Goal: Information Seeking & Learning: Learn about a topic

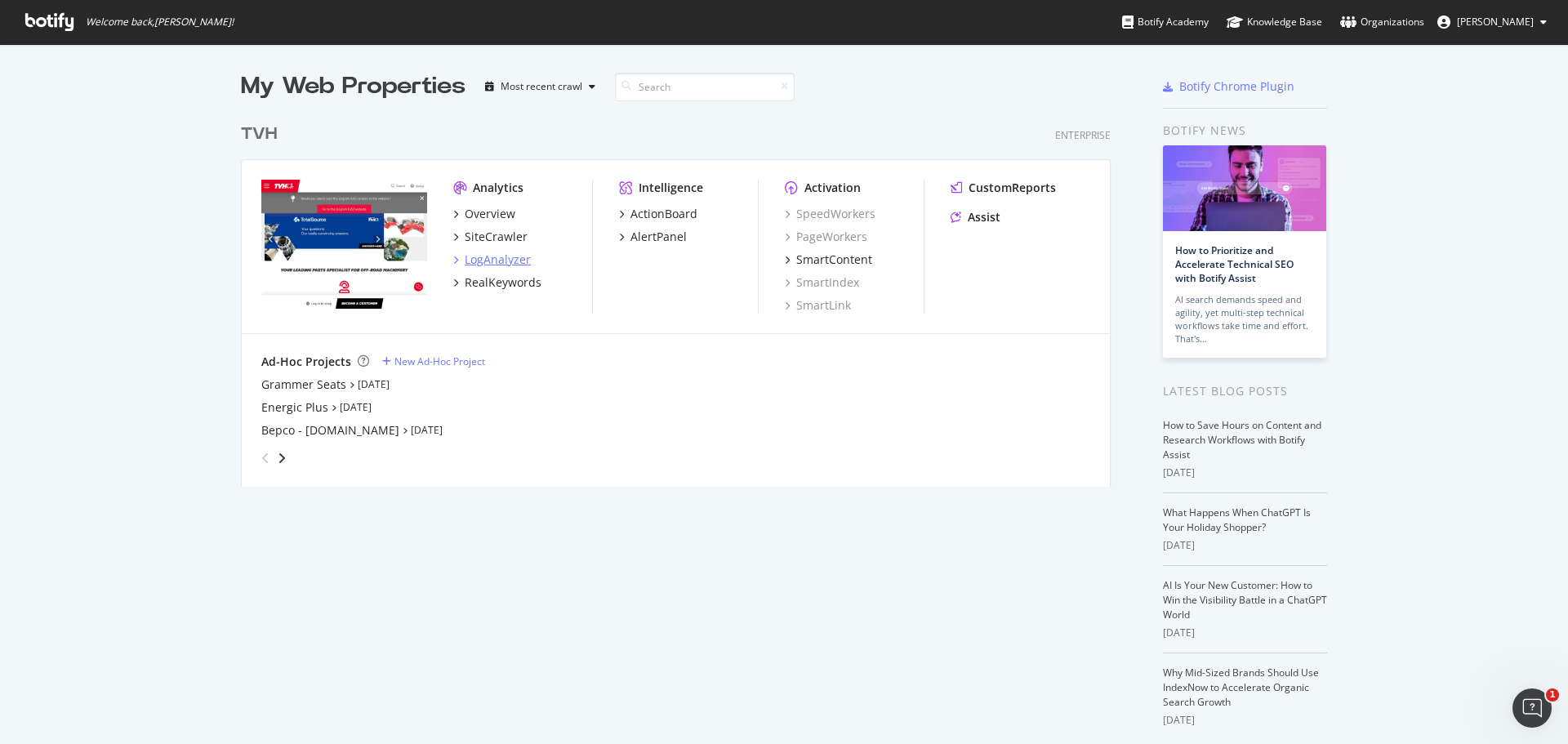
click at [454, 262] on icon "grid" at bounding box center [456, 260] width 5 height 8
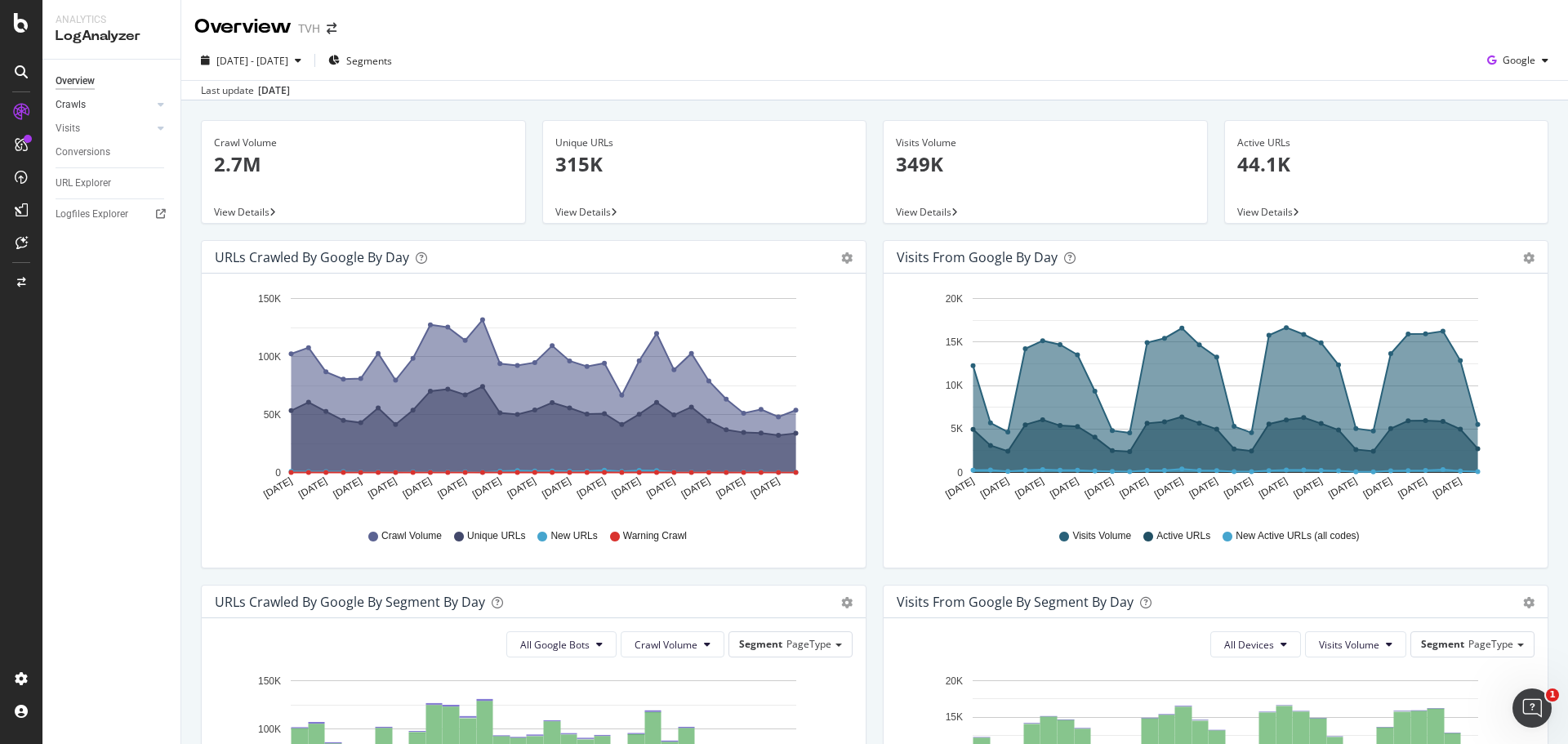
click at [152, 105] on div at bounding box center [144, 104] width 16 height 16
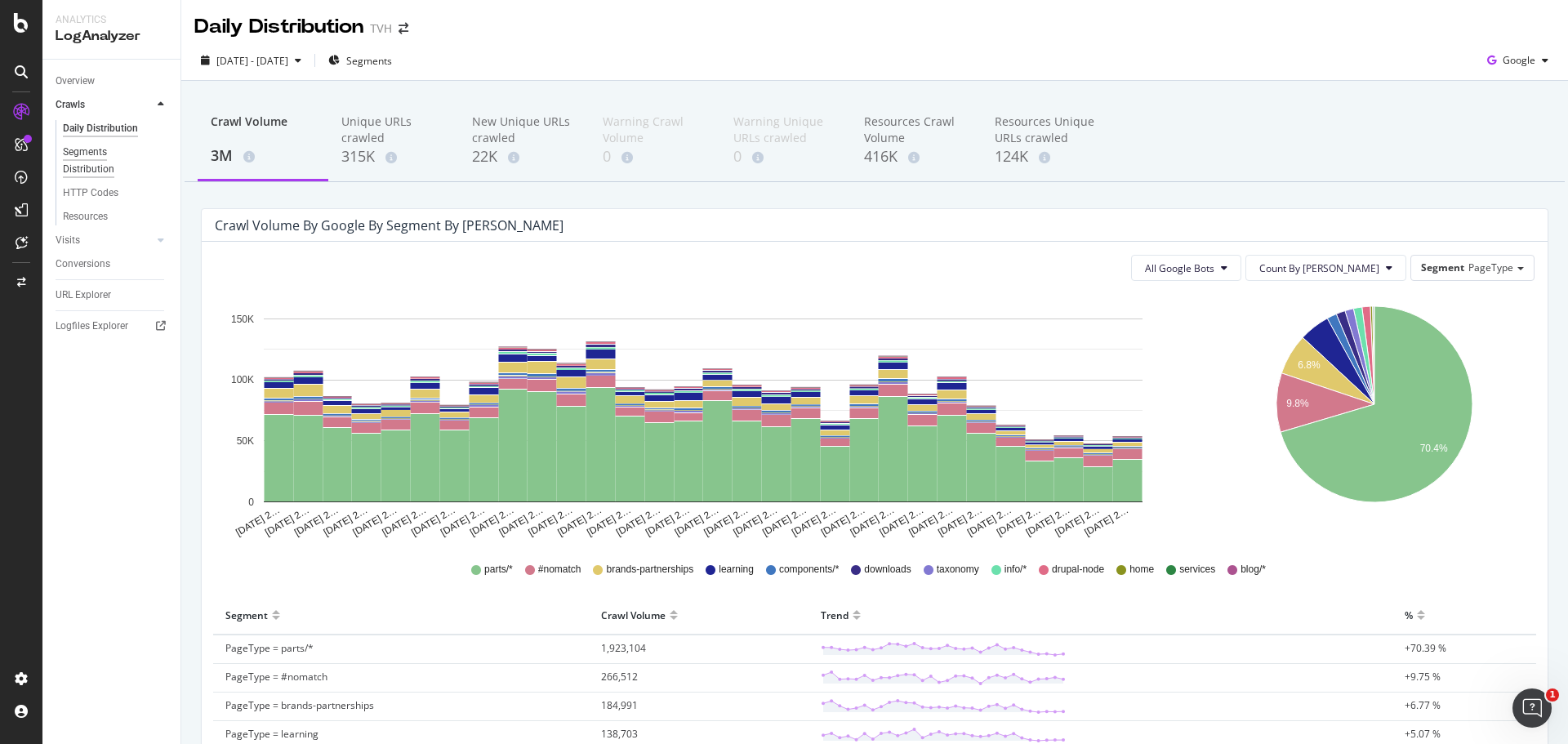
click at [108, 156] on div "Segments Distribution" at bounding box center [108, 161] width 91 height 34
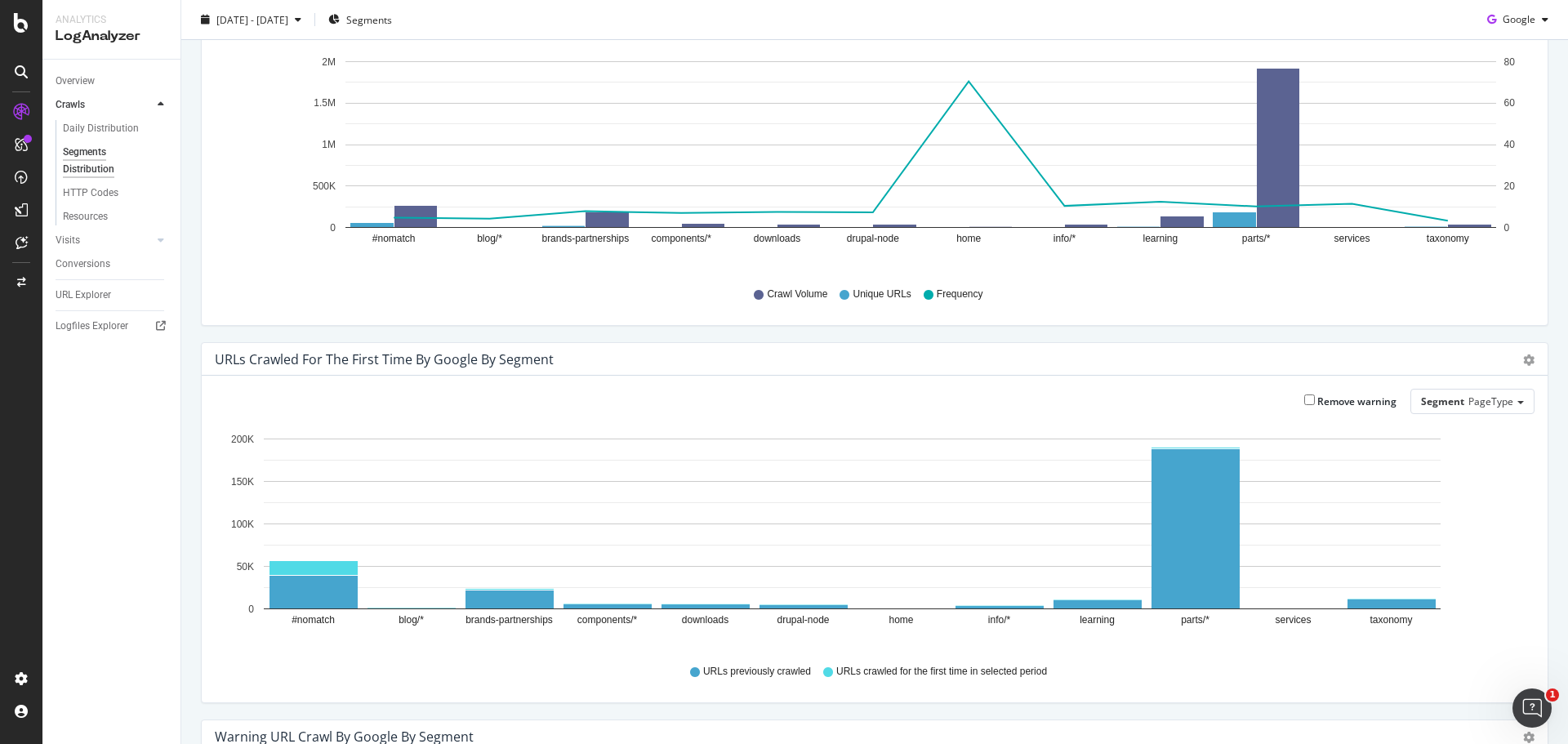
scroll to position [55, 0]
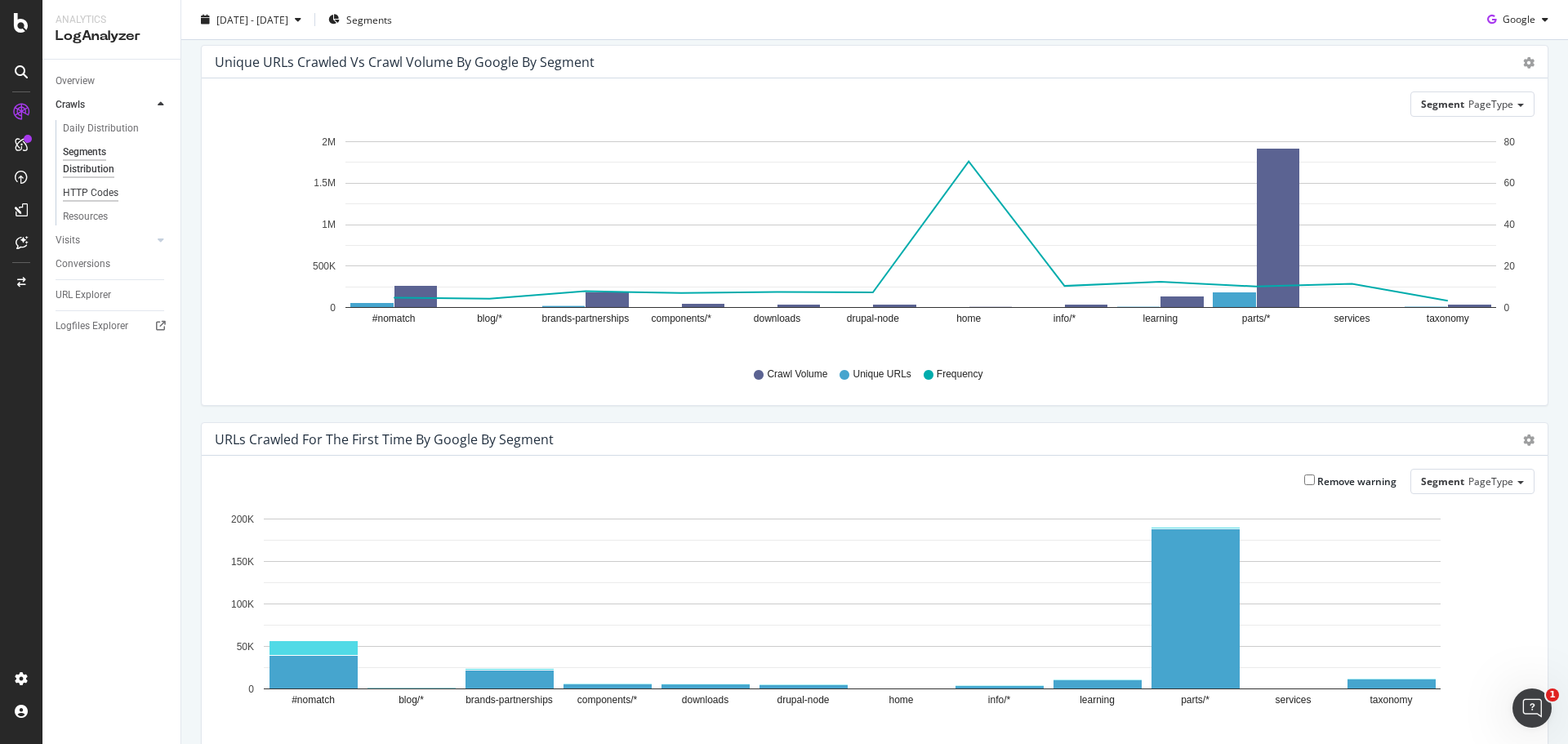
click at [104, 196] on div "HTTP Codes" at bounding box center [90, 193] width 55 height 17
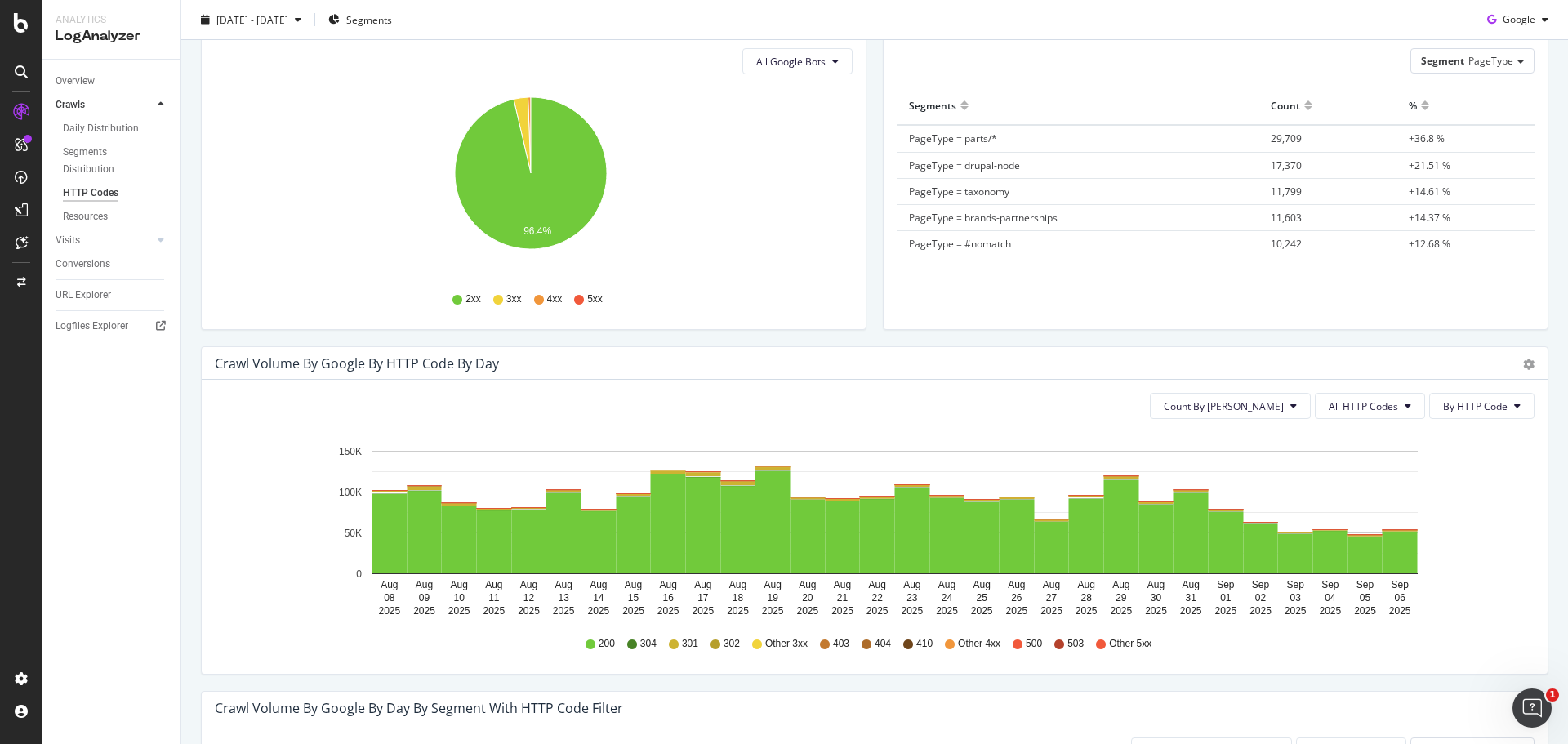
scroll to position [210, 0]
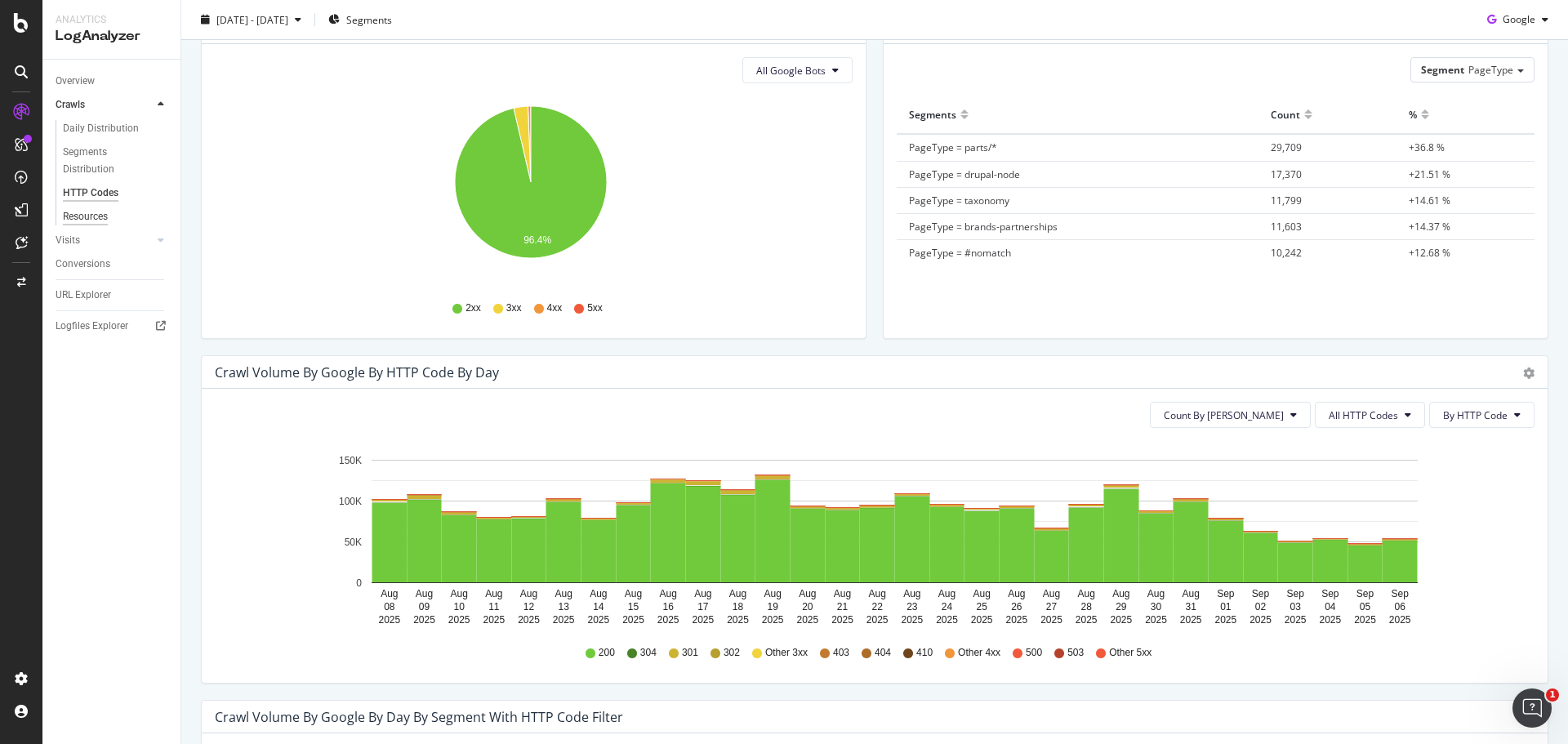
click at [97, 216] on div "Resources" at bounding box center [85, 217] width 45 height 17
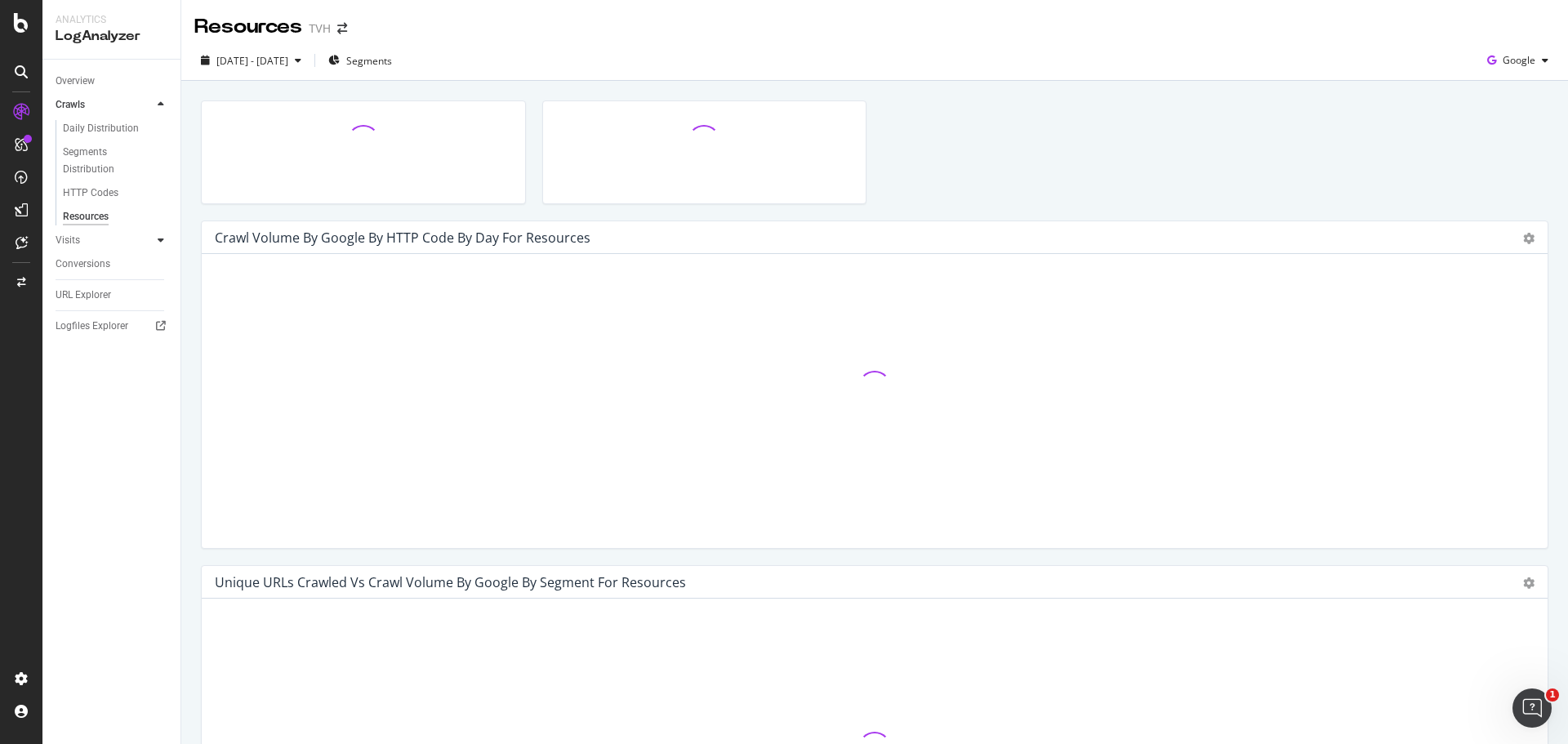
click at [154, 238] on div at bounding box center [161, 240] width 16 height 16
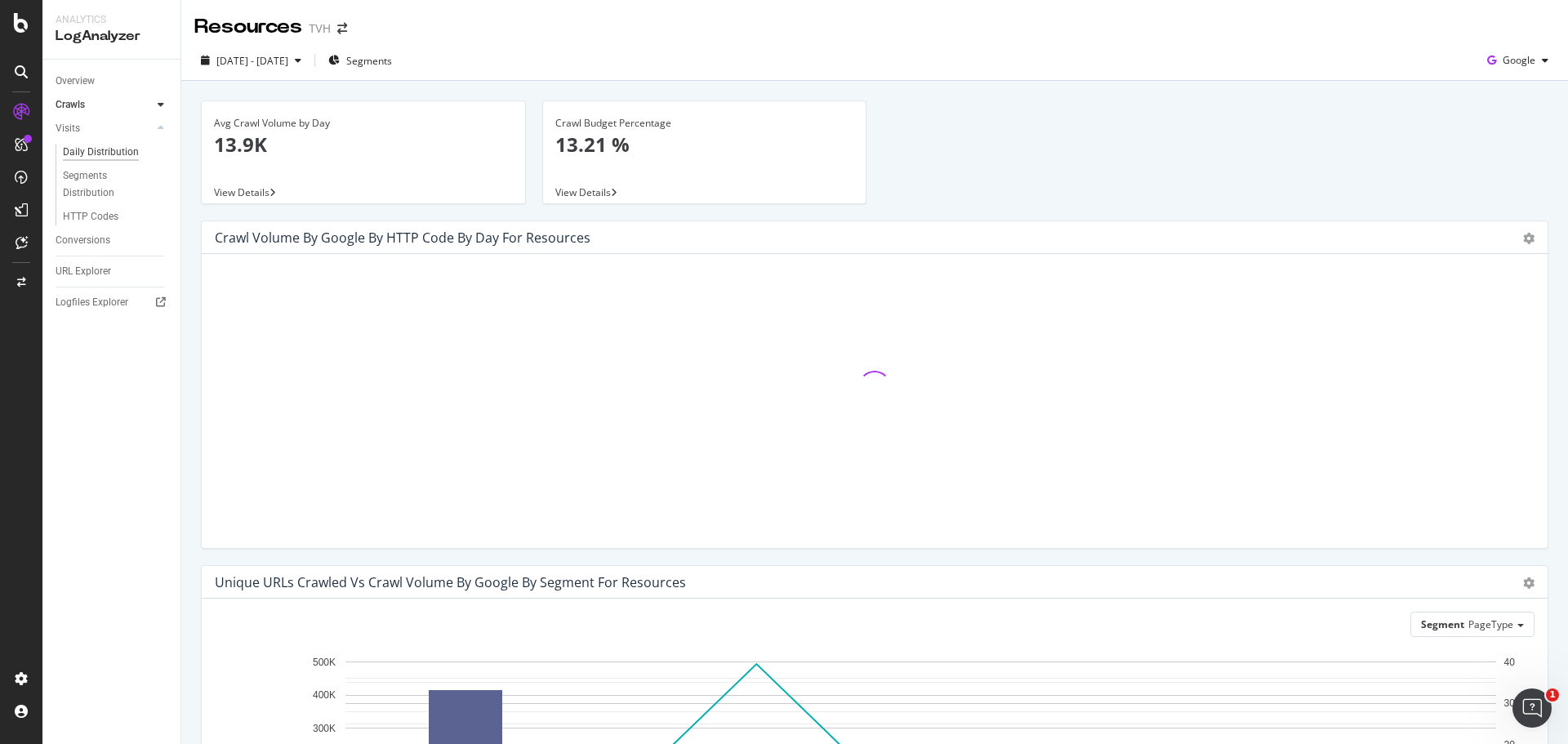
click at [98, 146] on div "Daily Distribution" at bounding box center [100, 152] width 76 height 17
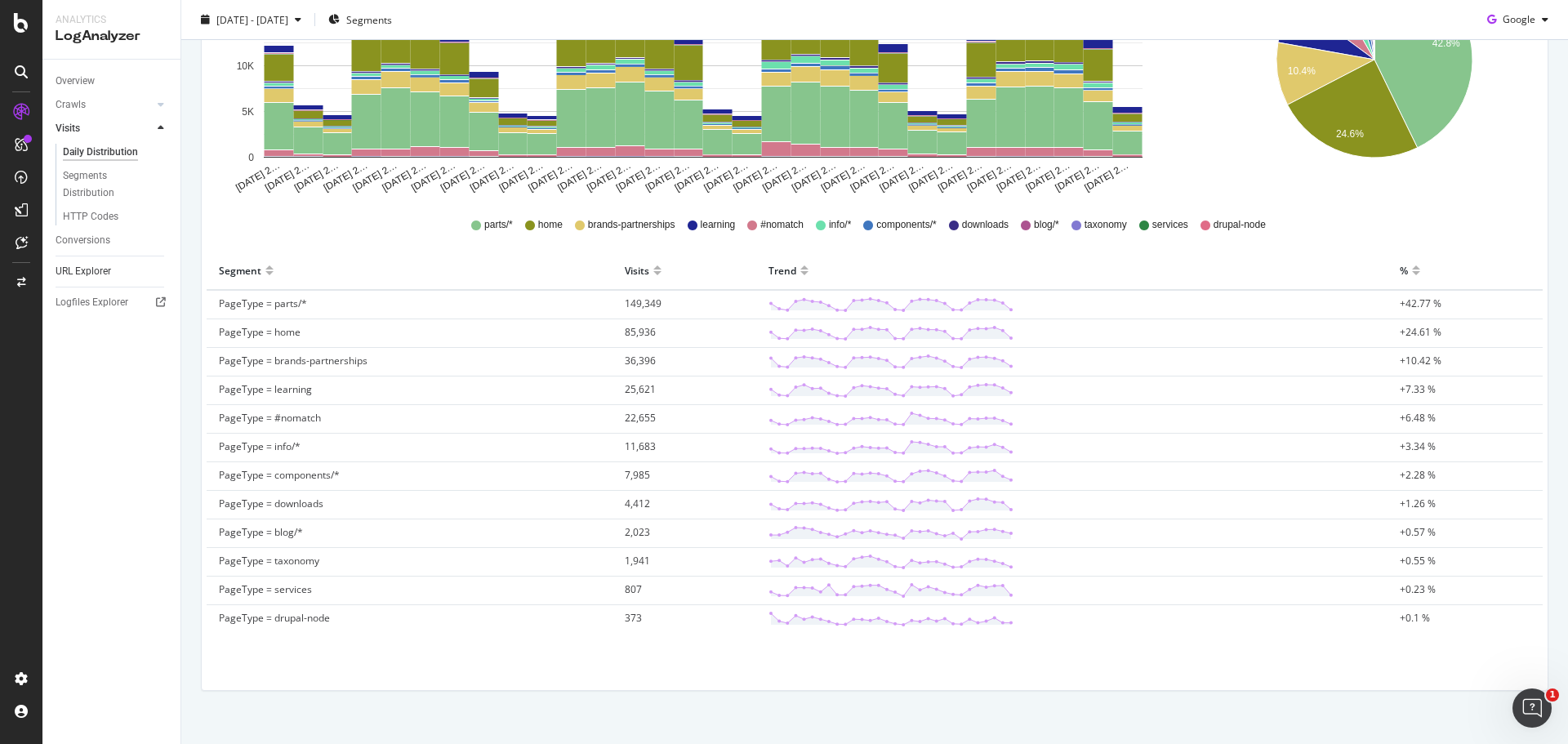
scroll to position [365, 0]
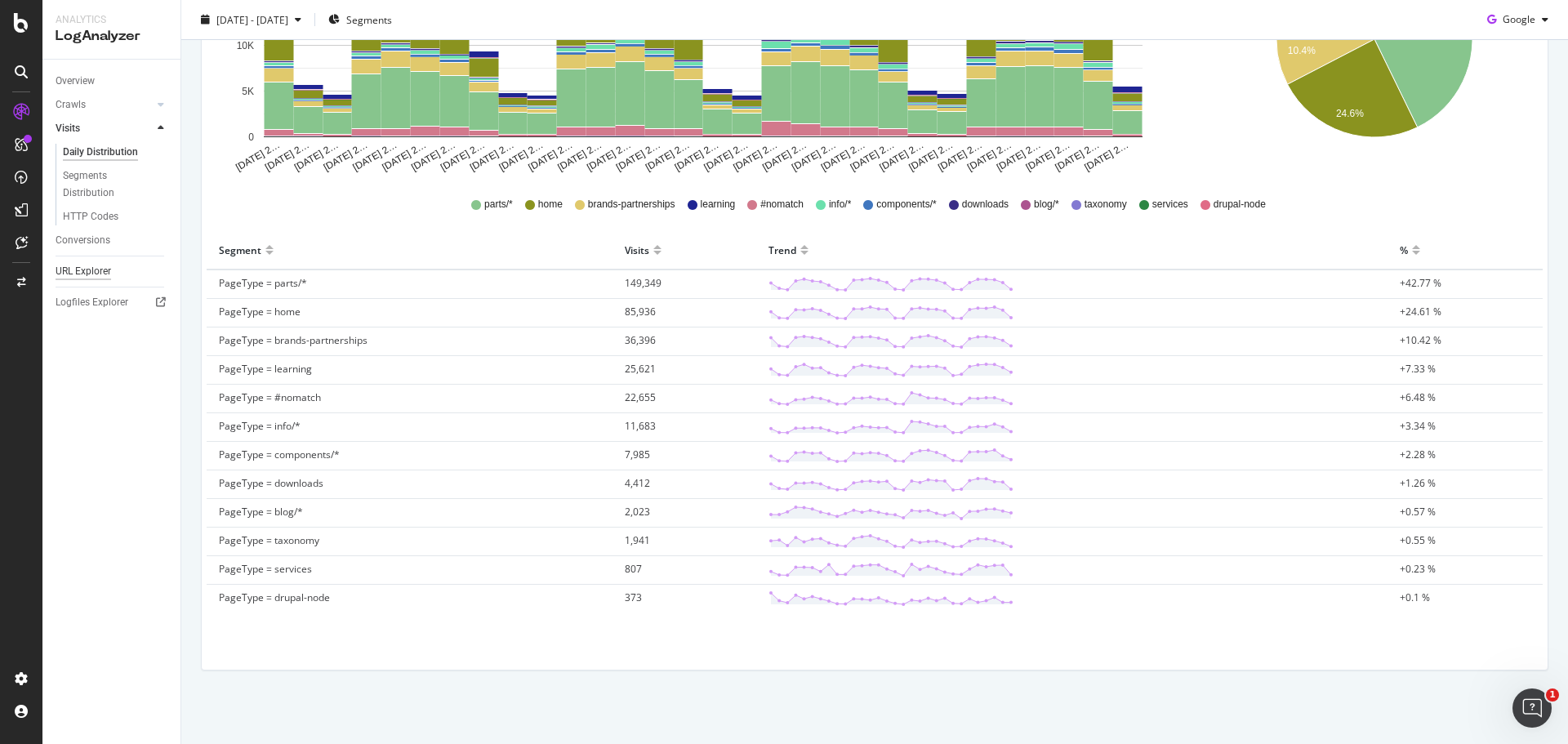
click at [98, 268] on div "URL Explorer" at bounding box center [82, 272] width 55 height 17
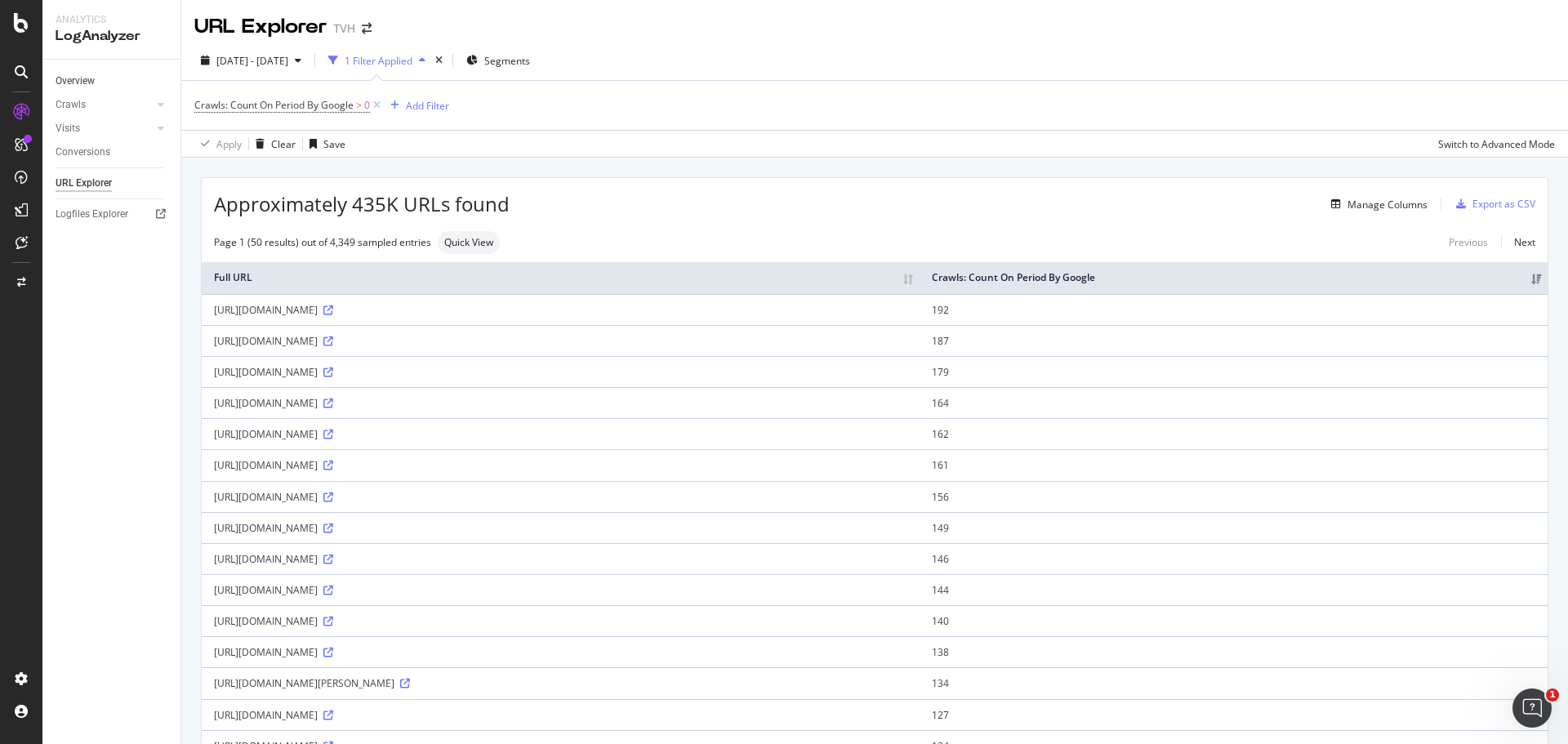
click at [104, 80] on link "Overview" at bounding box center [112, 82] width 114 height 17
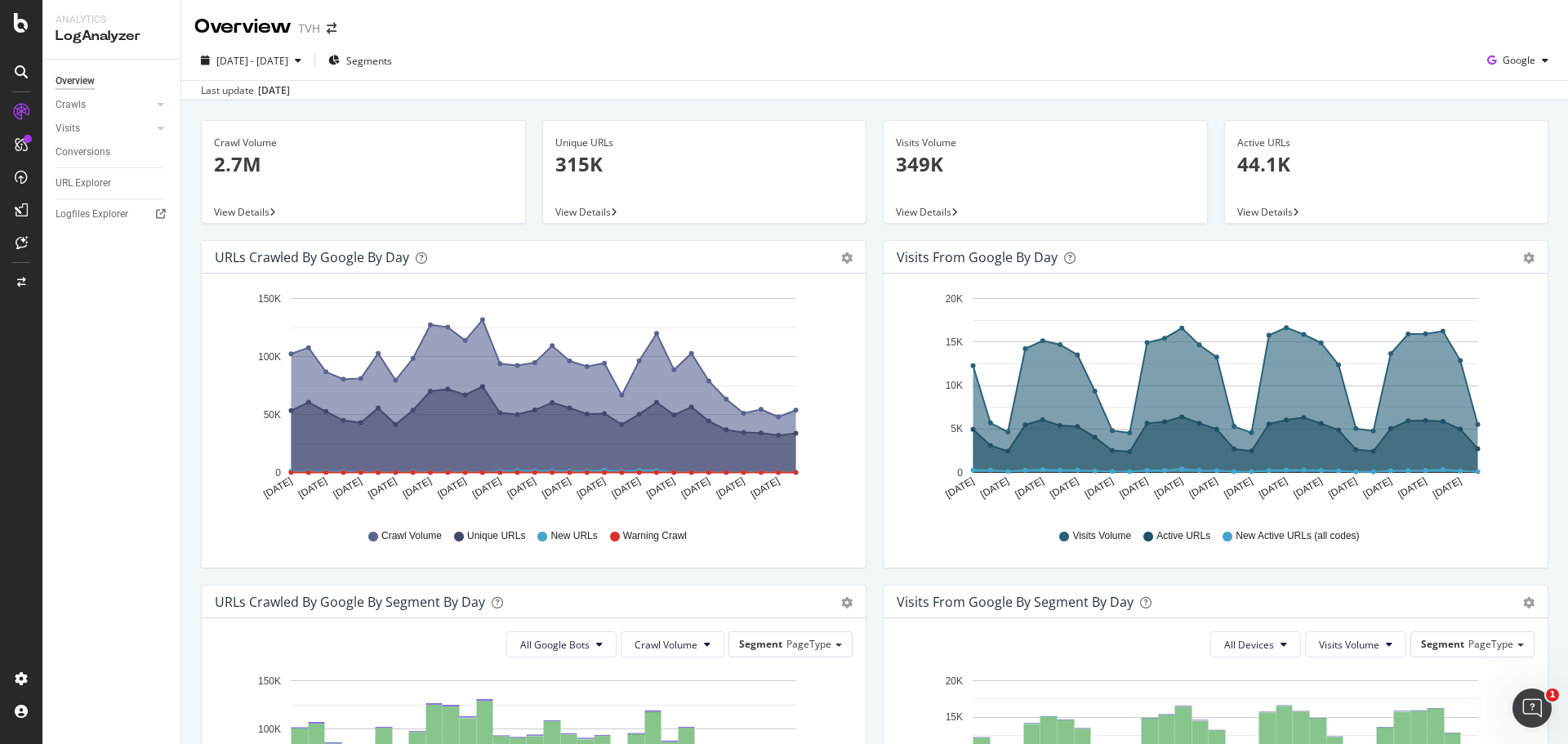
click at [252, 180] on div "Crawl Volume 2.7M" at bounding box center [364, 160] width 299 height 79
click at [841, 255] on icon "gear" at bounding box center [846, 257] width 11 height 11
click at [440, 257] on div "URLs Crawled by Google by day" at bounding box center [516, 256] width 601 height 16
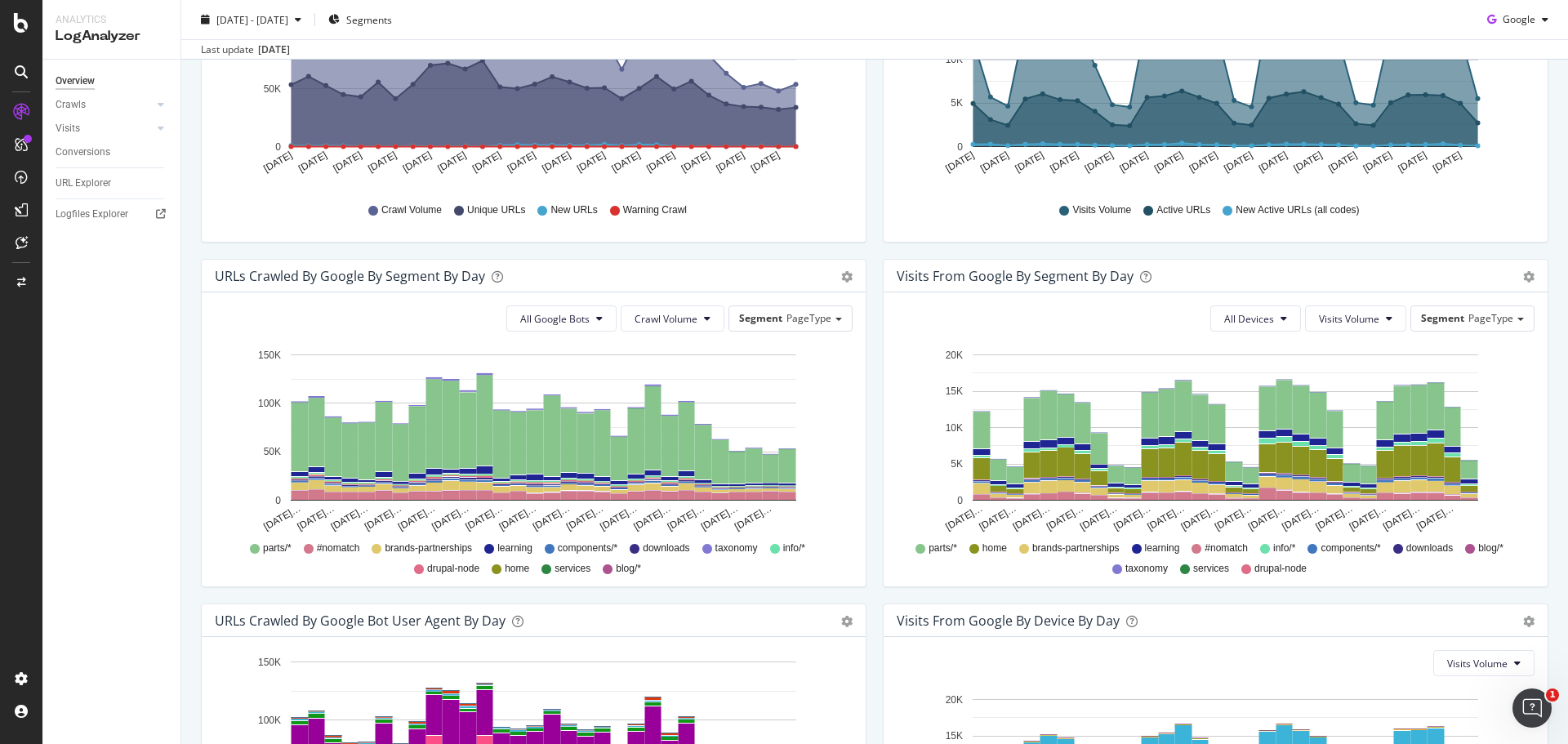
scroll to position [327, 0]
click at [852, 273] on div "URLs Crawled by Google By Segment By Day Timeline (by Value) Table" at bounding box center [533, 275] width 664 height 32
click at [841, 277] on icon "gear" at bounding box center [846, 275] width 11 height 11
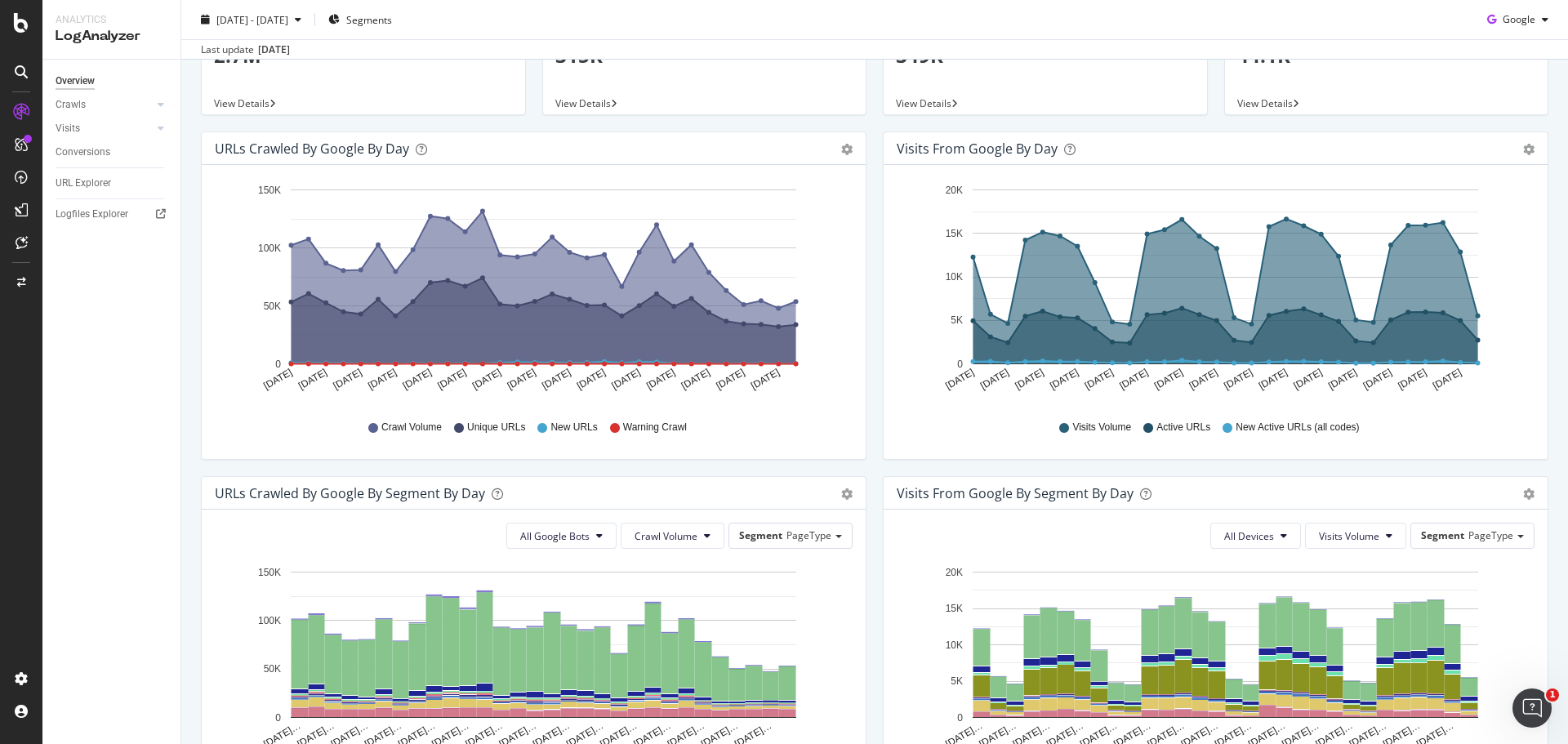
scroll to position [0, 0]
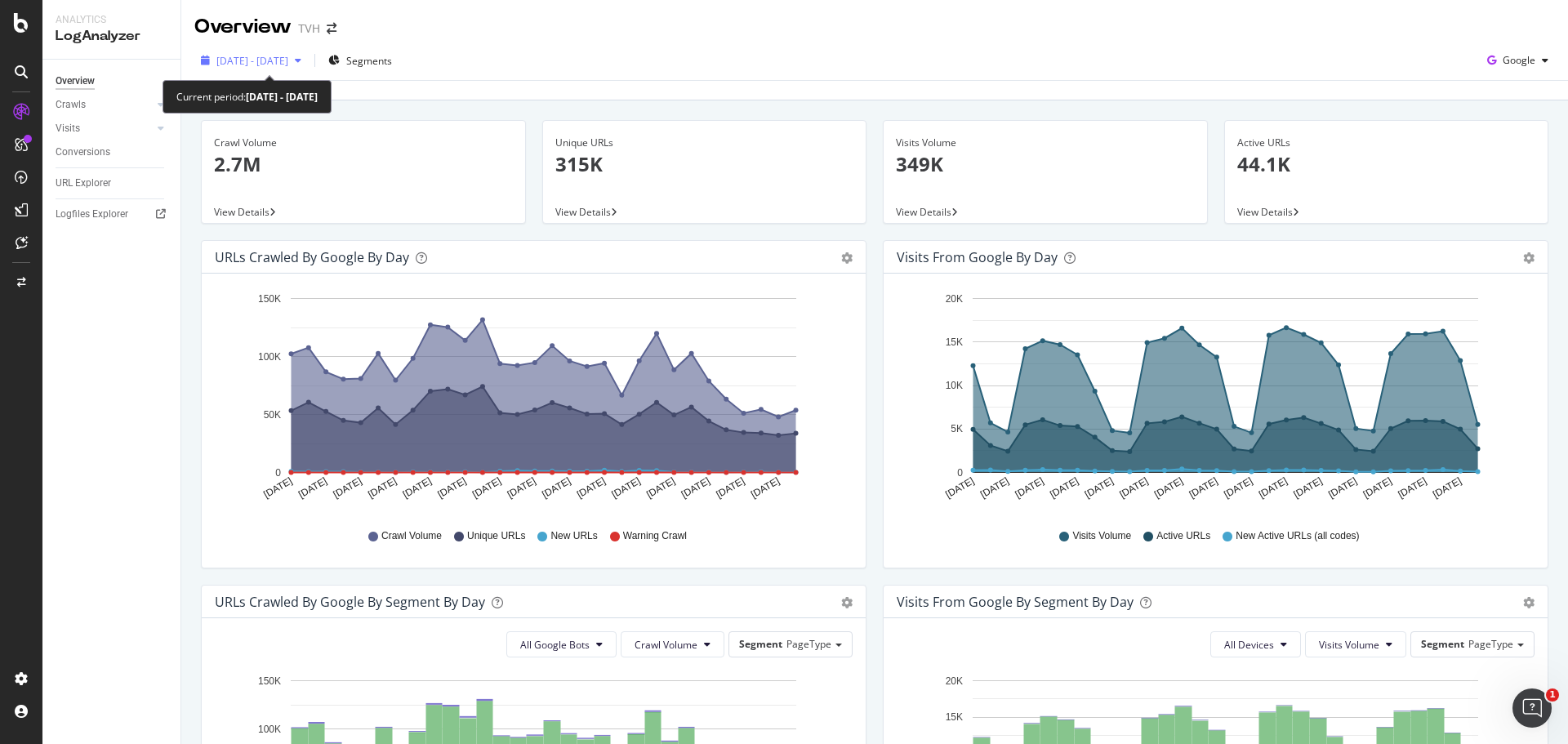
click at [288, 65] on span "[DATE] - [DATE]" at bounding box center [252, 60] width 72 height 14
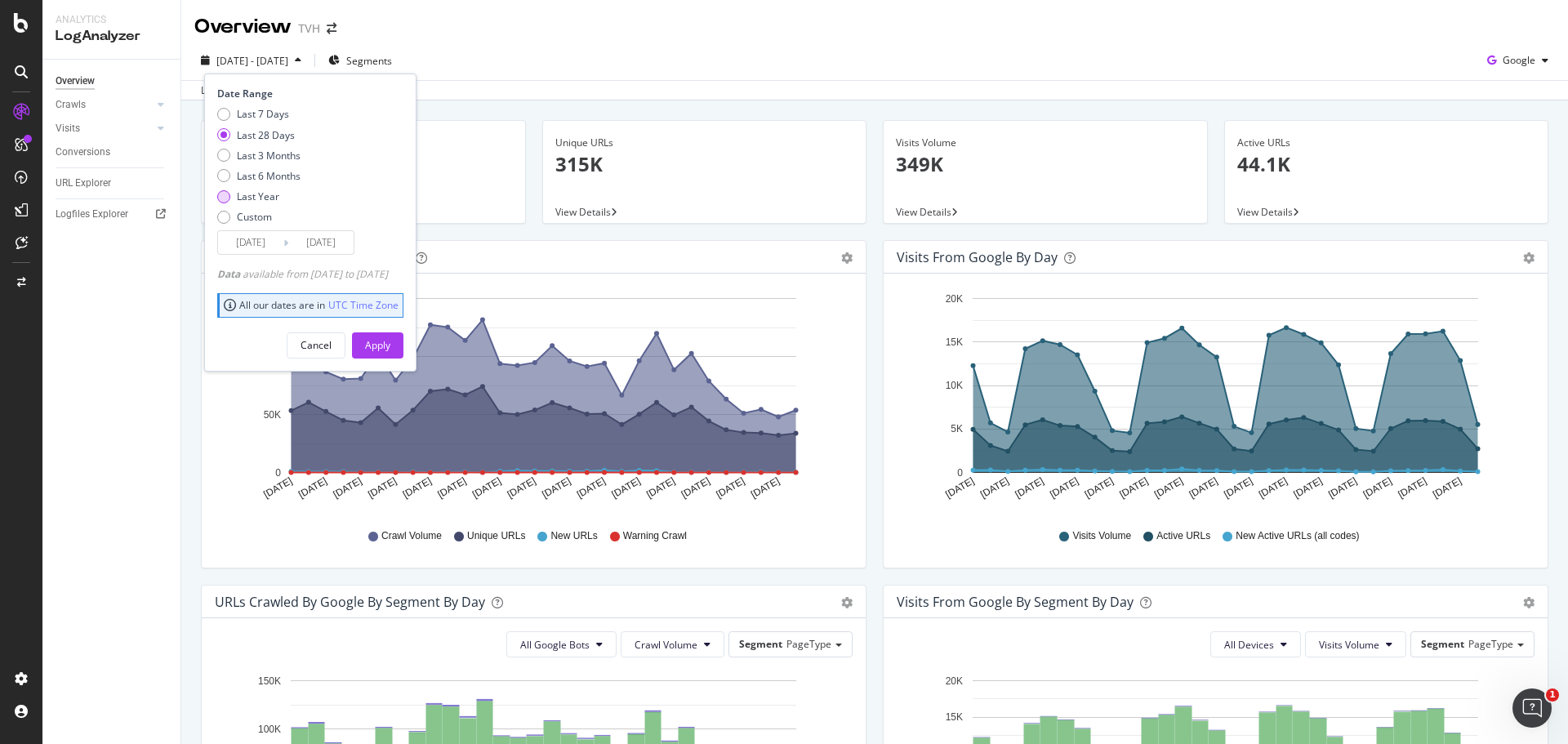
click at [264, 195] on div "Last Year" at bounding box center [258, 196] width 42 height 14
type input "2024/09/07"
click at [390, 357] on div "Apply" at bounding box center [378, 345] width 25 height 25
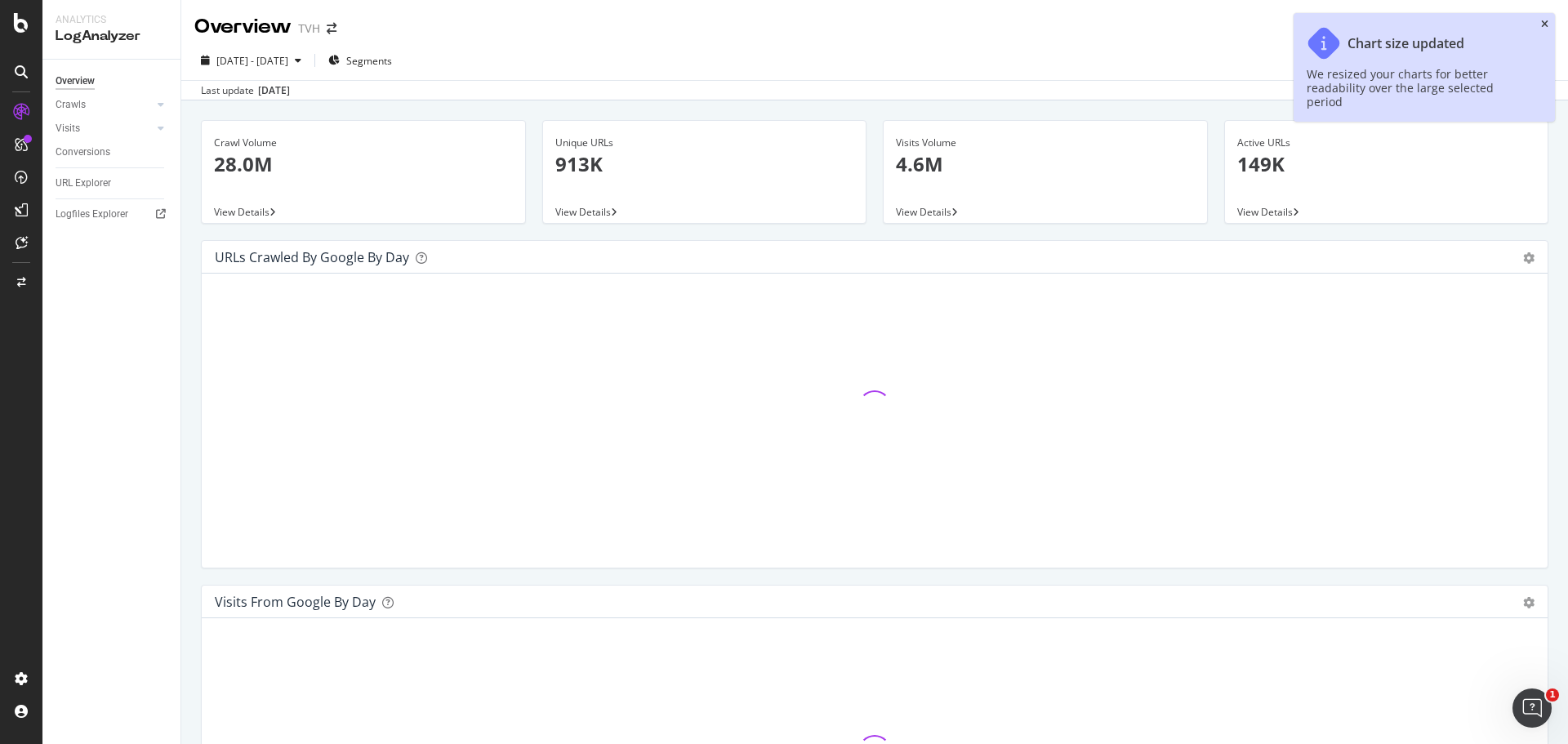
click at [1546, 24] on icon "close toast" at bounding box center [1544, 25] width 8 height 10
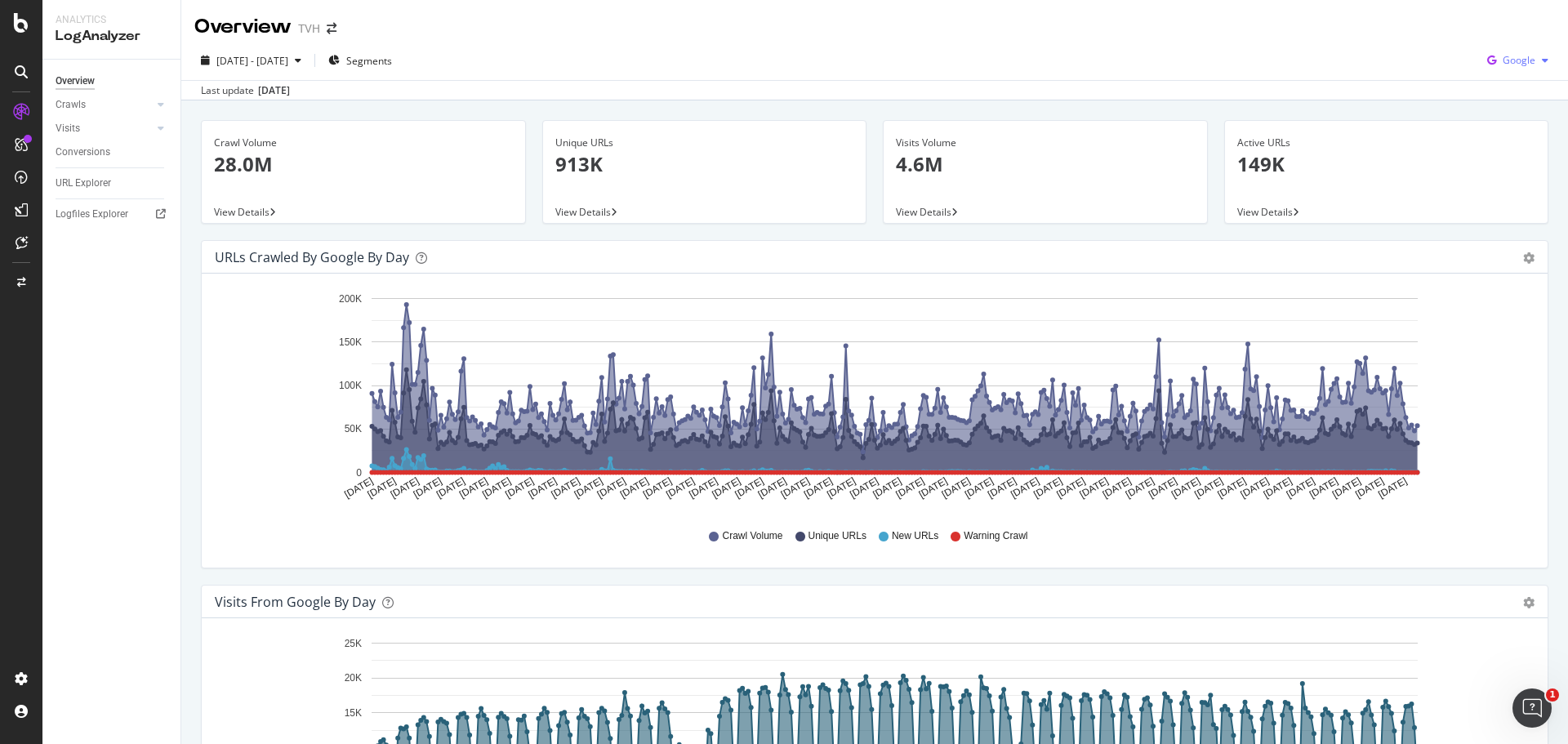
click at [1507, 61] on span "Google" at bounding box center [1519, 59] width 32 height 14
click at [1507, 146] on span "OpenAI" at bounding box center [1517, 153] width 60 height 14
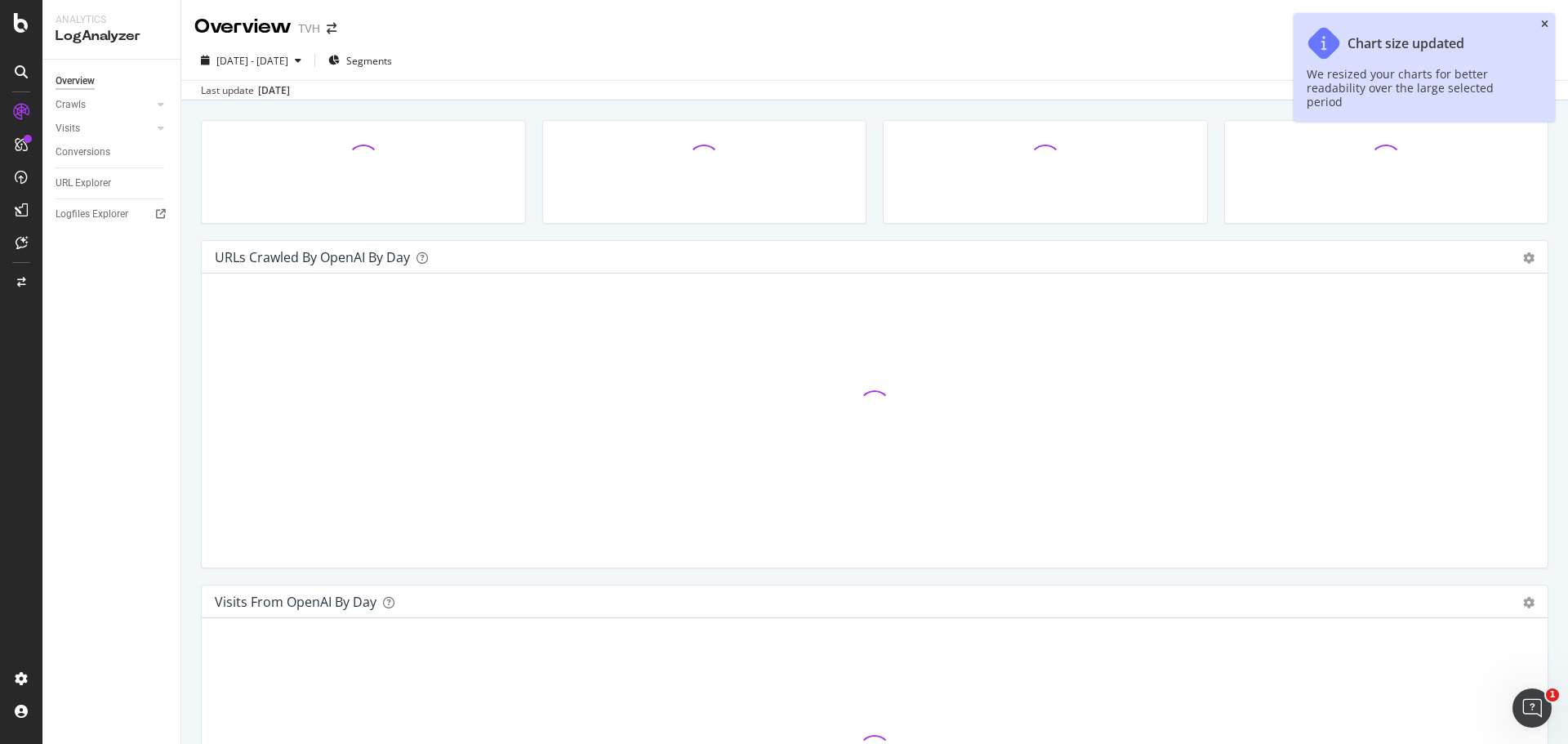
click at [1545, 22] on icon "close toast" at bounding box center [1544, 25] width 8 height 10
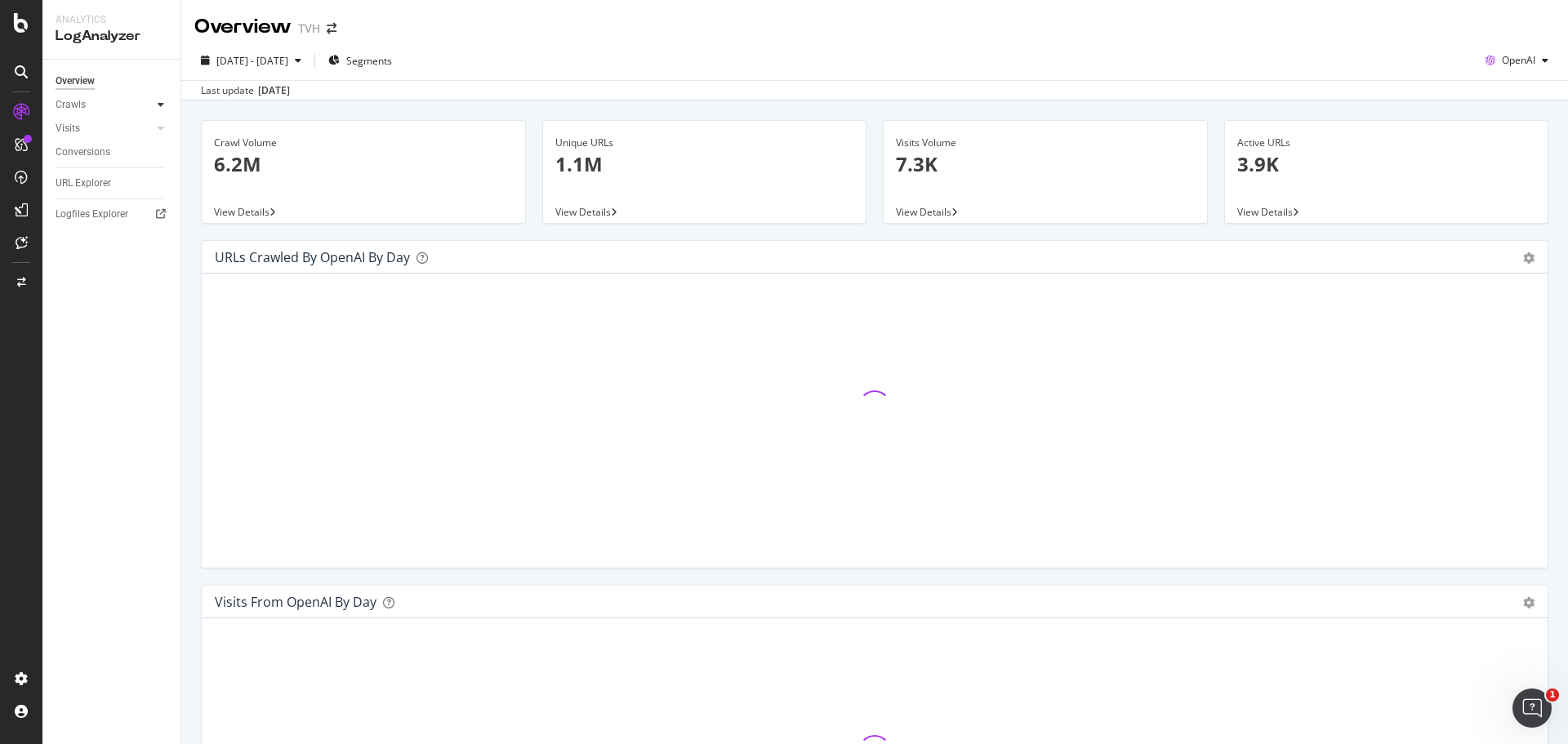
click at [162, 104] on icon at bounding box center [161, 104] width 7 height 10
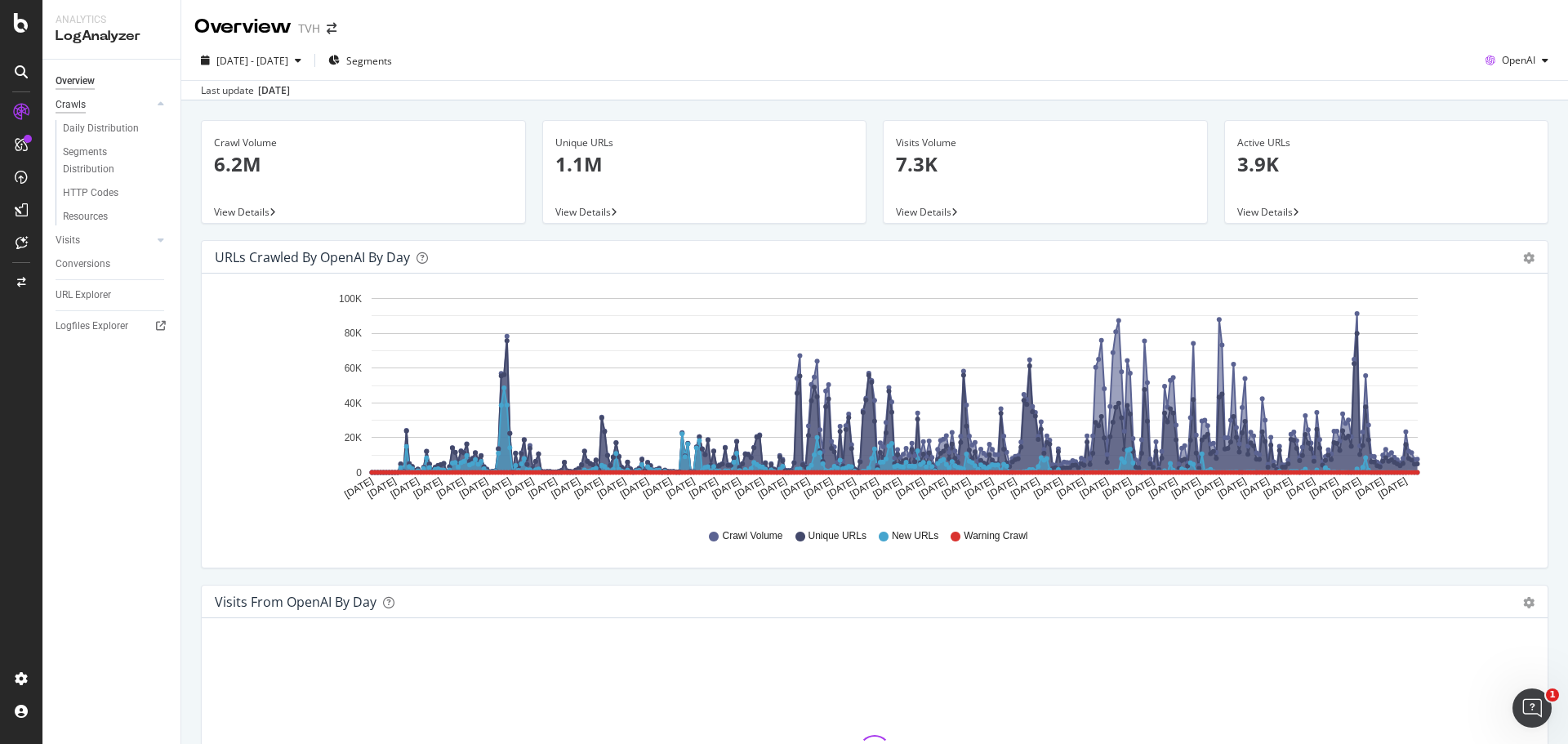
click at [75, 104] on div "Crawls" at bounding box center [71, 104] width 31 height 17
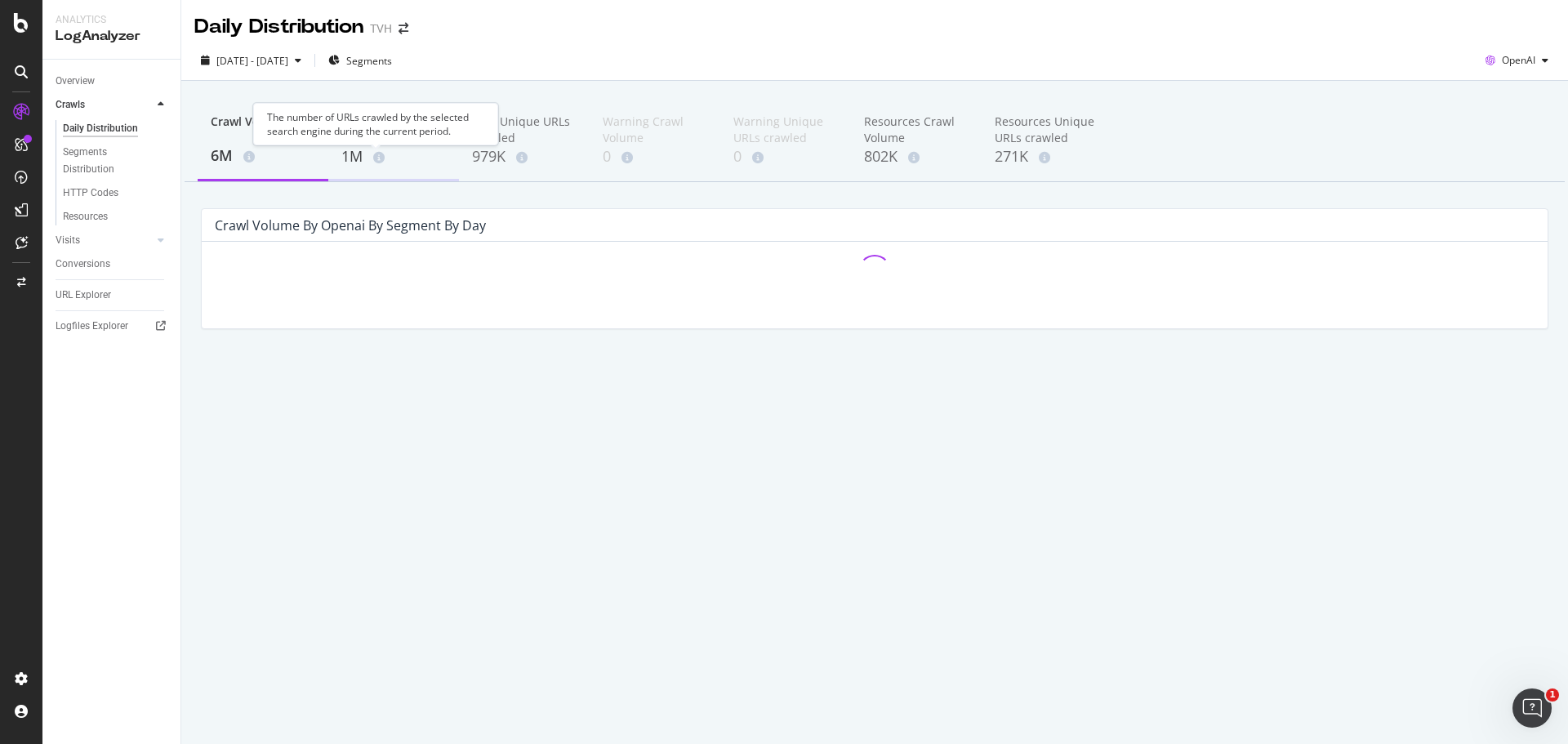
click at [371, 131] on div "The number of URLs crawled by the selected search engine during the current per…" at bounding box center [375, 124] width 245 height 42
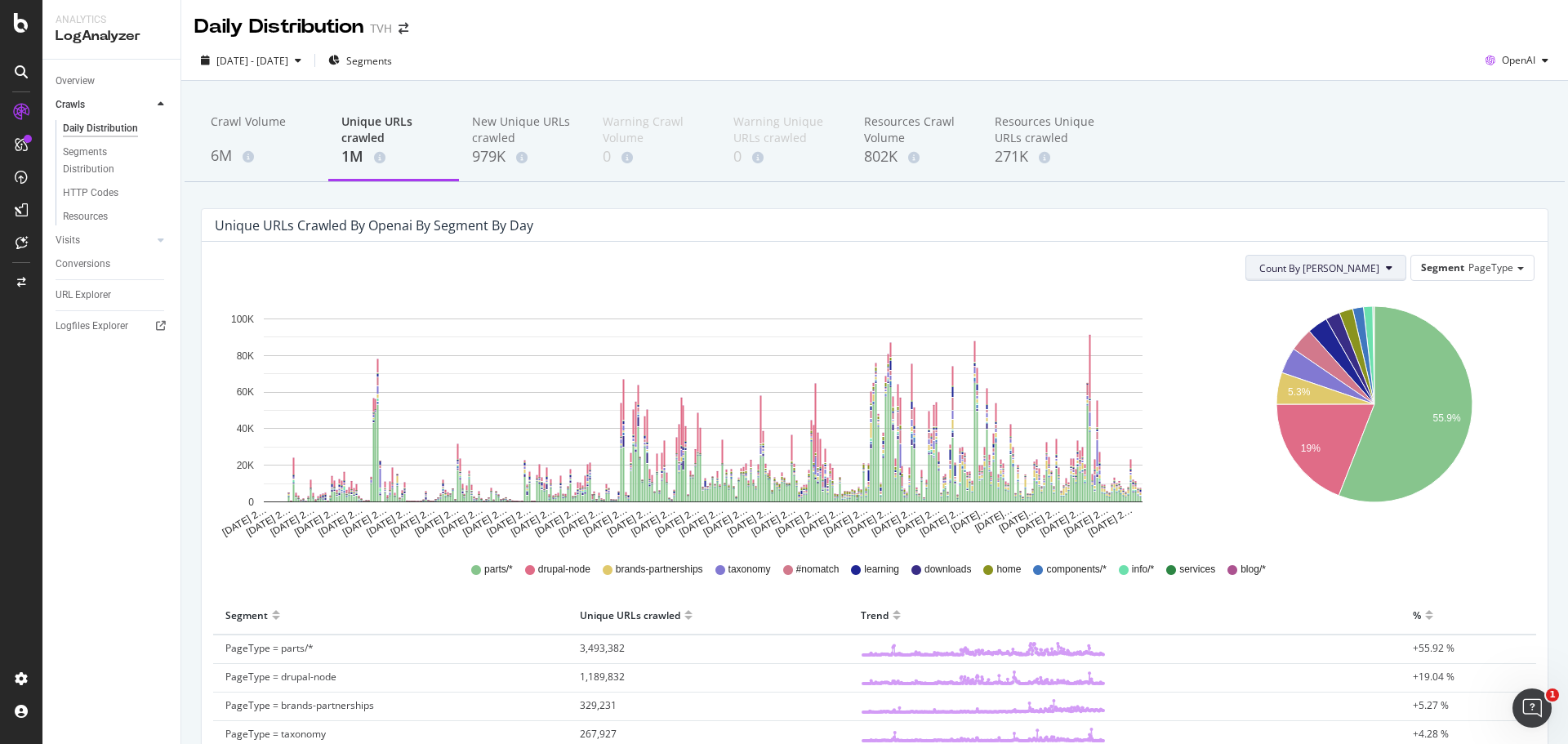
click at [1370, 265] on button "Count By [PERSON_NAME]" at bounding box center [1325, 268] width 161 height 26
click at [1339, 328] on span "Cumulated (all codes)" at bounding box center [1368, 330] width 123 height 14
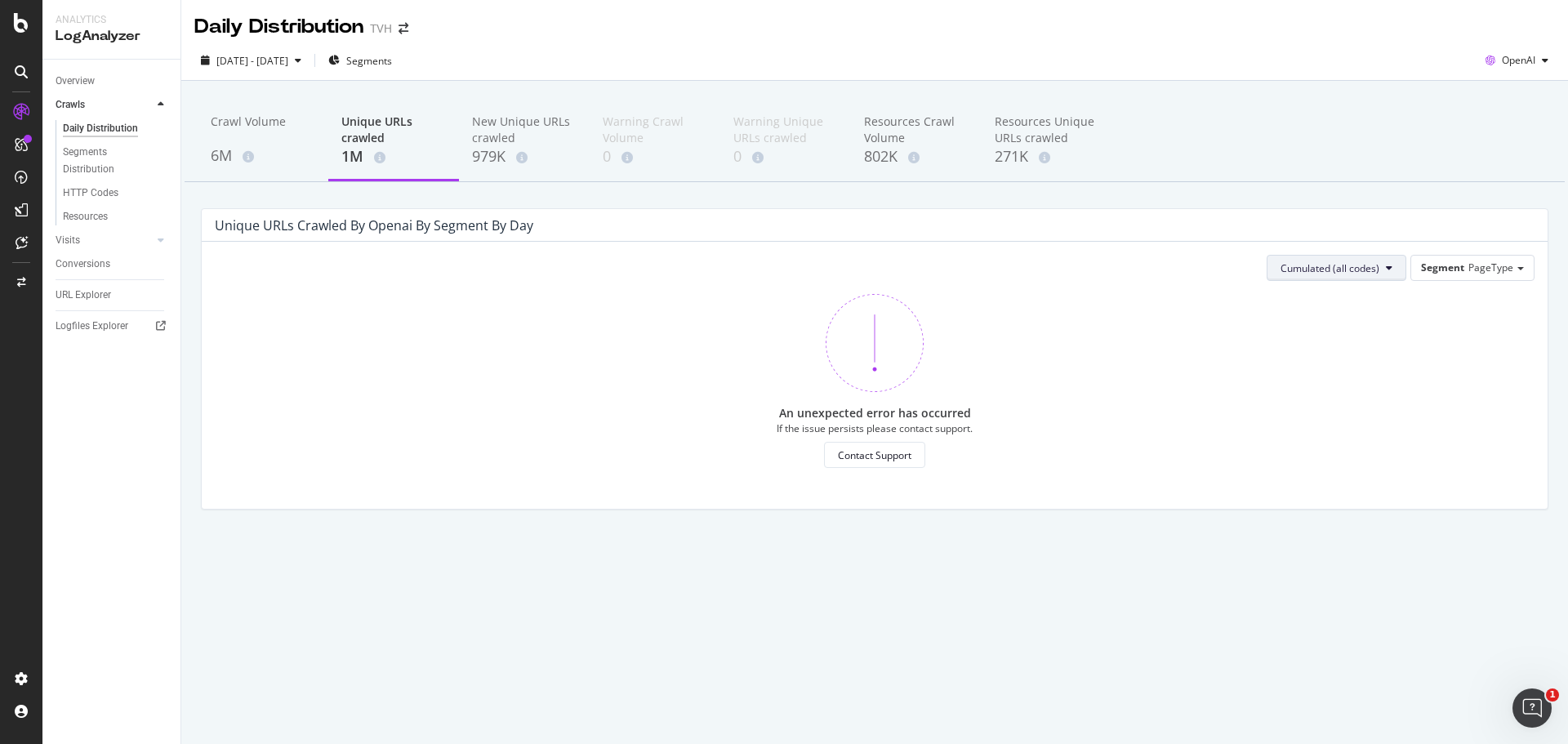
click at [1341, 271] on span "Cumulated (all codes)" at bounding box center [1329, 268] width 99 height 14
drag, startPoint x: 1338, startPoint y: 306, endPoint x: 1481, endPoint y: 264, distance: 149.0
click at [1338, 305] on span "Count By [PERSON_NAME]" at bounding box center [1342, 300] width 120 height 14
click at [1483, 264] on span "PageType" at bounding box center [1490, 268] width 45 height 14
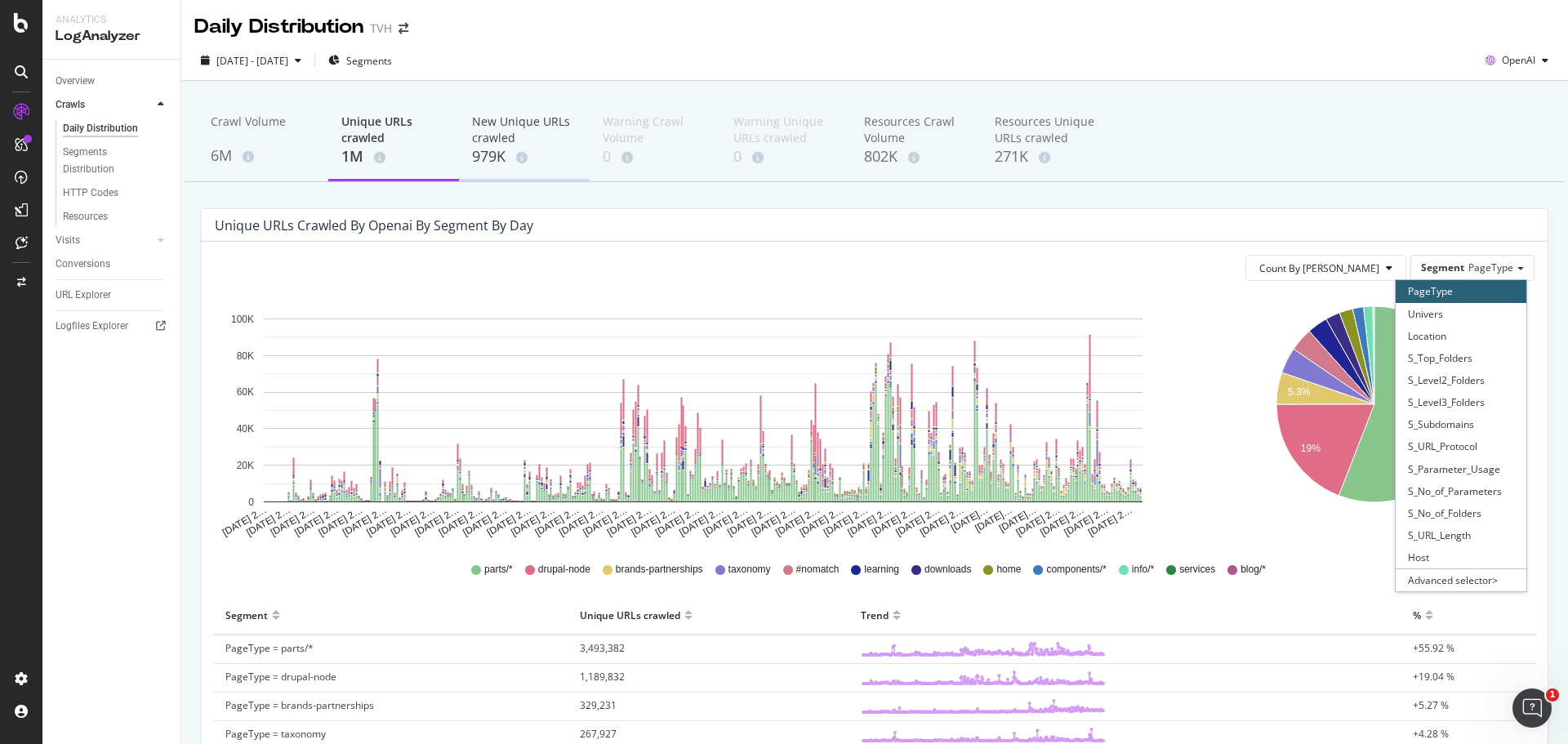
click at [506, 127] on div "New Unique URLs crawled" at bounding box center [524, 130] width 104 height 32
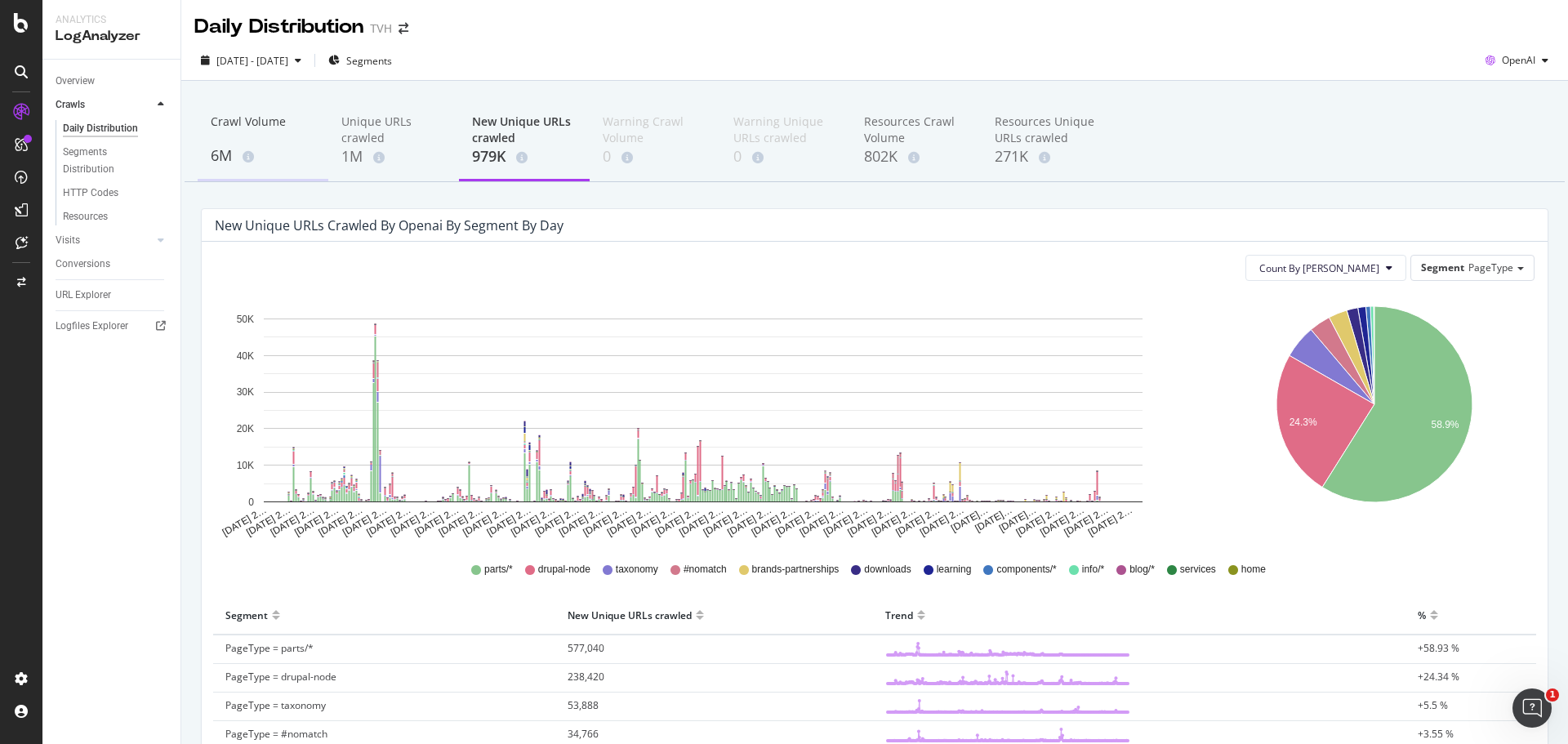
click at [222, 123] on div "Crawl Volume" at bounding box center [262, 129] width 104 height 31
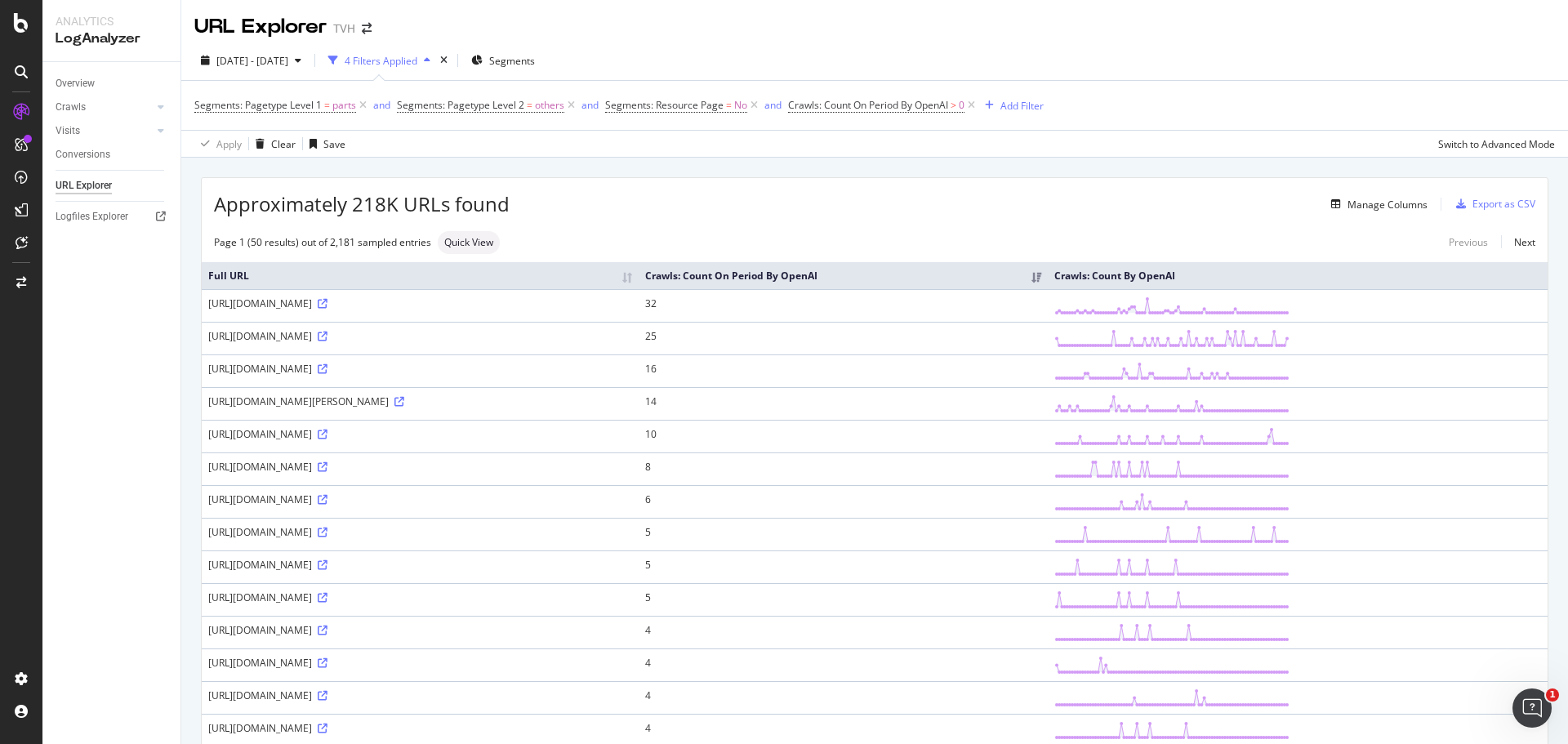
drag, startPoint x: 957, startPoint y: 347, endPoint x: 1159, endPoint y: 355, distance: 202.2
drag, startPoint x: 938, startPoint y: 227, endPoint x: 1115, endPoint y: 229, distance: 177.0
click at [1052, 215] on div "Approximately 218K URLs found Manage Columns Export as CSV" at bounding box center [874, 198] width 1345 height 40
click at [99, 205] on div "LogAnalyzer" at bounding box center [92, 212] width 64 height 16
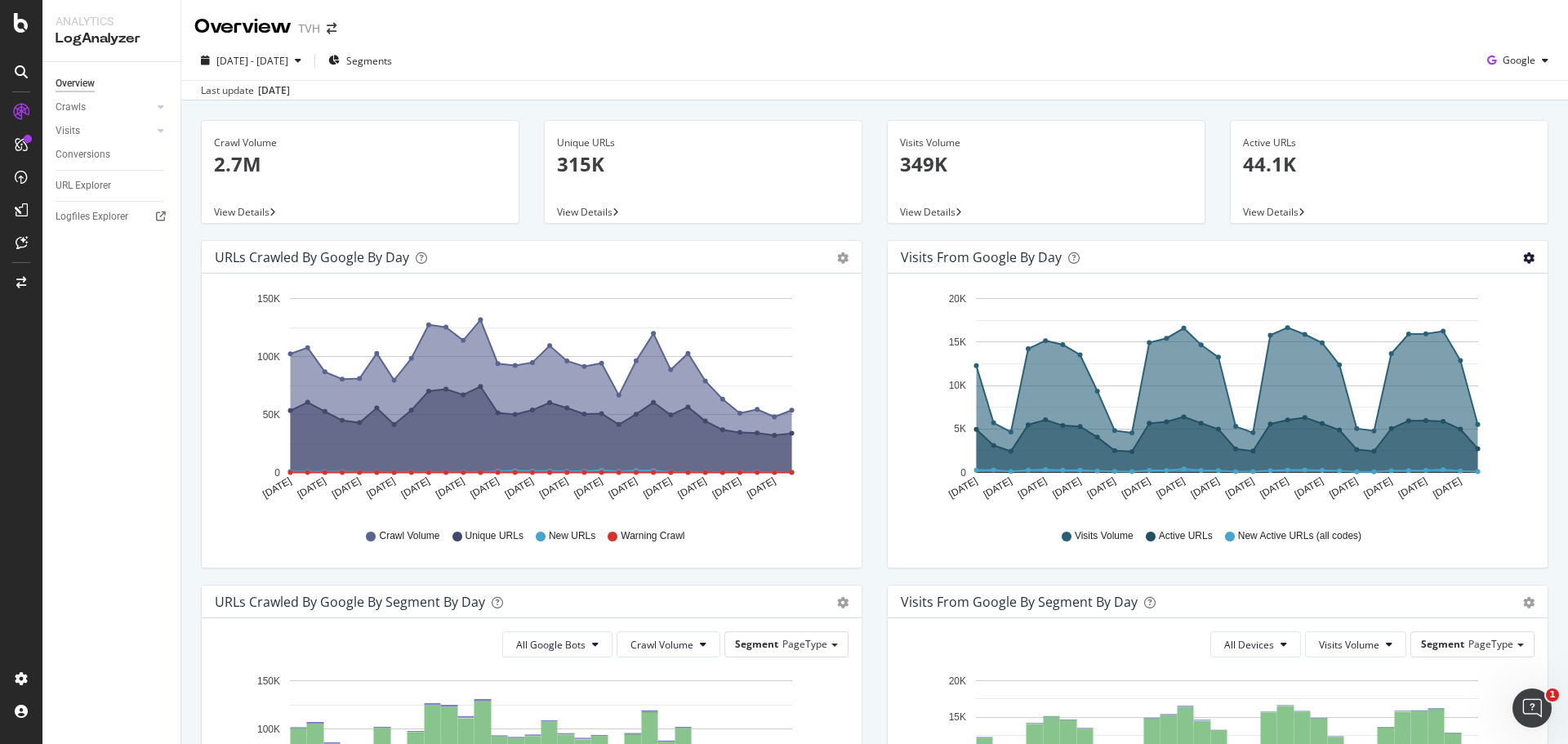
click at [1523, 257] on icon "gear" at bounding box center [1528, 257] width 11 height 11
click at [288, 62] on span "[DATE] - [DATE]" at bounding box center [252, 60] width 72 height 14
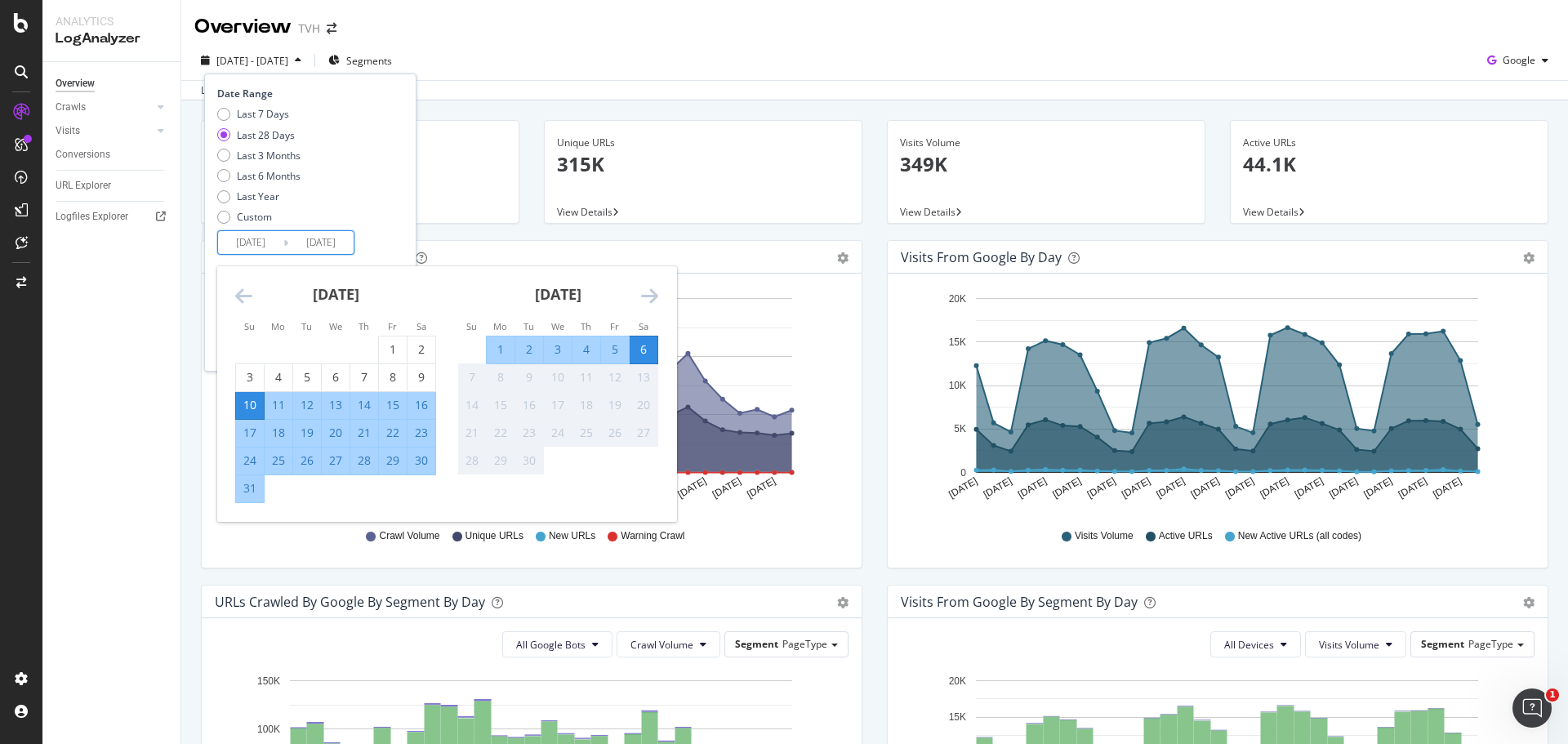
click at [250, 242] on input "[DATE]" at bounding box center [251, 242] width 65 height 23
click at [245, 243] on input "[DATE]" at bounding box center [251, 242] width 65 height 23
click at [260, 237] on input "[DATE]" at bounding box center [251, 242] width 65 height 23
click at [268, 234] on input "[DATE]" at bounding box center [251, 242] width 65 height 23
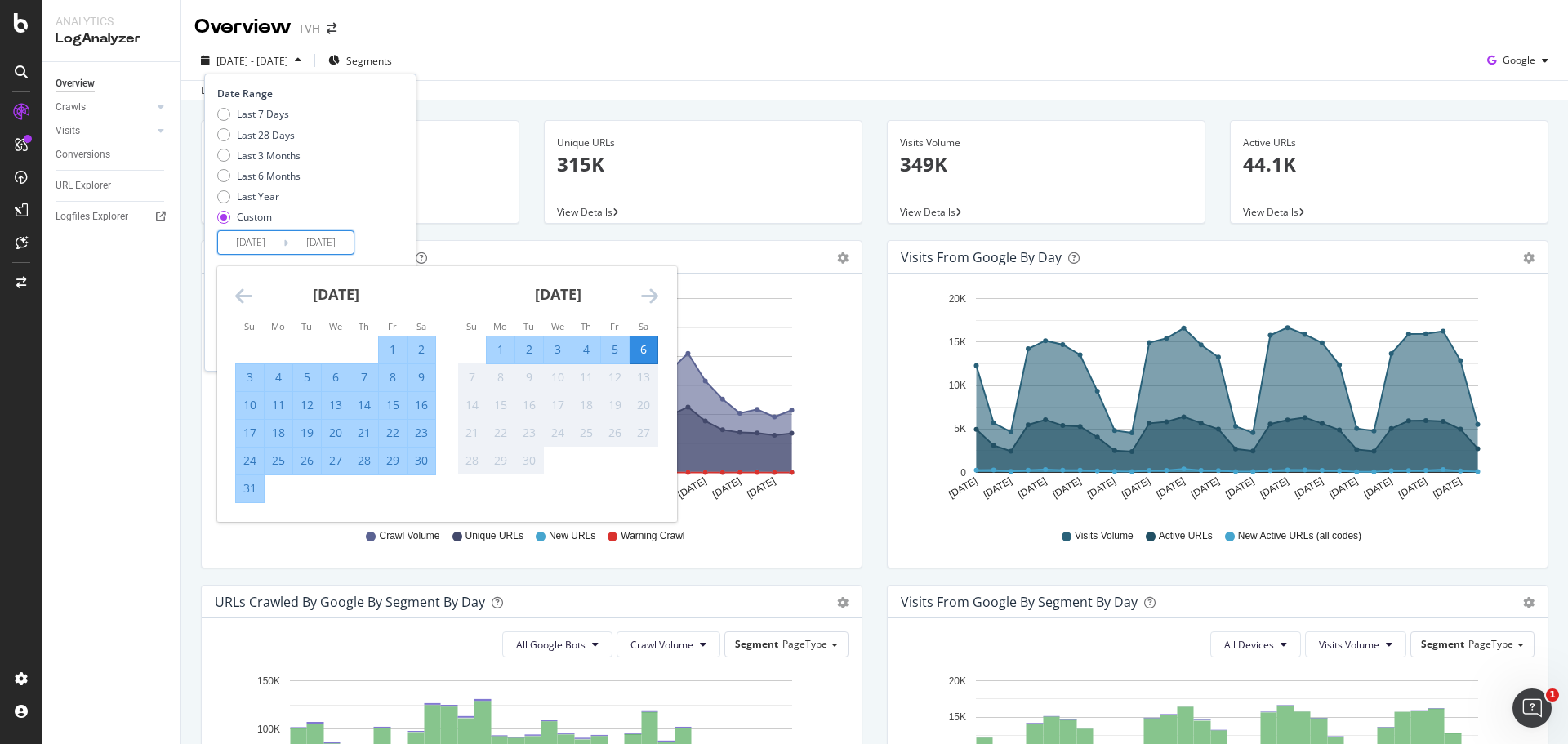
click at [369, 218] on div "Last 7 Days Last 28 Days Last 3 Months Last 6 Months Last Year Custom" at bounding box center [308, 168] width 182 height 123
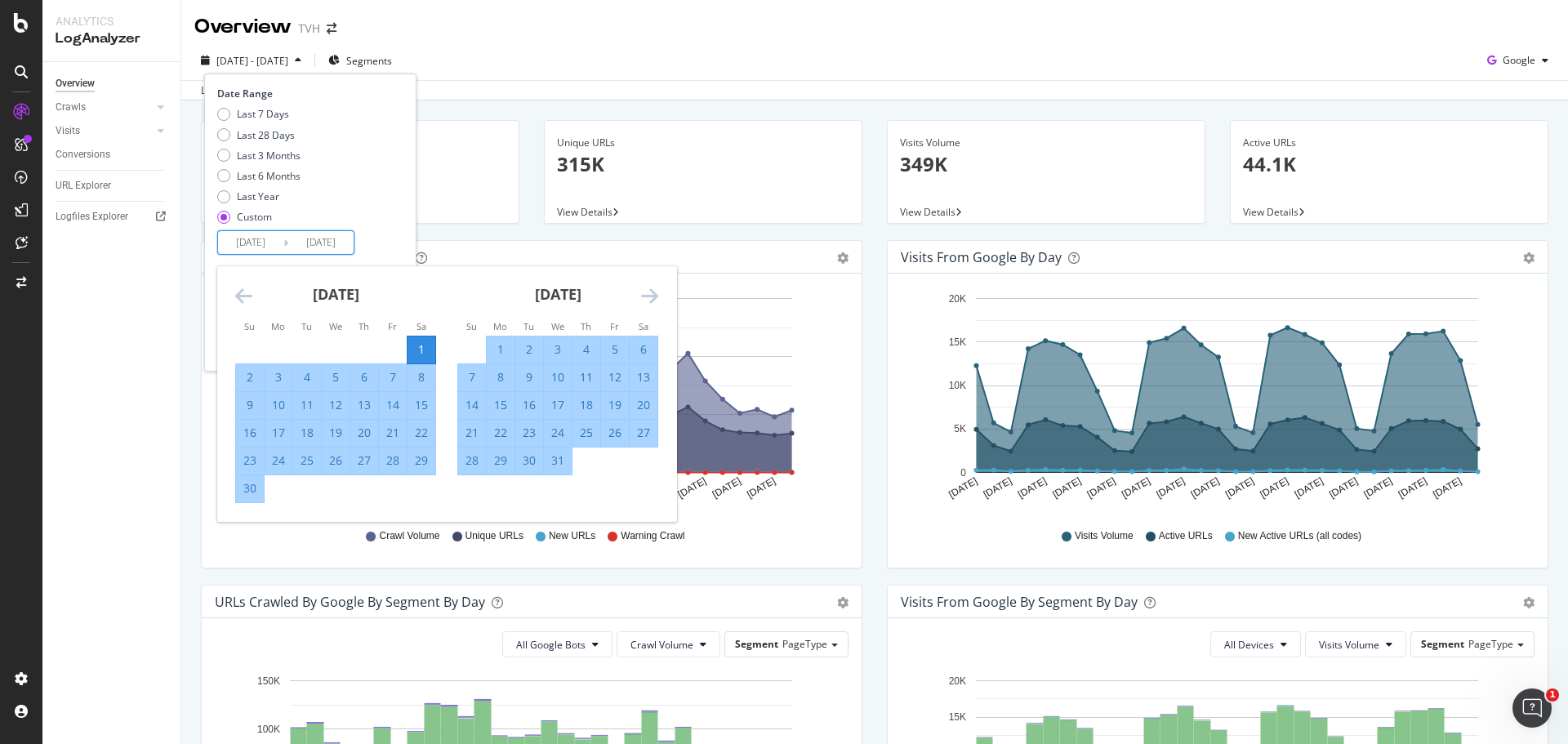
click at [263, 238] on input "[DATE]" at bounding box center [251, 242] width 65 height 23
type input "[DATE]"
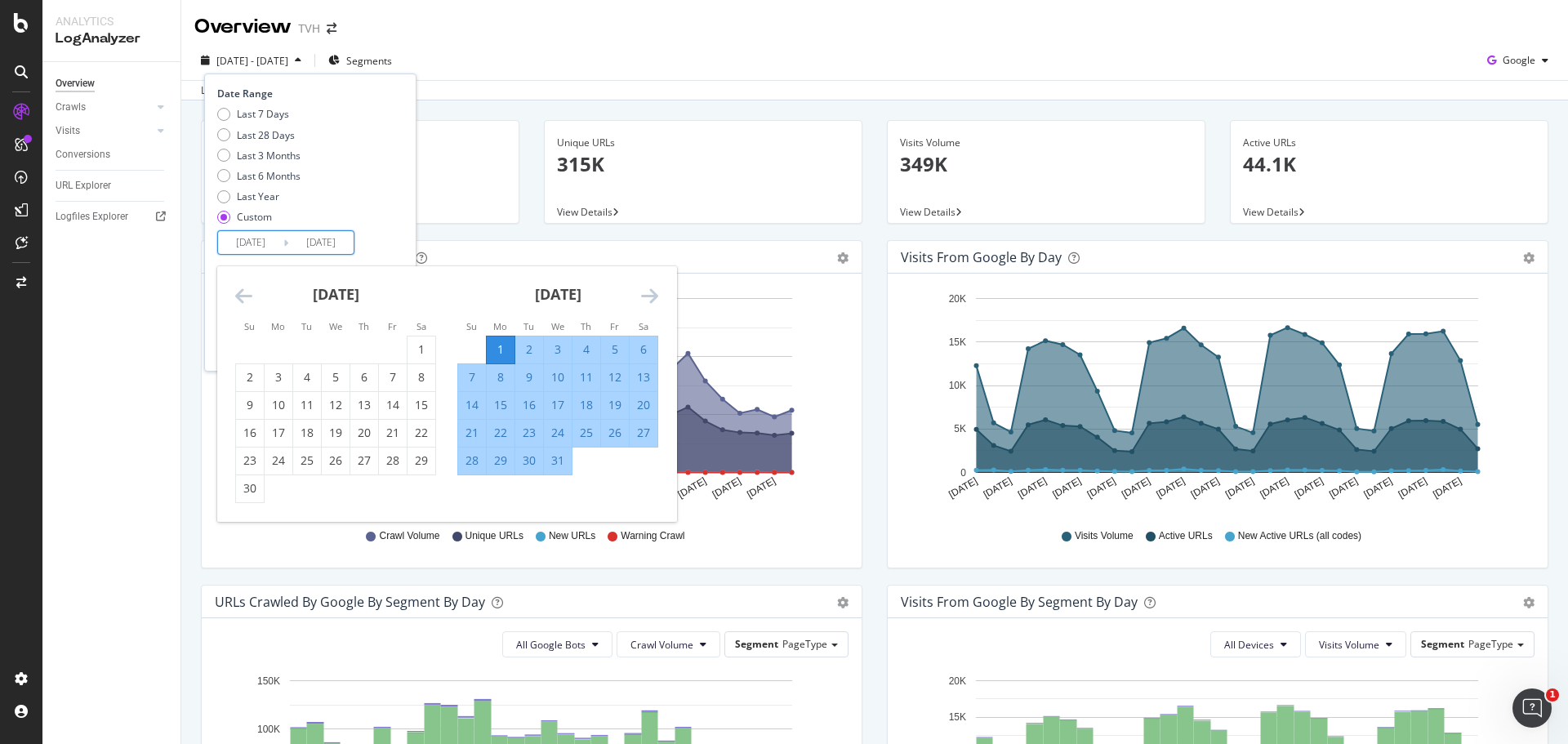
click at [369, 217] on div "Last 7 Days Last 28 Days Last 3 Months Last 6 Months Last Year Custom" at bounding box center [308, 168] width 182 height 123
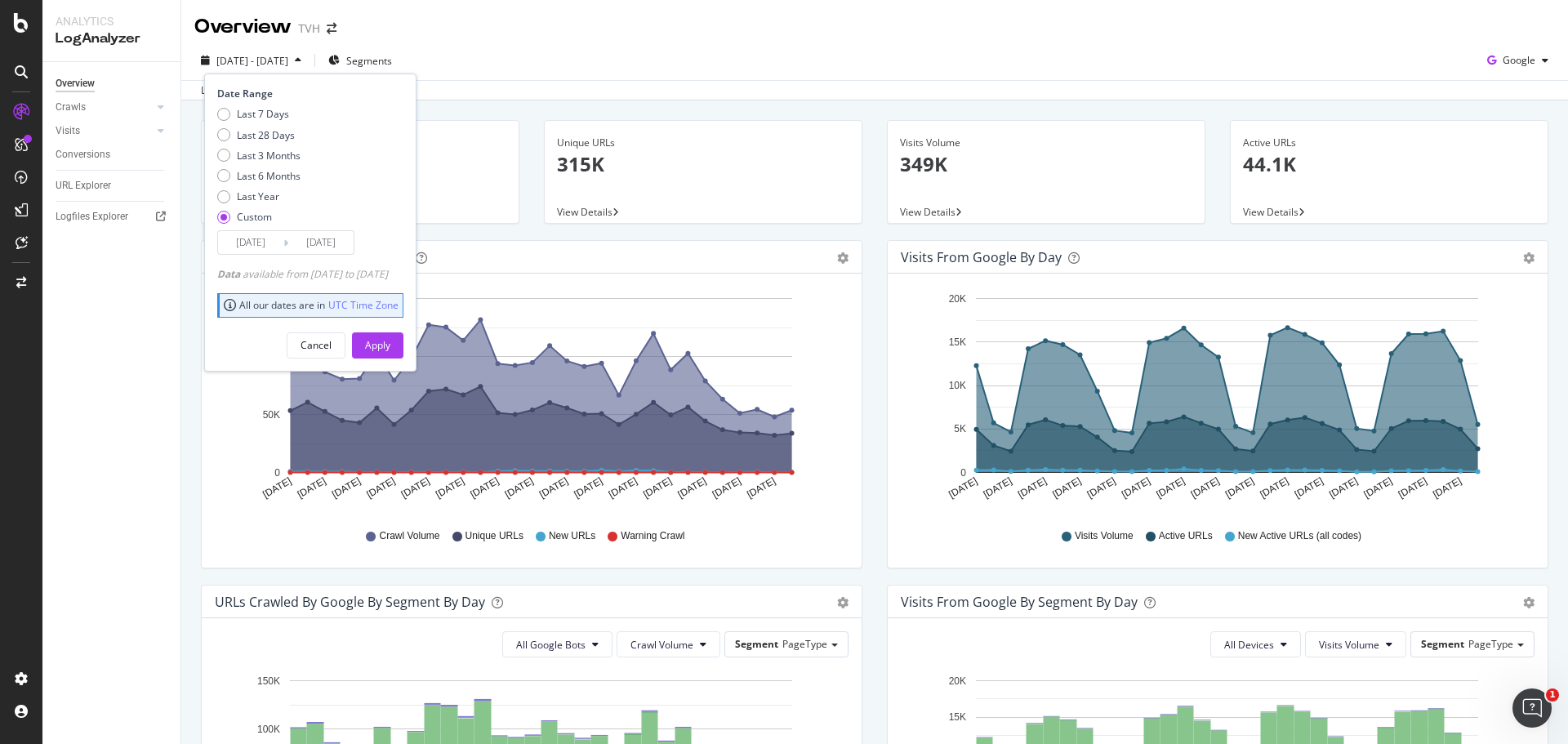
click at [340, 237] on input "[DATE]" at bounding box center [320, 242] width 65 height 23
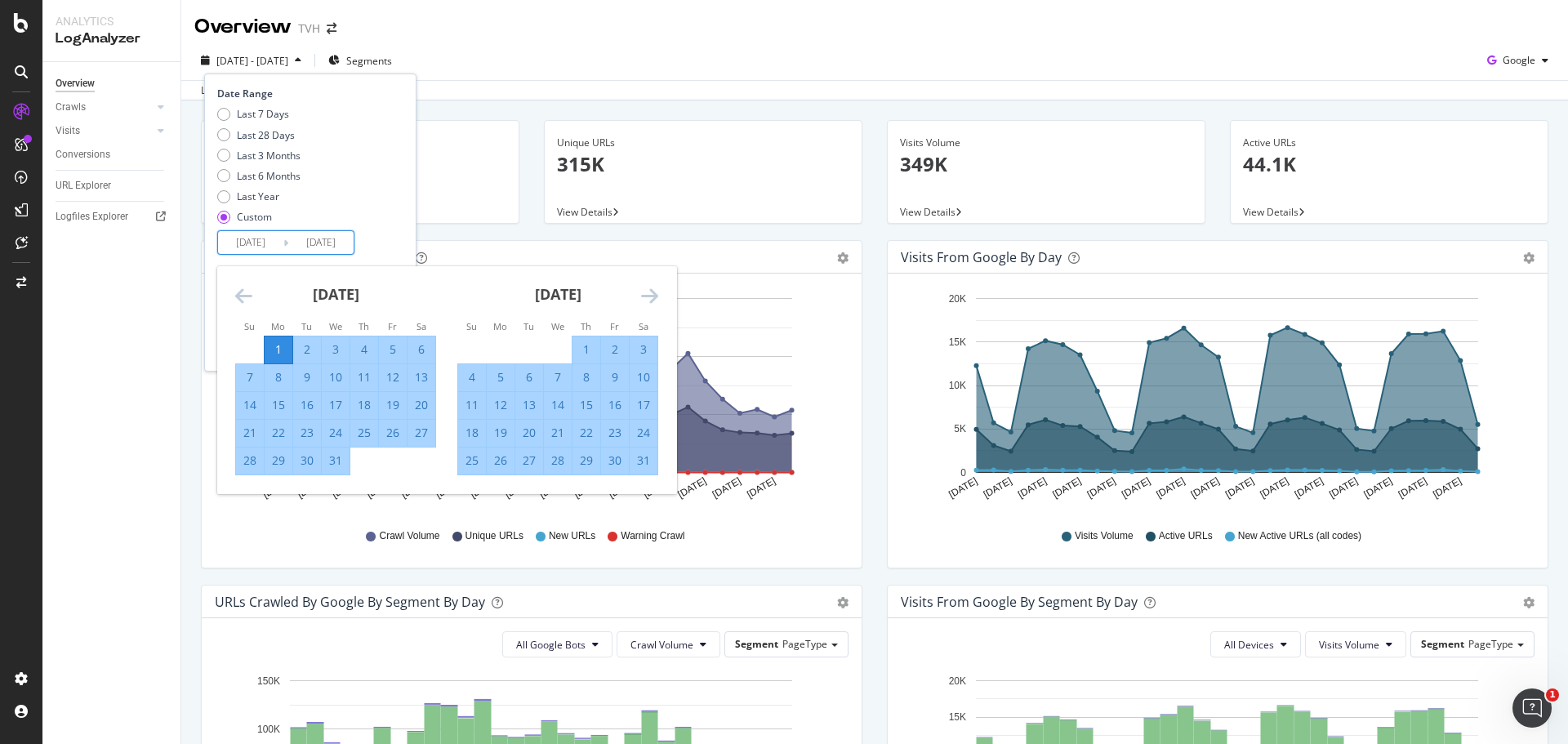
click at [651, 293] on icon "Move forward to switch to the next month." at bounding box center [650, 295] width 17 height 20
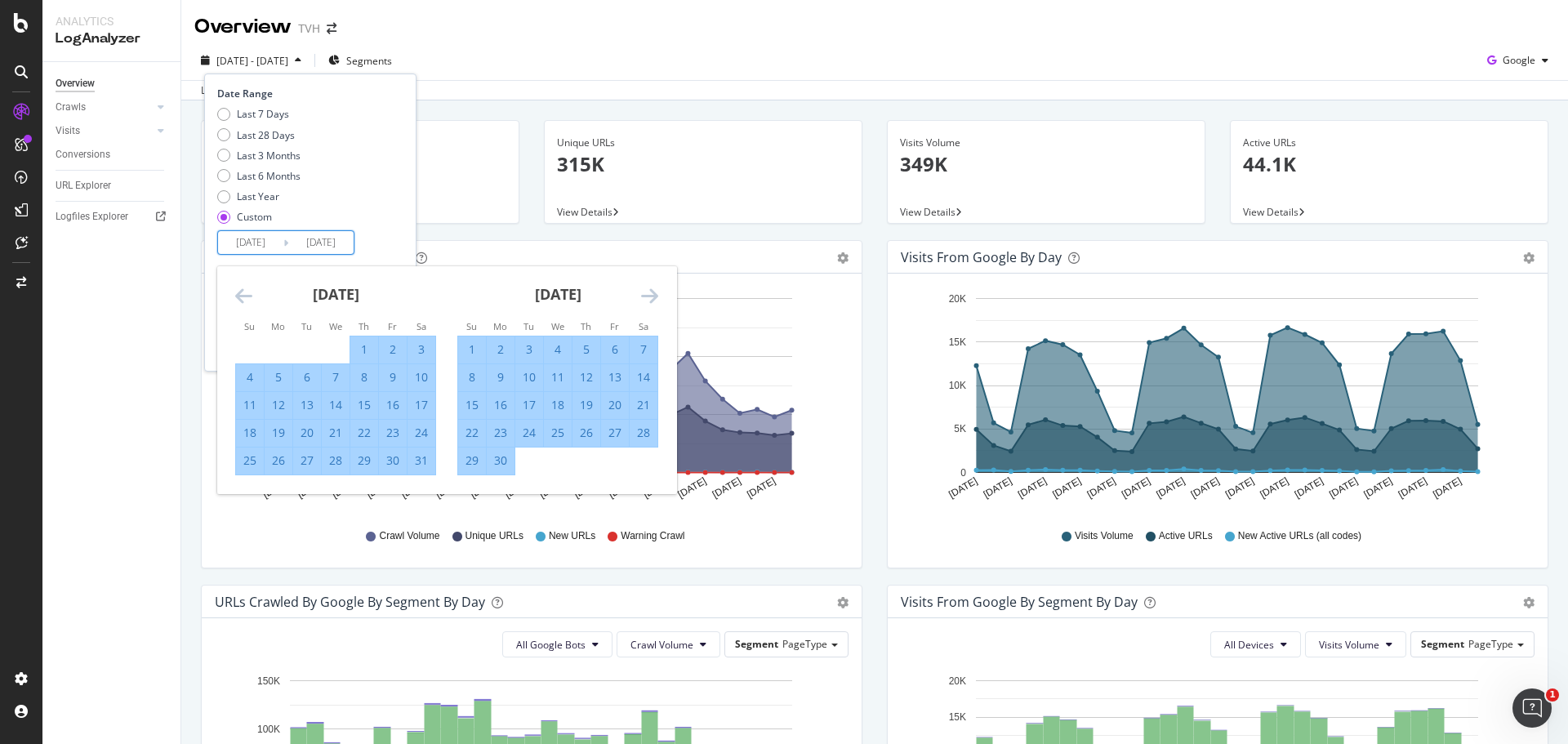
click at [651, 293] on icon "Move forward to switch to the next month." at bounding box center [650, 295] width 17 height 20
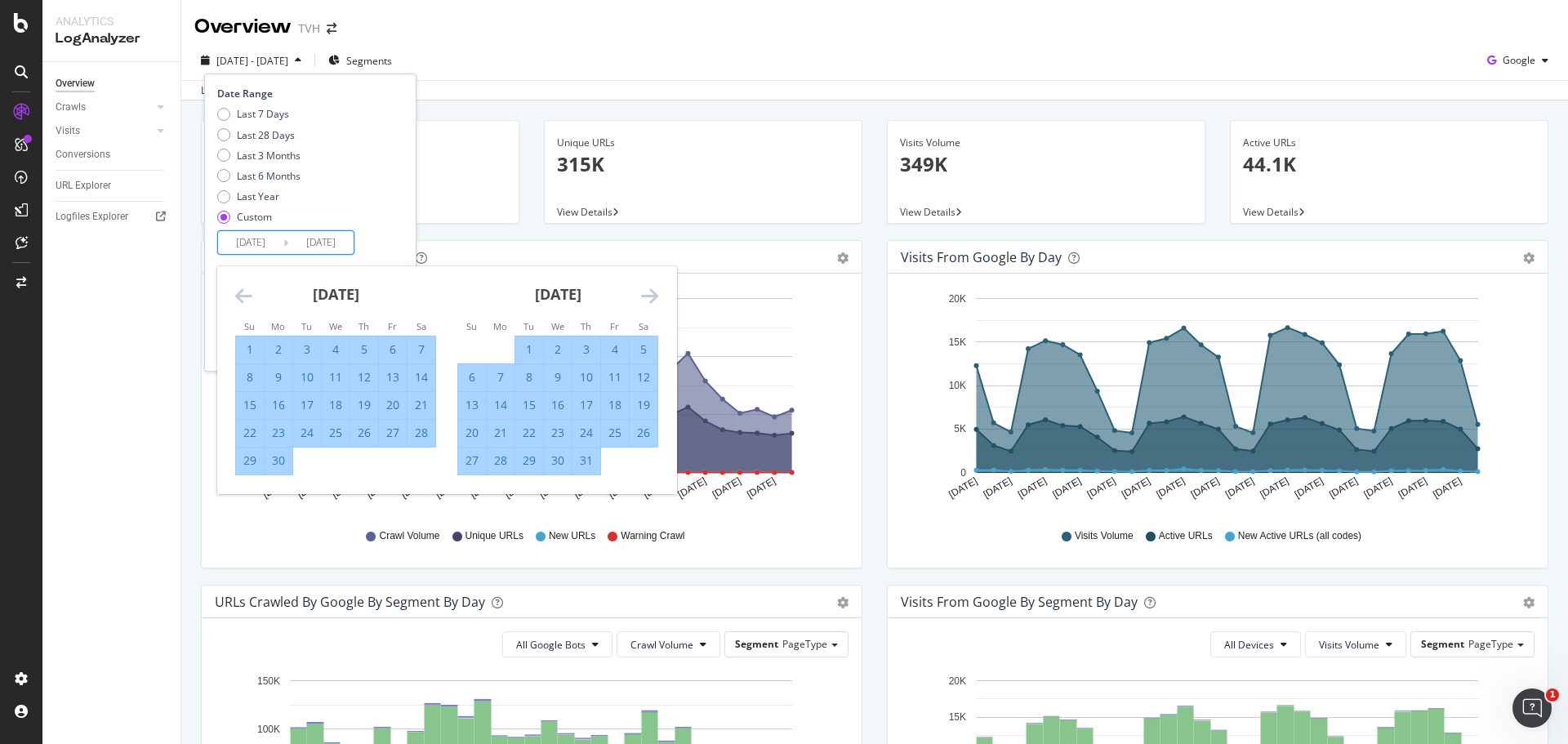
click at [651, 293] on icon "Move forward to switch to the next month." at bounding box center [650, 295] width 17 height 20
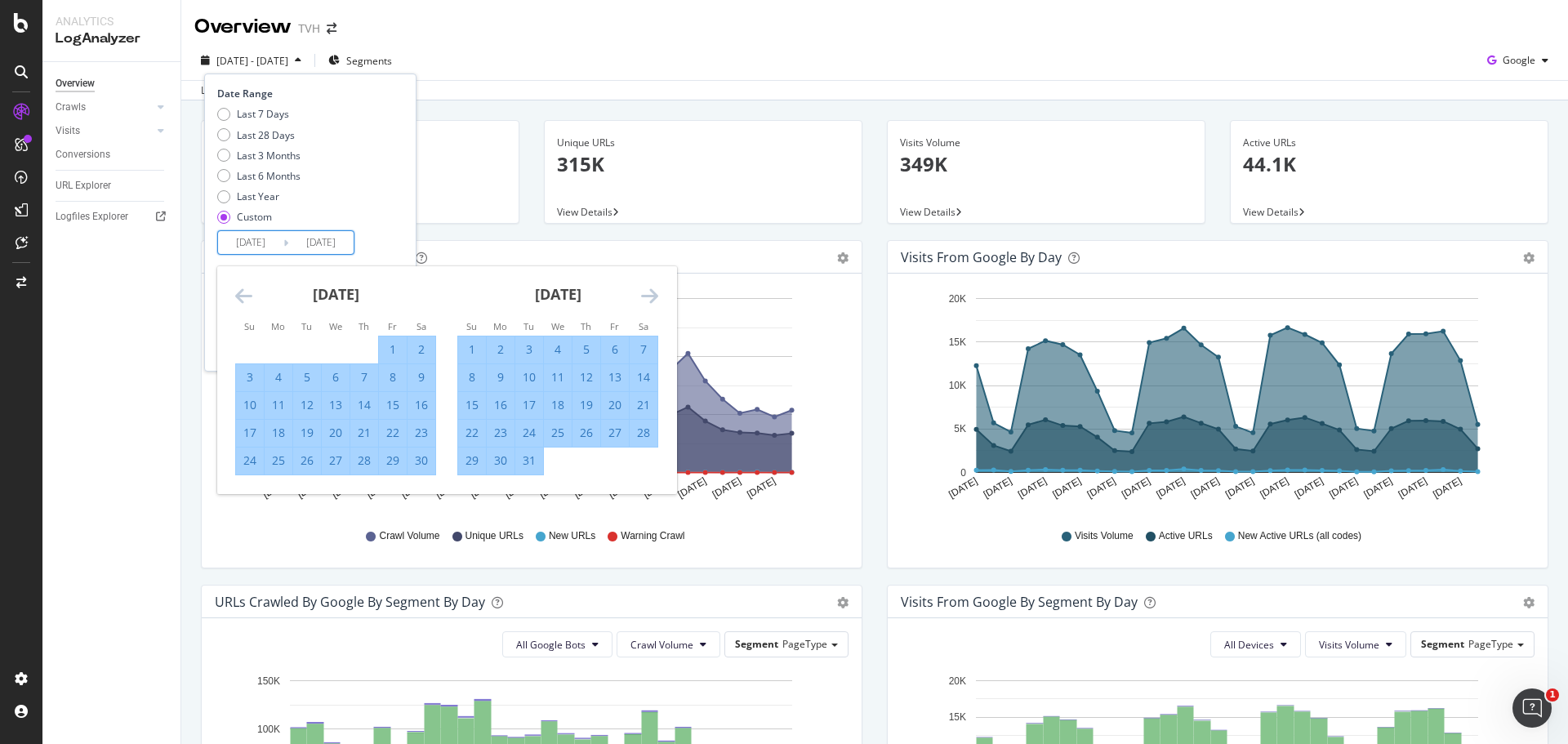
click at [651, 293] on icon "Move forward to switch to the next month." at bounding box center [650, 295] width 17 height 20
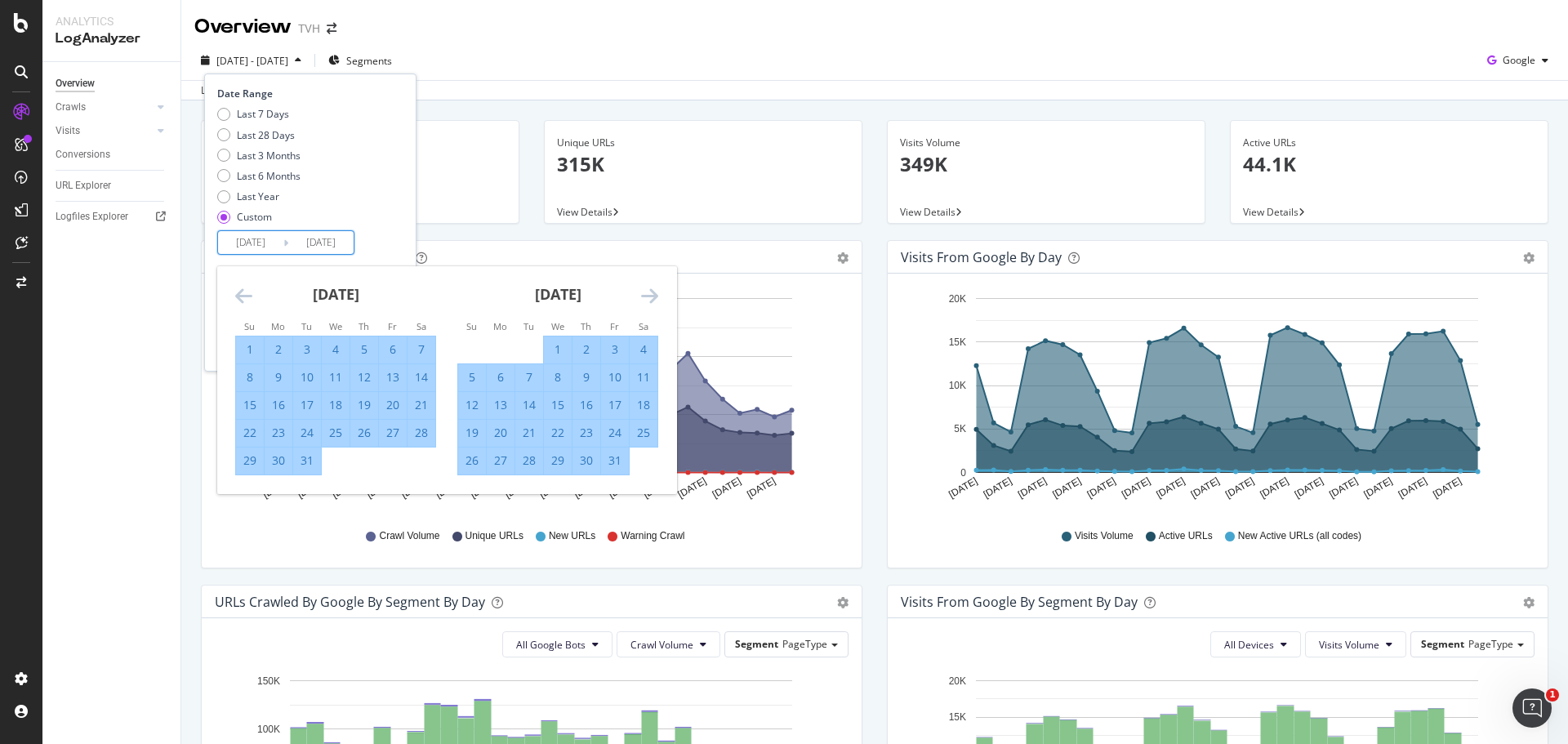
click at [651, 293] on icon "Move forward to switch to the next month." at bounding box center [650, 295] width 17 height 20
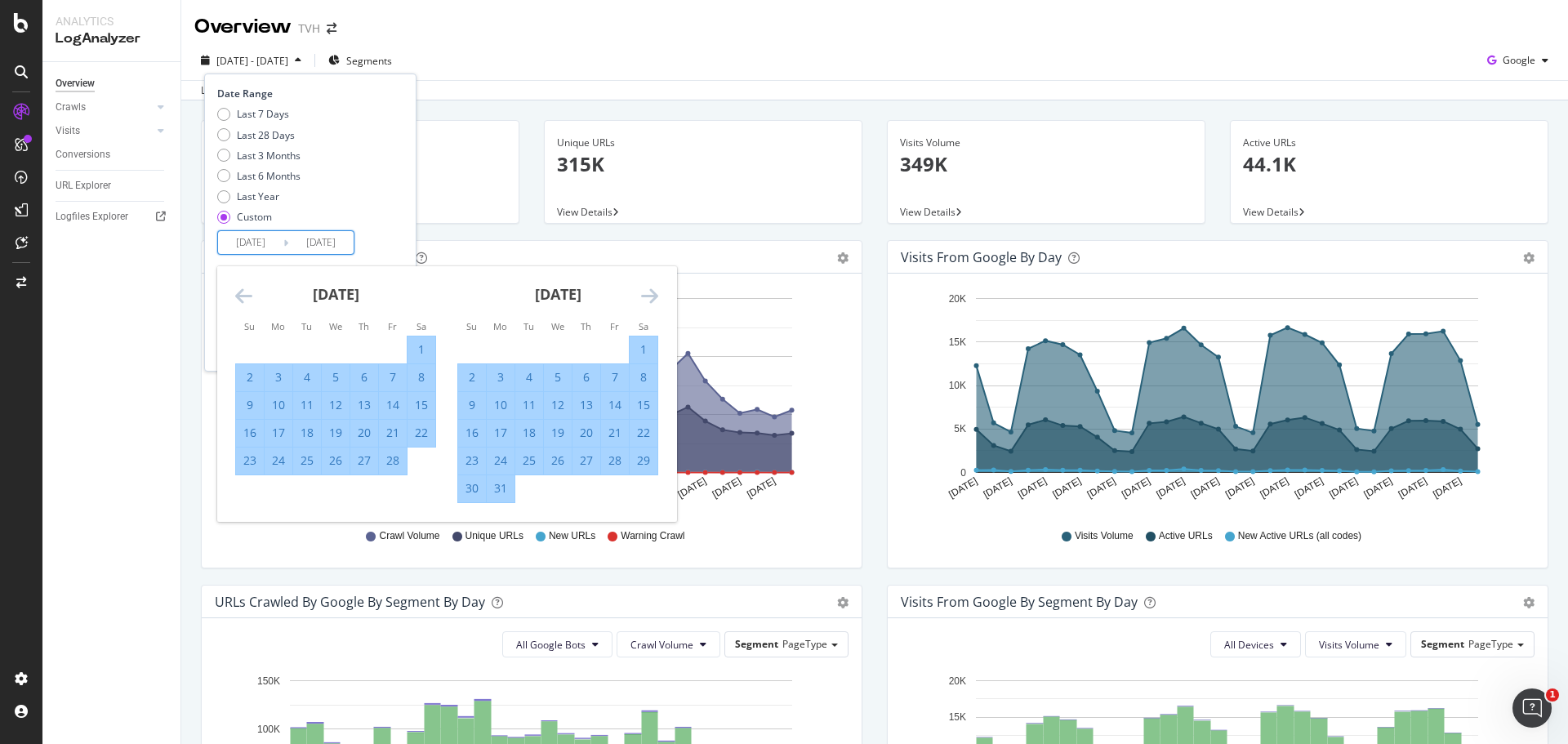
click at [651, 293] on icon "Move forward to switch to the next month." at bounding box center [650, 295] width 17 height 20
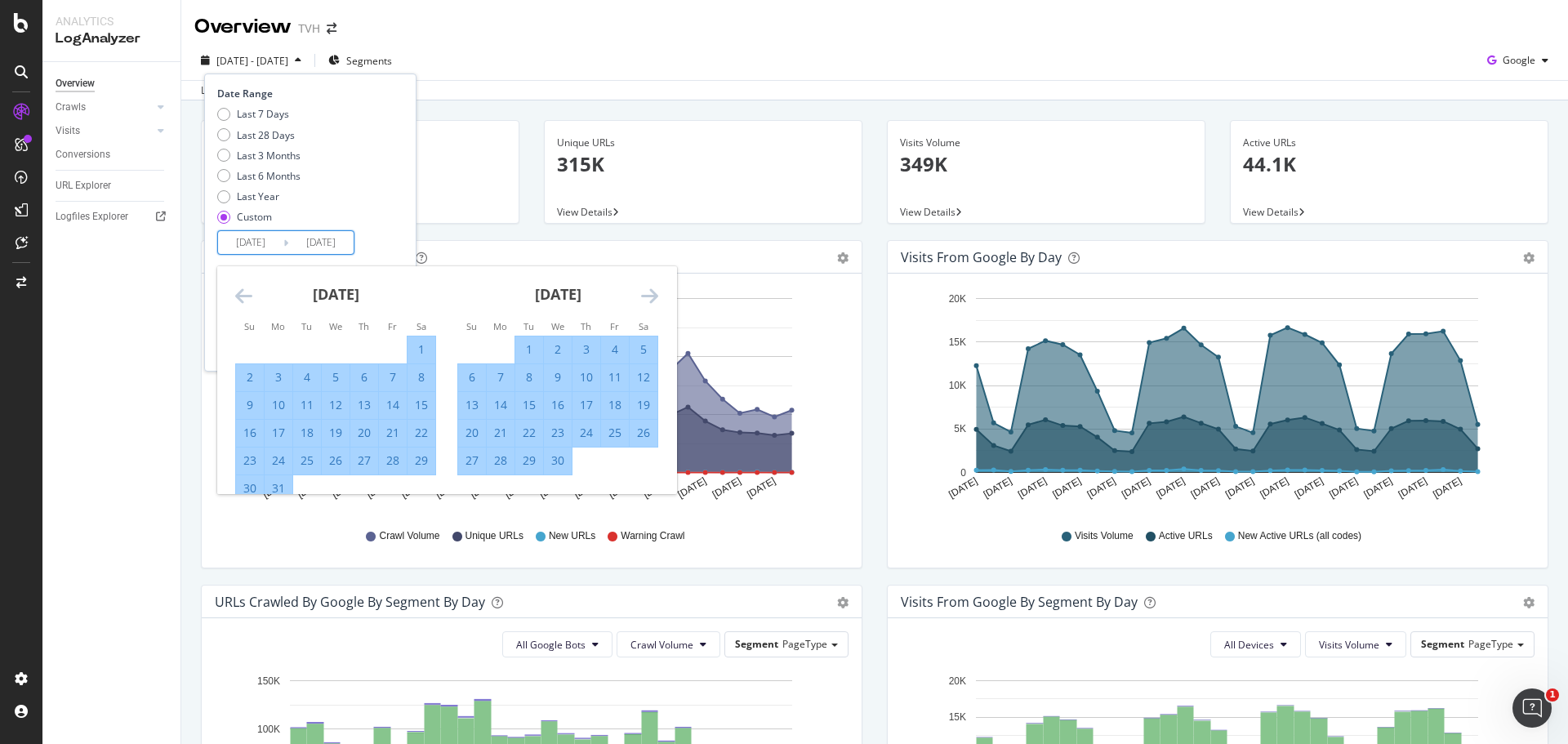
click at [651, 293] on icon "Move forward to switch to the next month." at bounding box center [650, 295] width 17 height 20
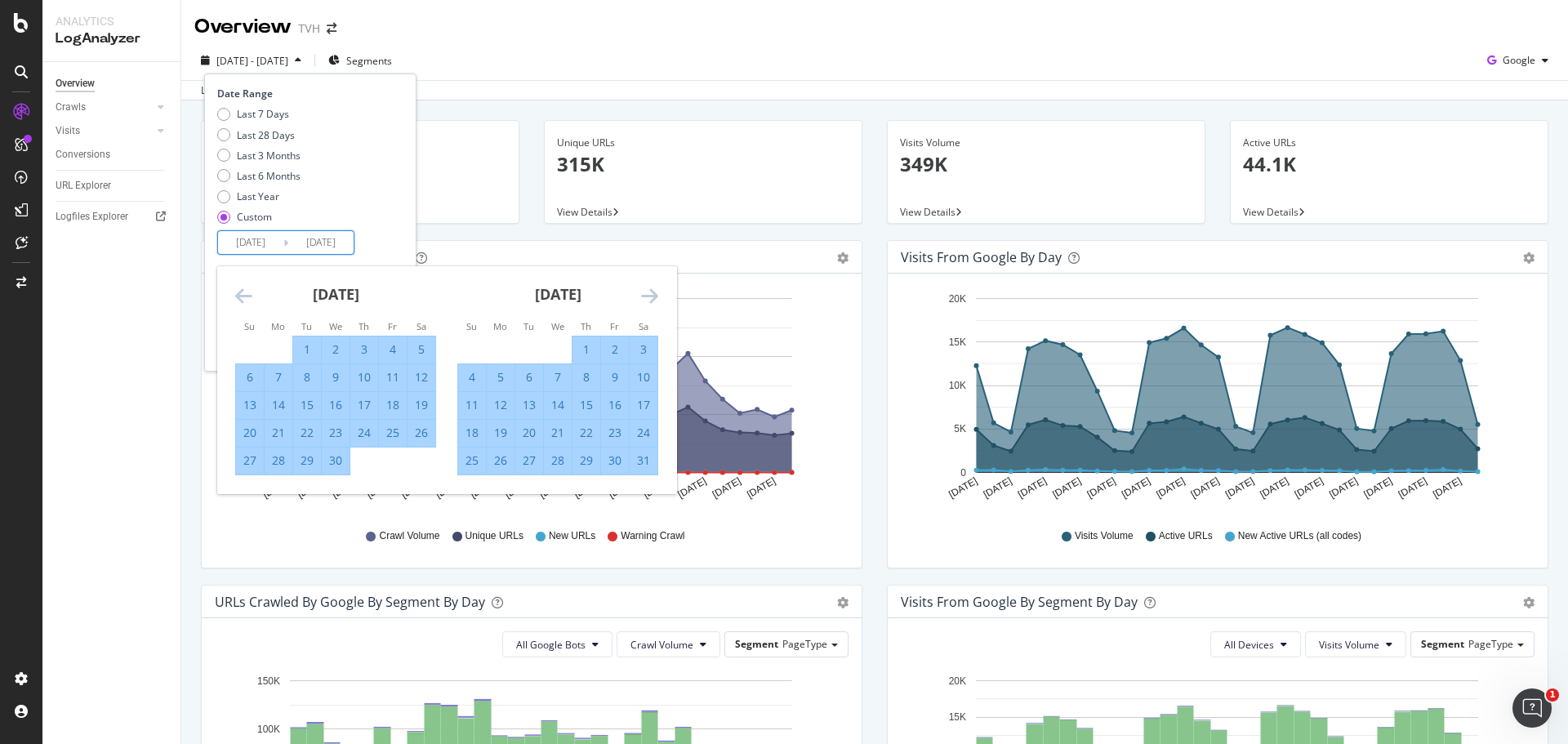
click at [651, 293] on icon "Move forward to switch to the next month." at bounding box center [650, 295] width 17 height 20
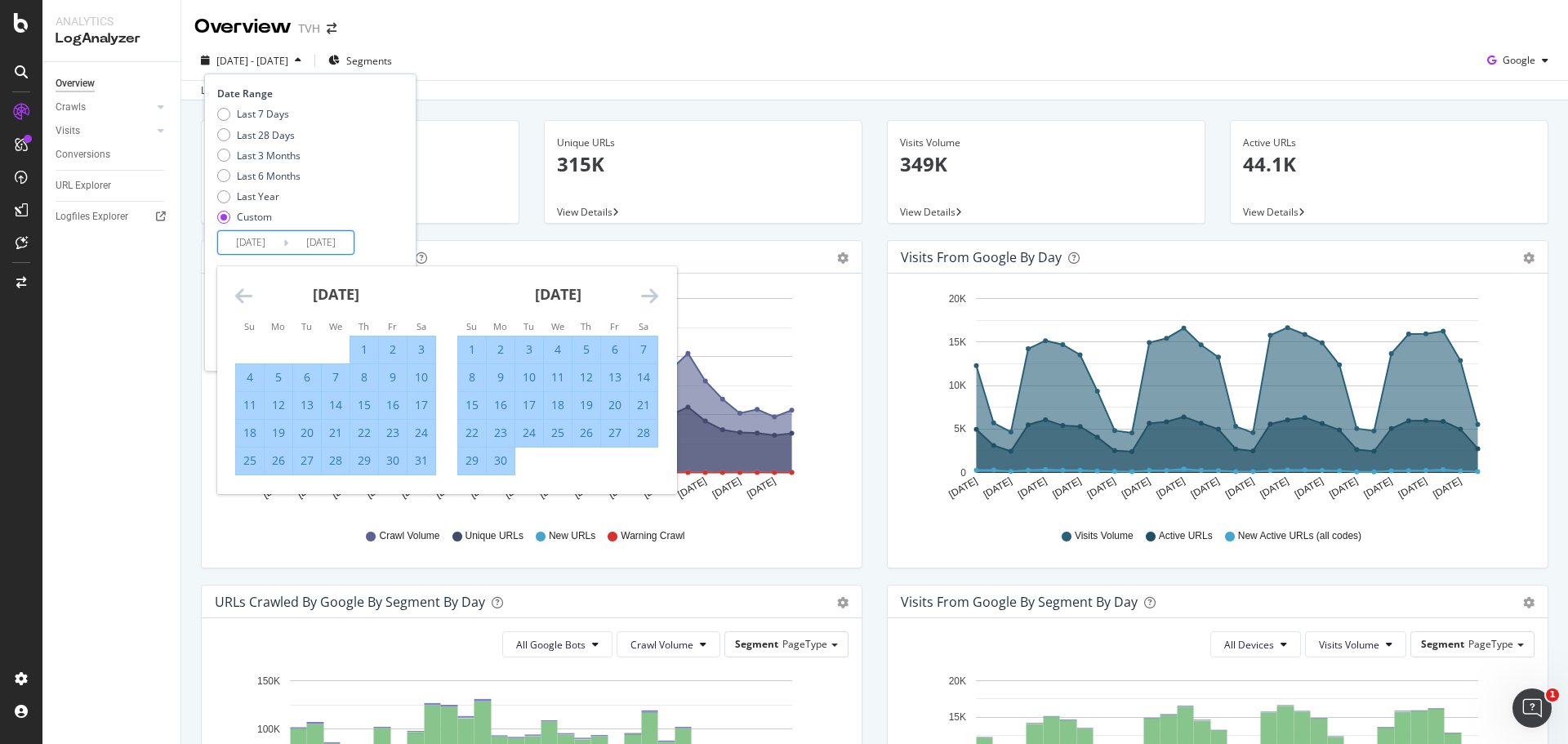
click at [651, 293] on icon "Move forward to switch to the next month." at bounding box center [650, 295] width 17 height 20
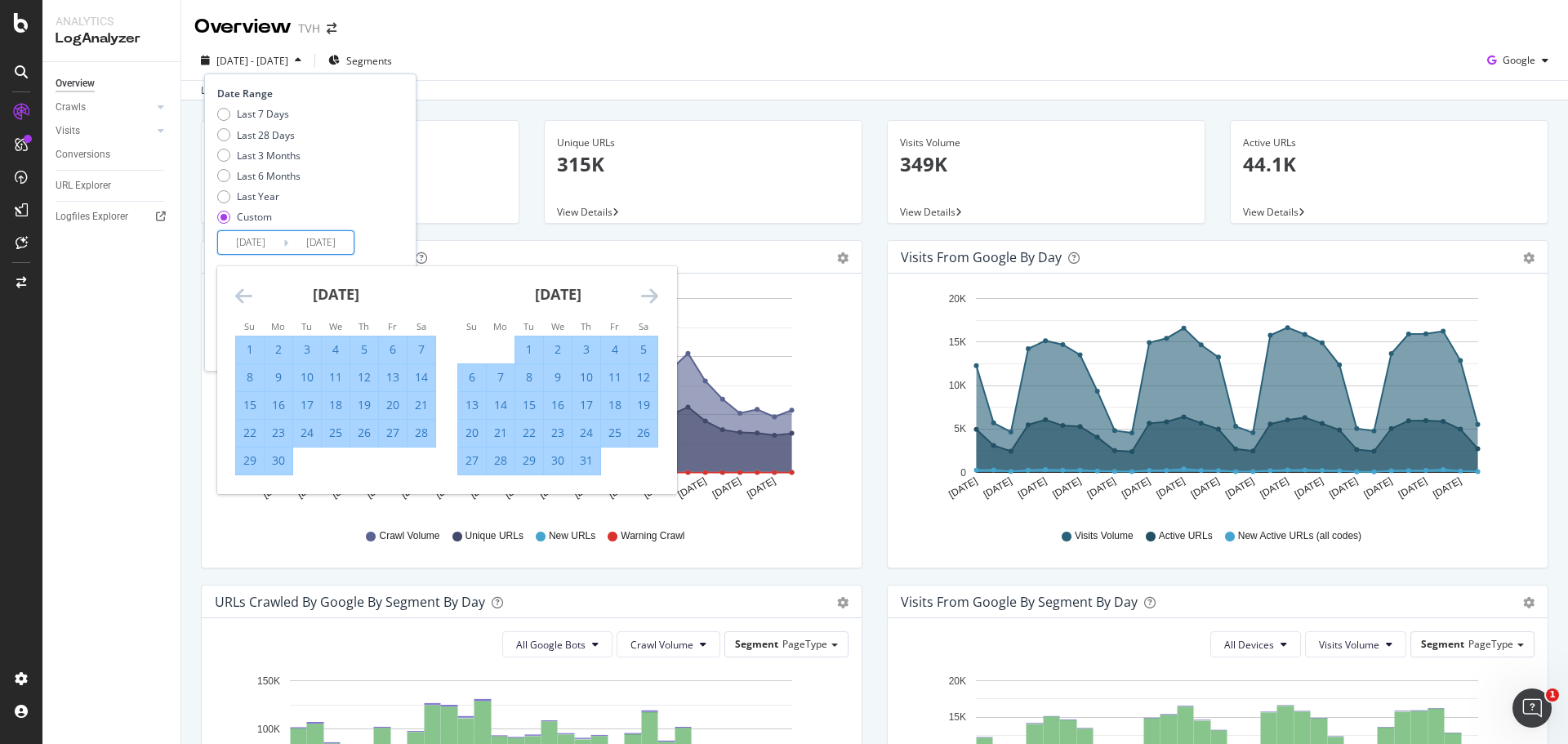
click at [651, 293] on icon "Move forward to switch to the next month." at bounding box center [650, 295] width 17 height 20
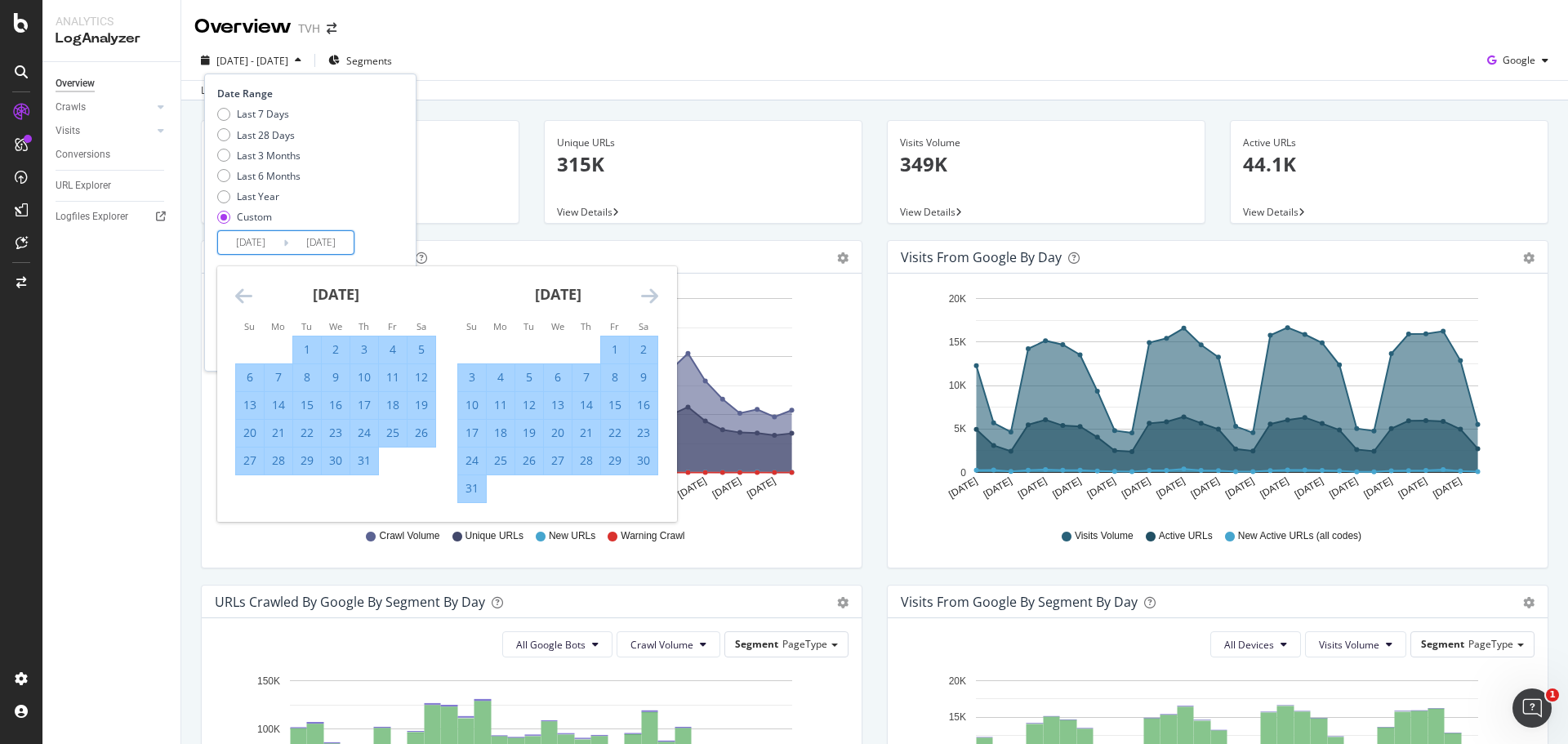
click at [651, 293] on icon "Move forward to switch to the next month." at bounding box center [650, 295] width 17 height 20
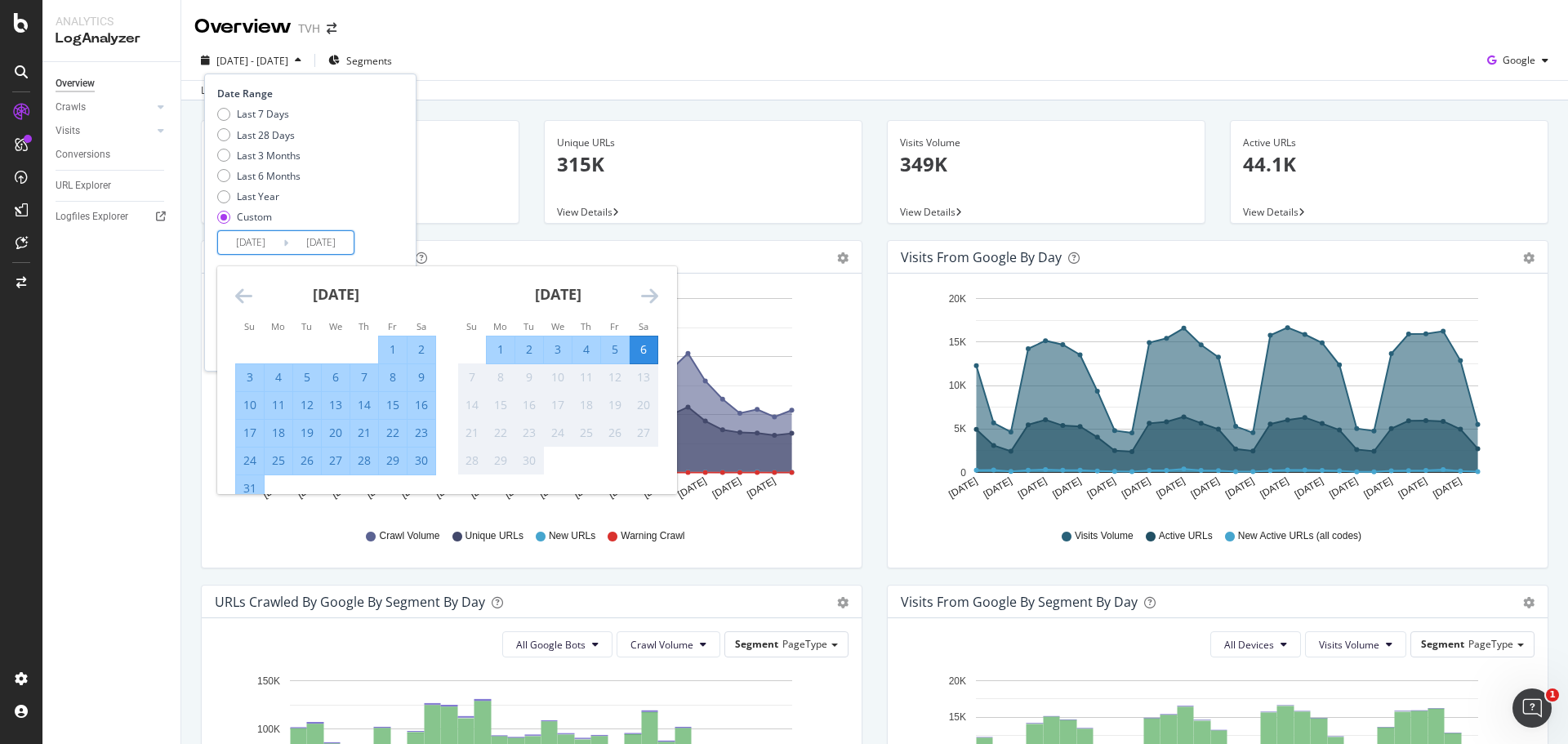
click at [251, 483] on div "31" at bounding box center [250, 488] width 28 height 16
type input "[DATE]"
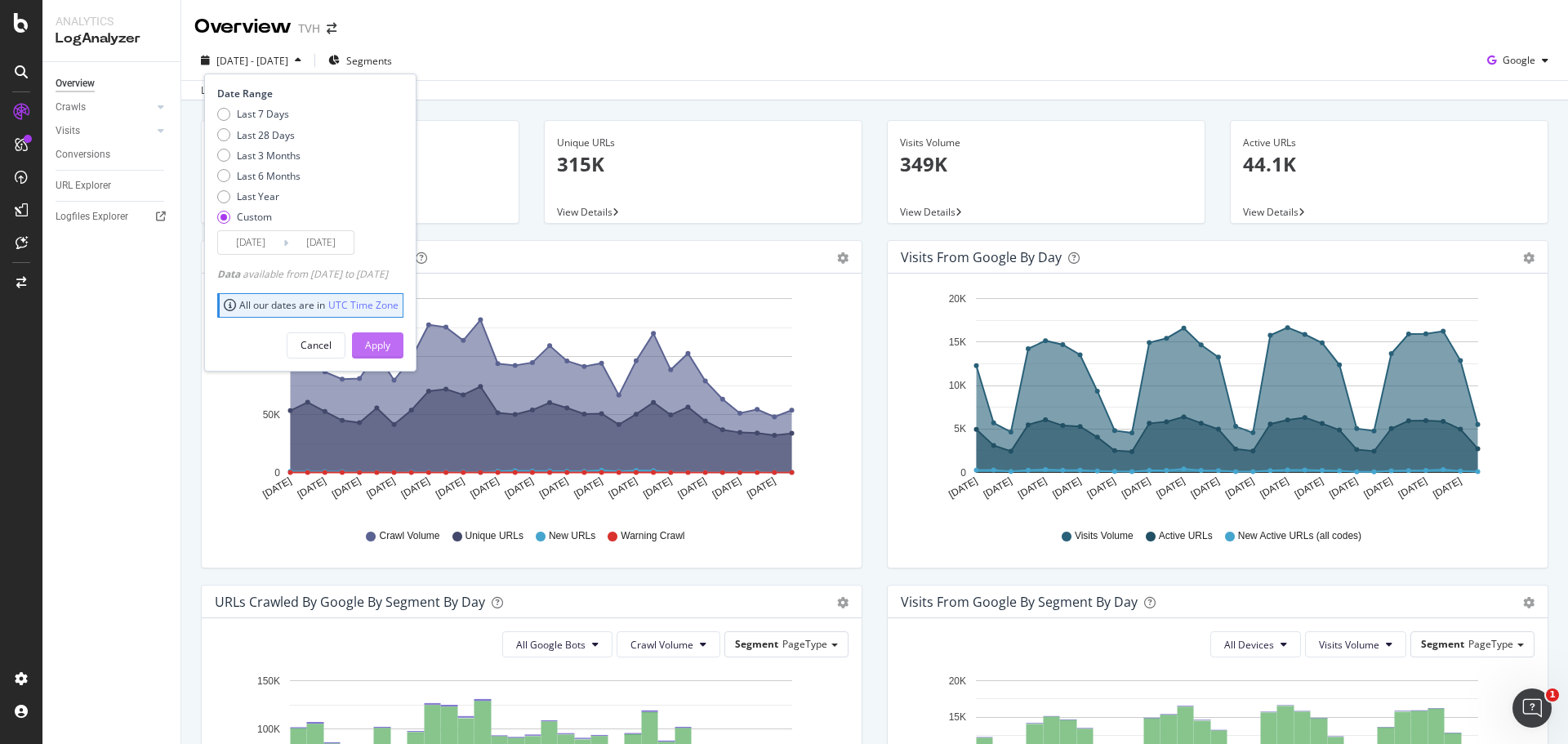
click at [403, 346] on button "Apply" at bounding box center [377, 345] width 52 height 26
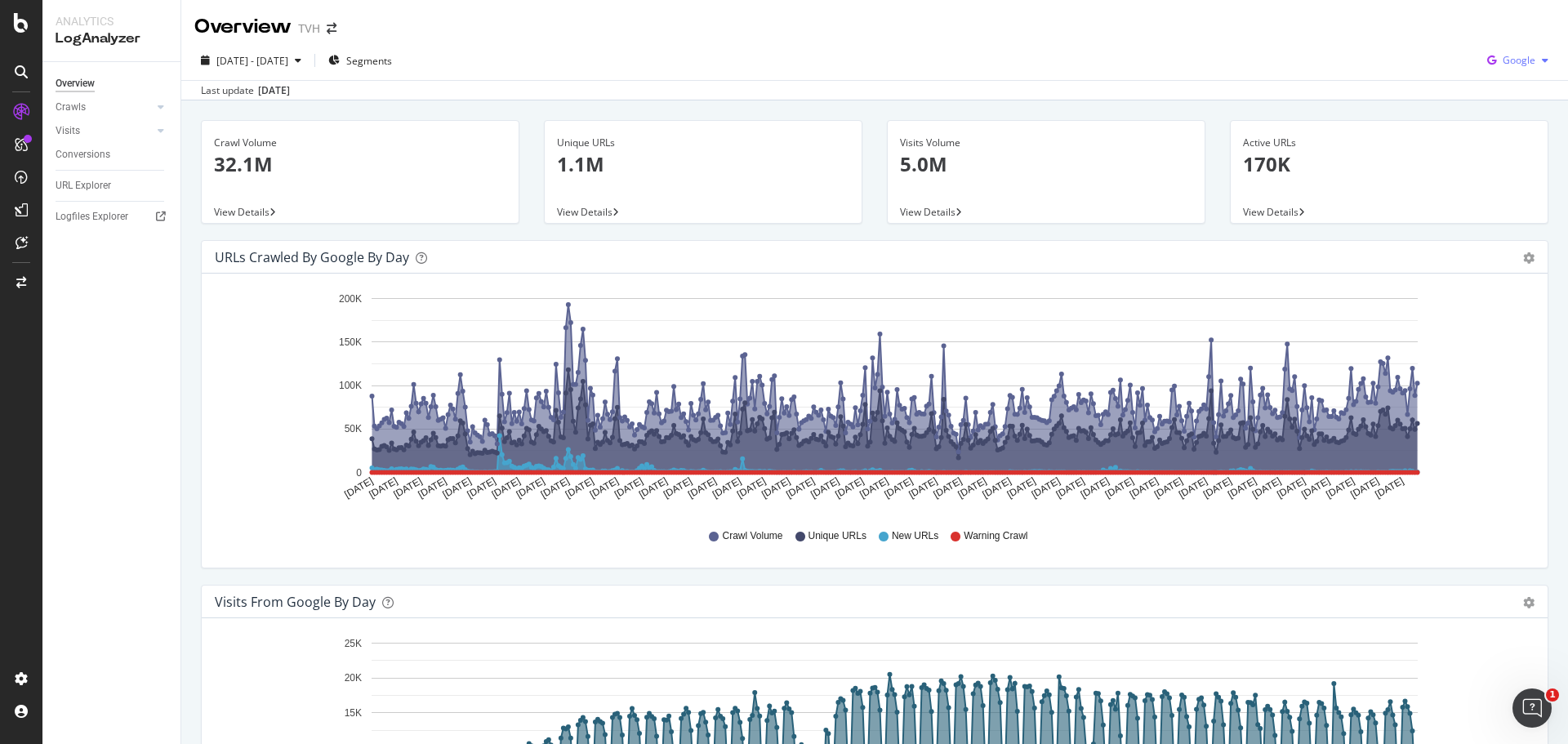
click at [1514, 52] on div "Google" at bounding box center [1517, 60] width 74 height 25
click at [1505, 179] on span "Other AI Bots" at bounding box center [1517, 183] width 60 height 14
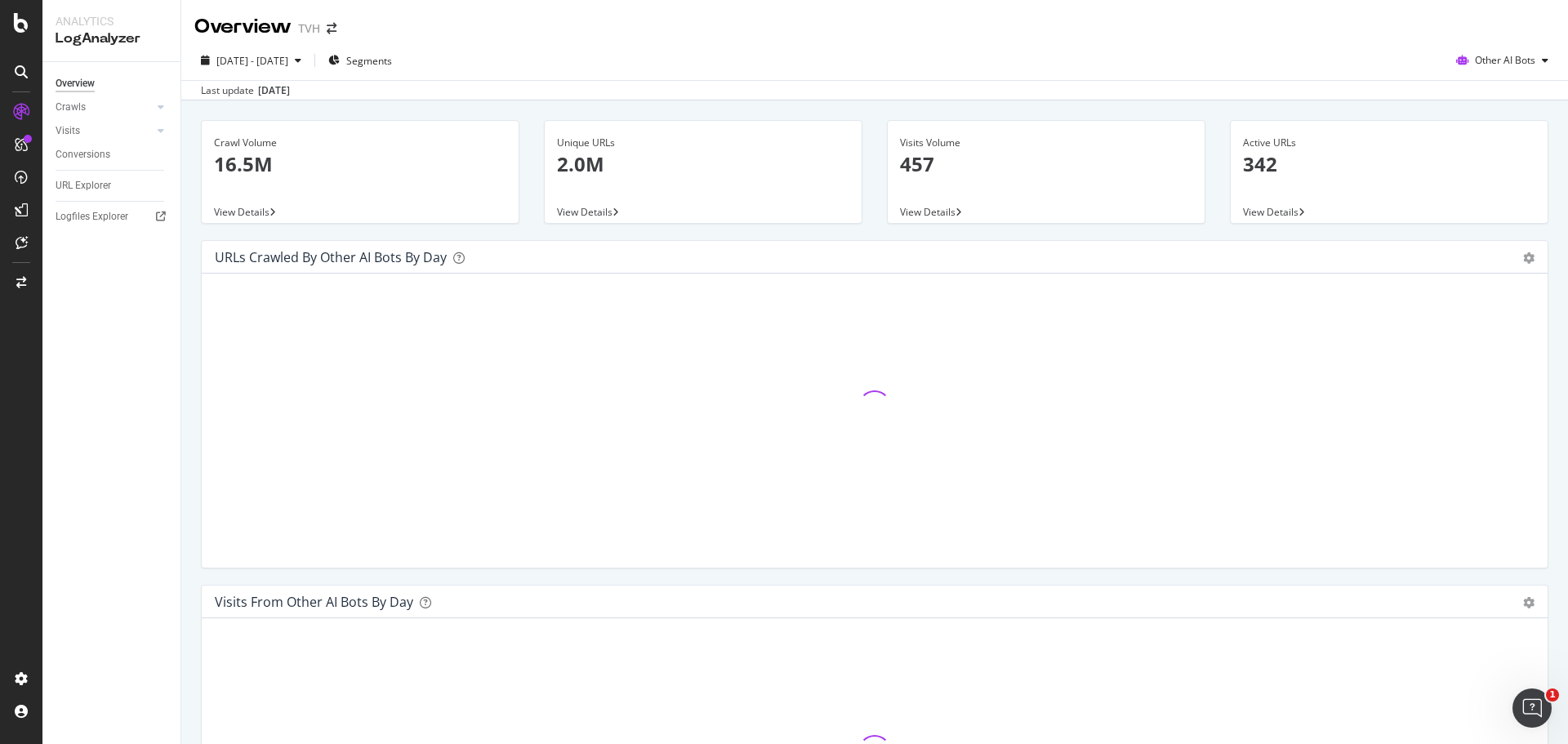
click at [121, 93] on div "Overview" at bounding box center [117, 84] width 125 height 24
click at [120, 105] on link "Crawls" at bounding box center [104, 107] width 97 height 17
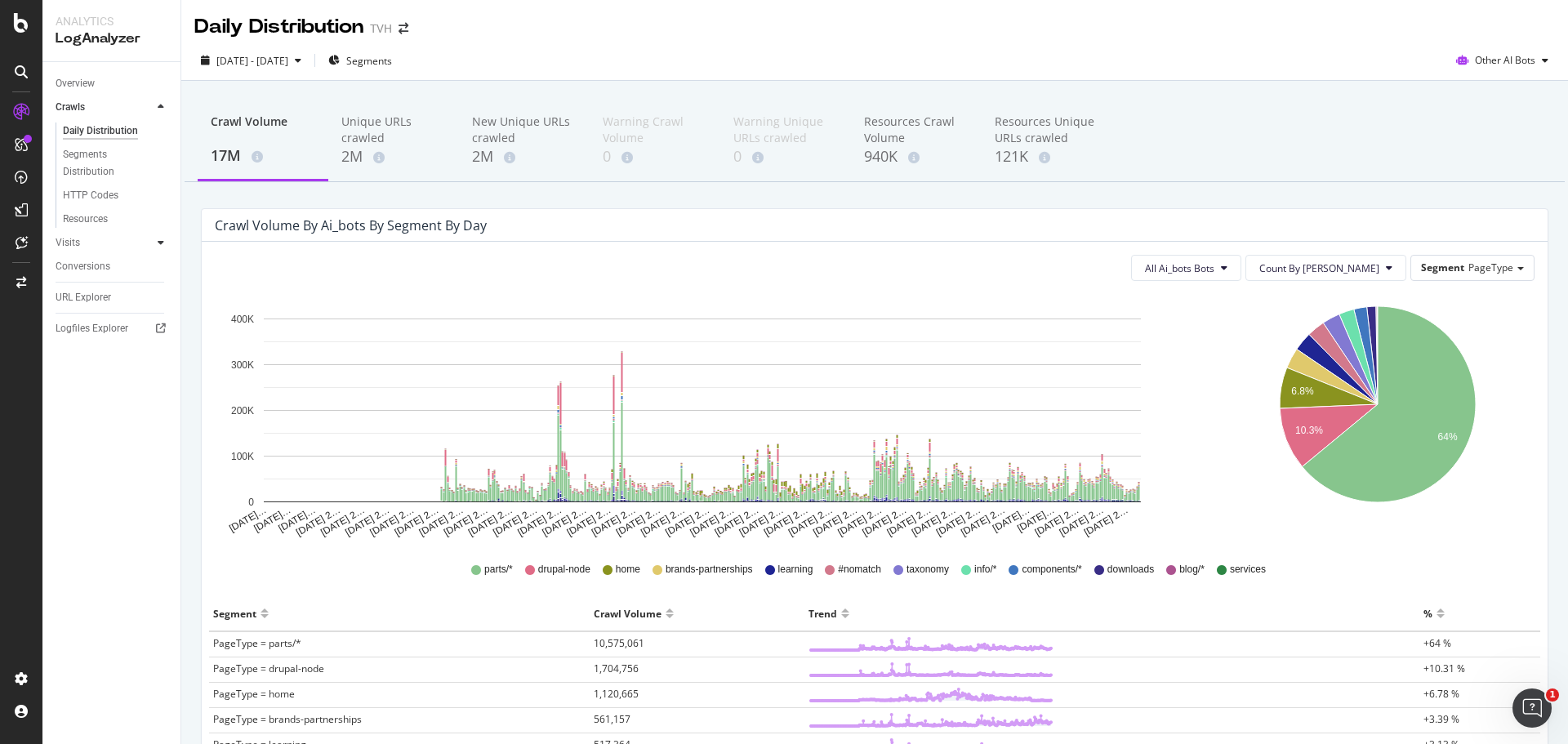
click at [160, 238] on icon at bounding box center [161, 243] width 7 height 10
click at [130, 155] on div "Daily Distribution" at bounding box center [100, 155] width 76 height 17
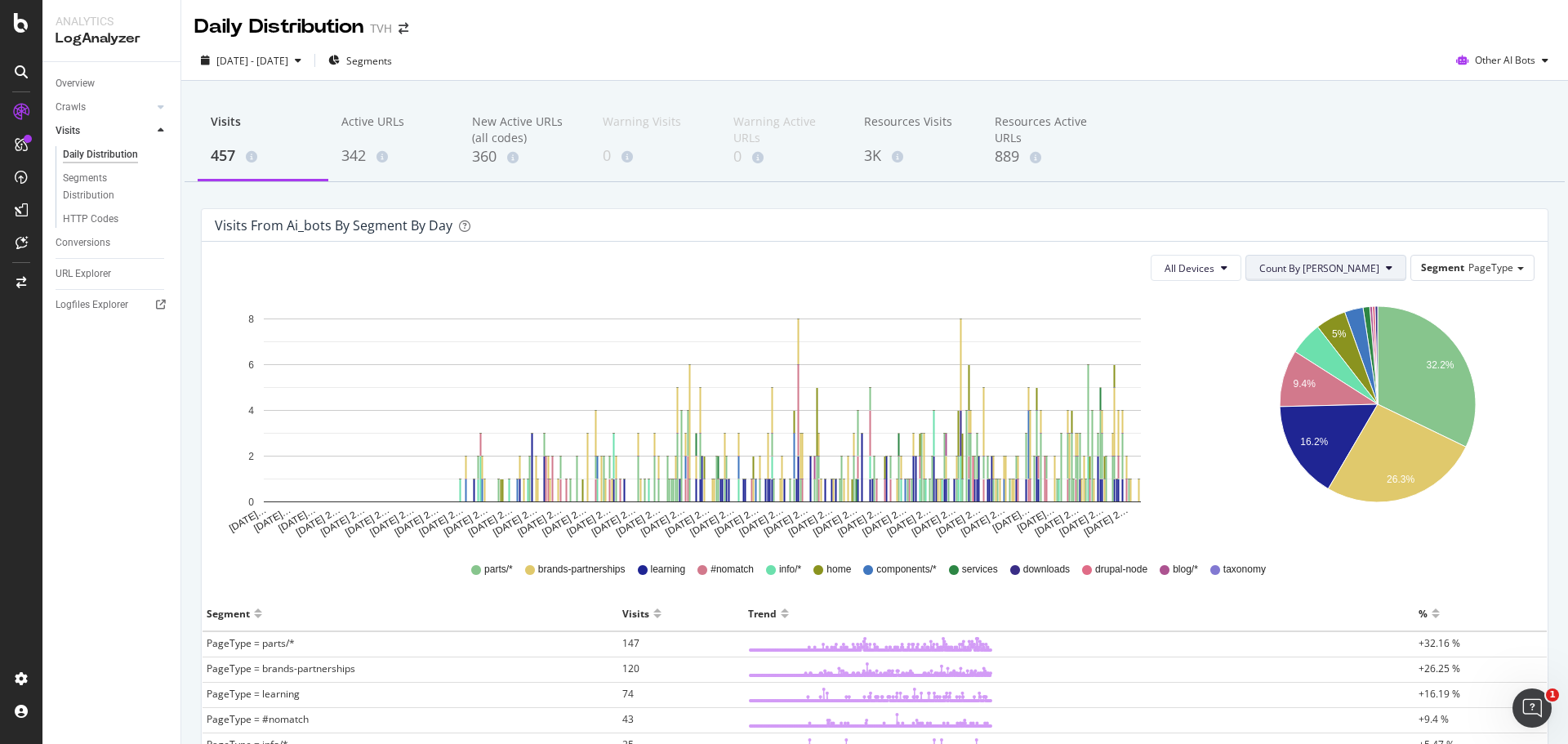
click at [1366, 268] on span "Count By [PERSON_NAME]" at bounding box center [1318, 268] width 120 height 14
click at [1334, 331] on span "Cumulated" at bounding box center [1368, 330] width 123 height 14
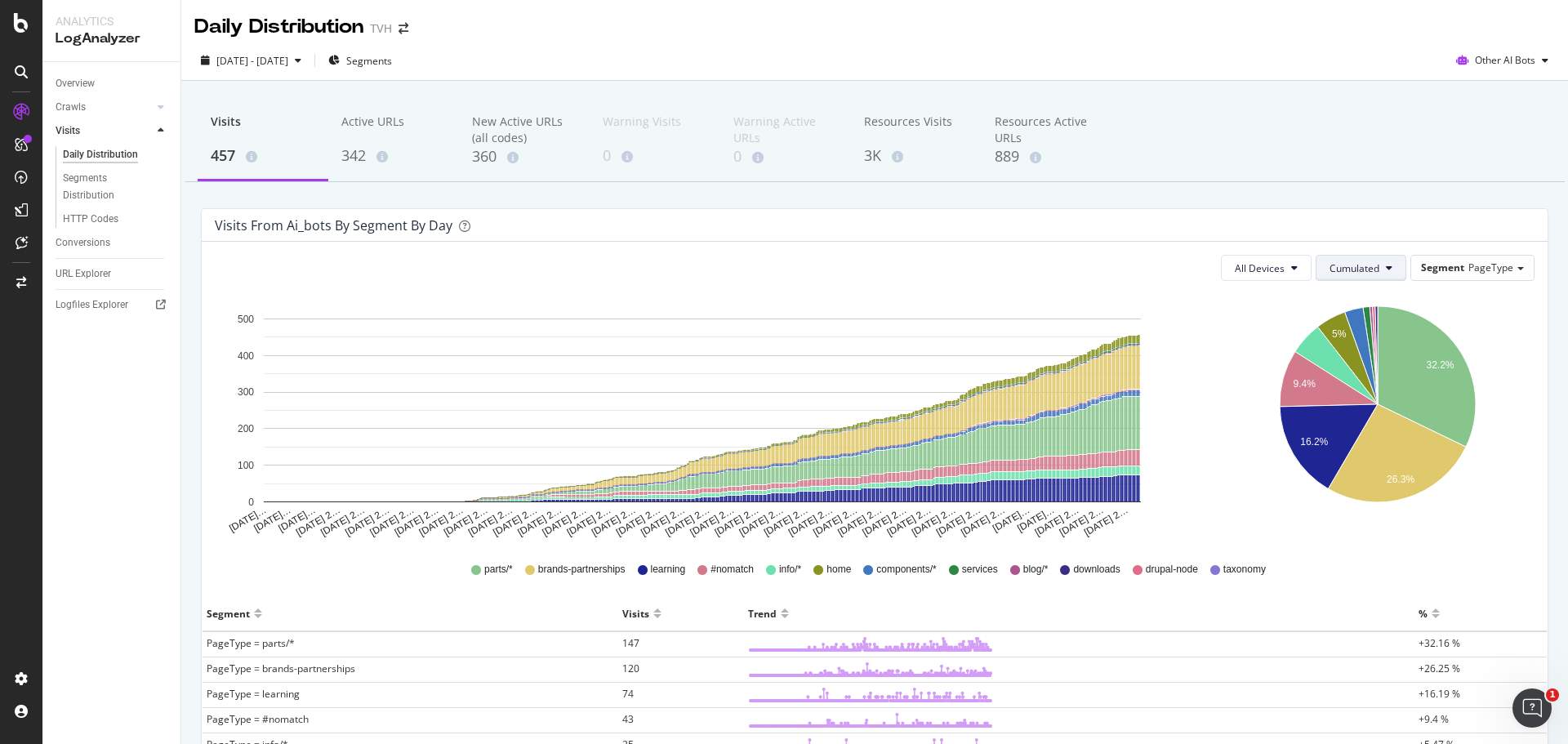
click at [1360, 267] on span "Cumulated" at bounding box center [1354, 268] width 50 height 14
click at [1348, 295] on span "Count By [PERSON_NAME]" at bounding box center [1378, 300] width 120 height 14
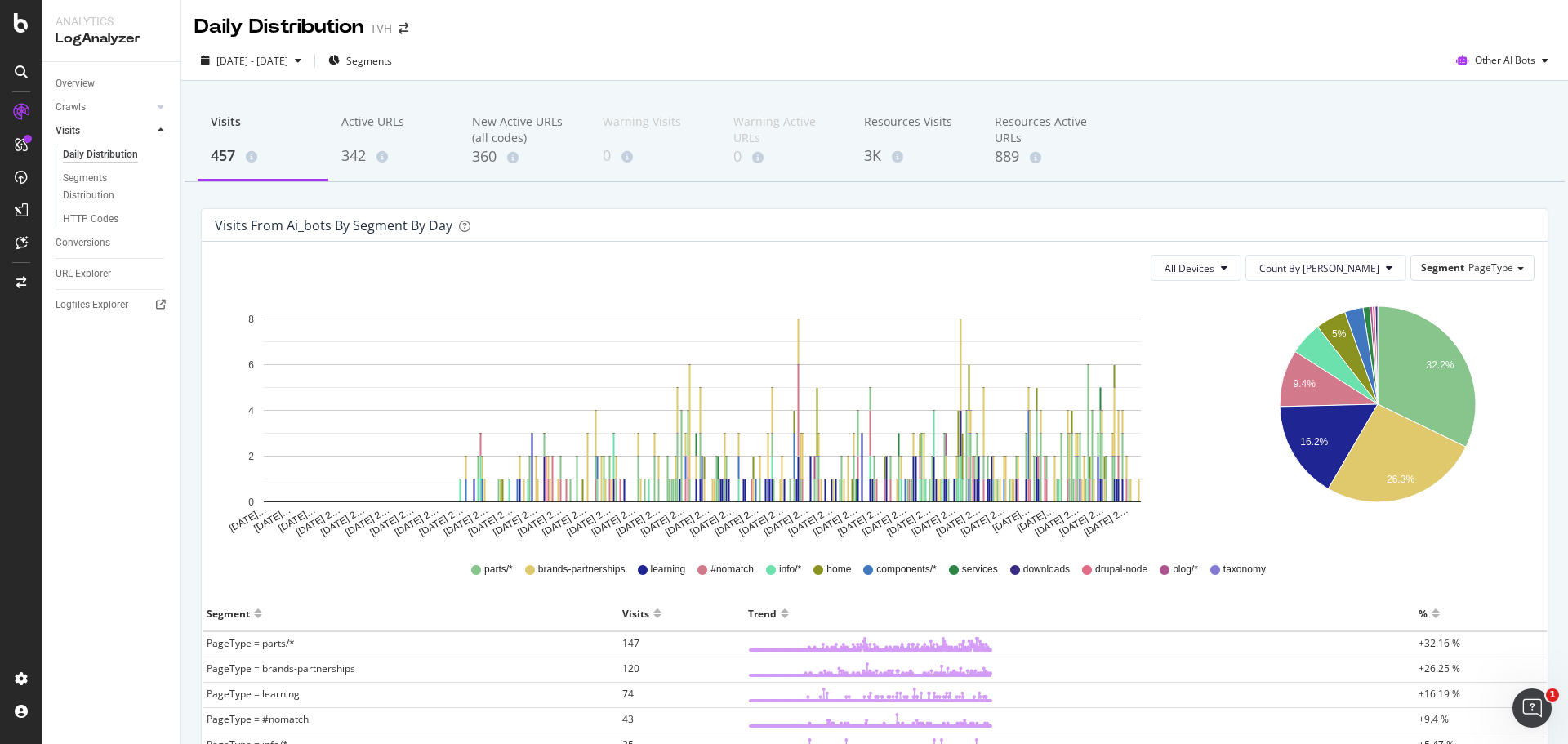
click at [1468, 245] on div "All Devices Count By Day Segment PageType Hold CTRL while clicking to filter th…" at bounding box center [874, 617] width 1345 height 750
click at [1474, 263] on span "PageType" at bounding box center [1490, 268] width 45 height 14
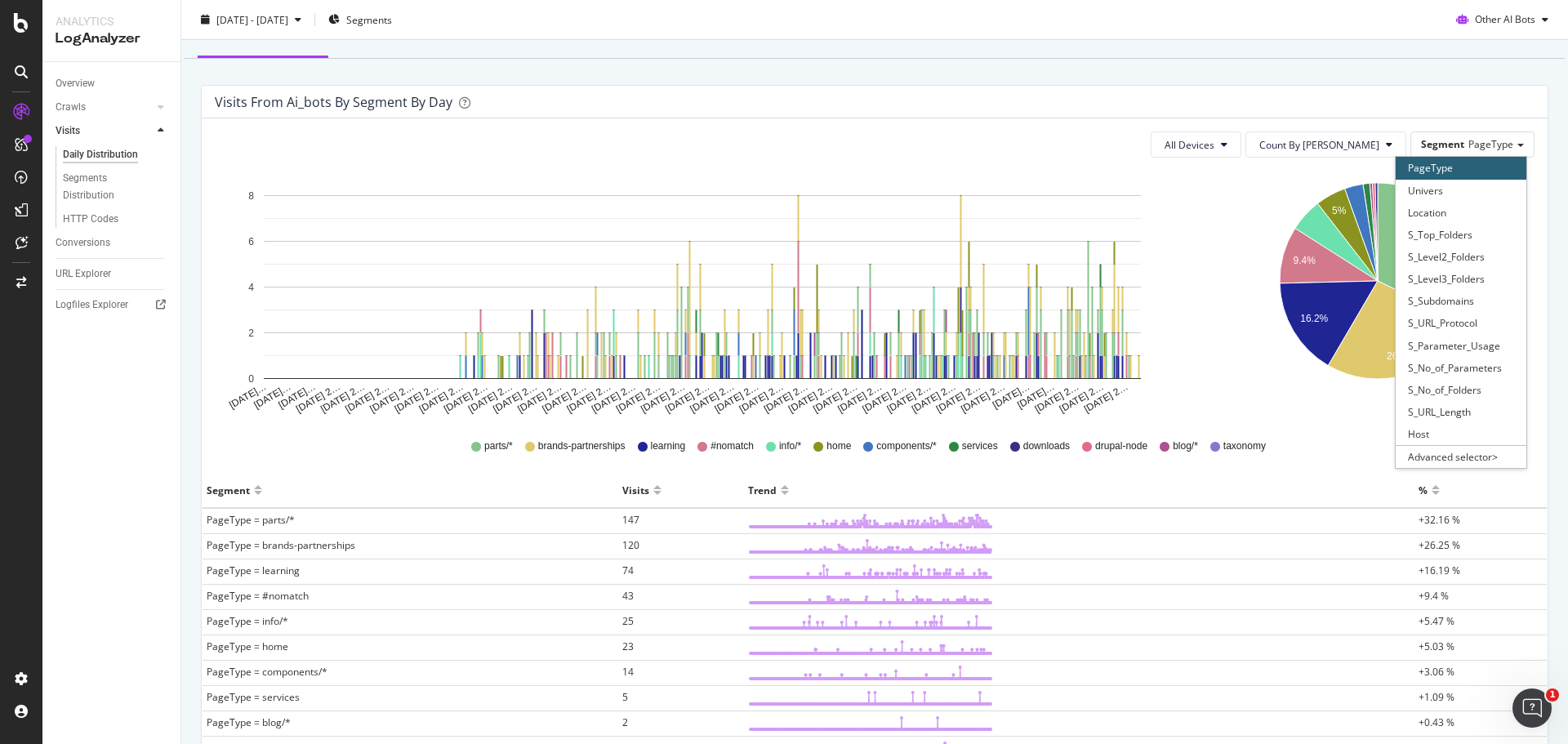
scroll to position [163, 0]
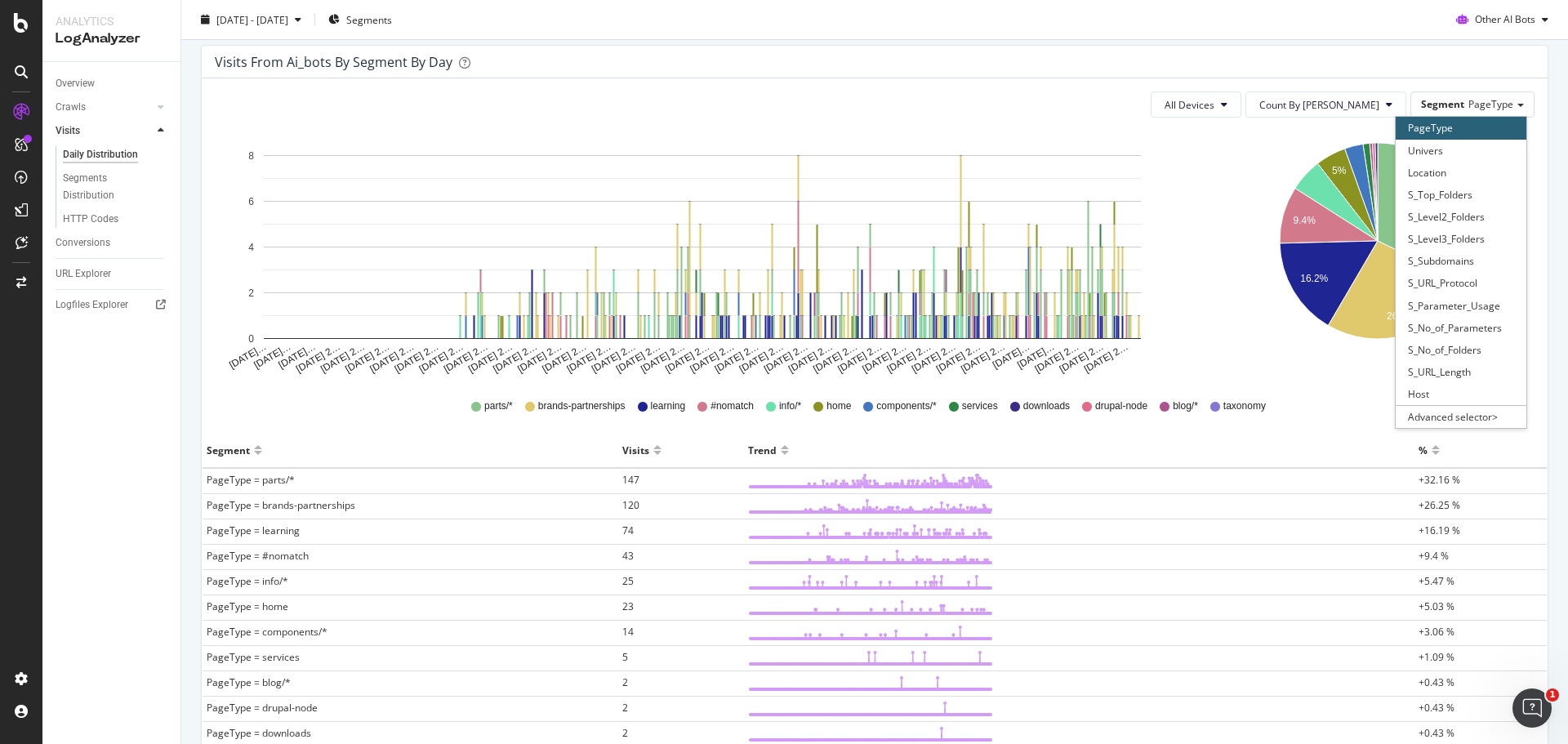
click at [1440, 397] on div "Host" at bounding box center [1461, 394] width 131 height 22
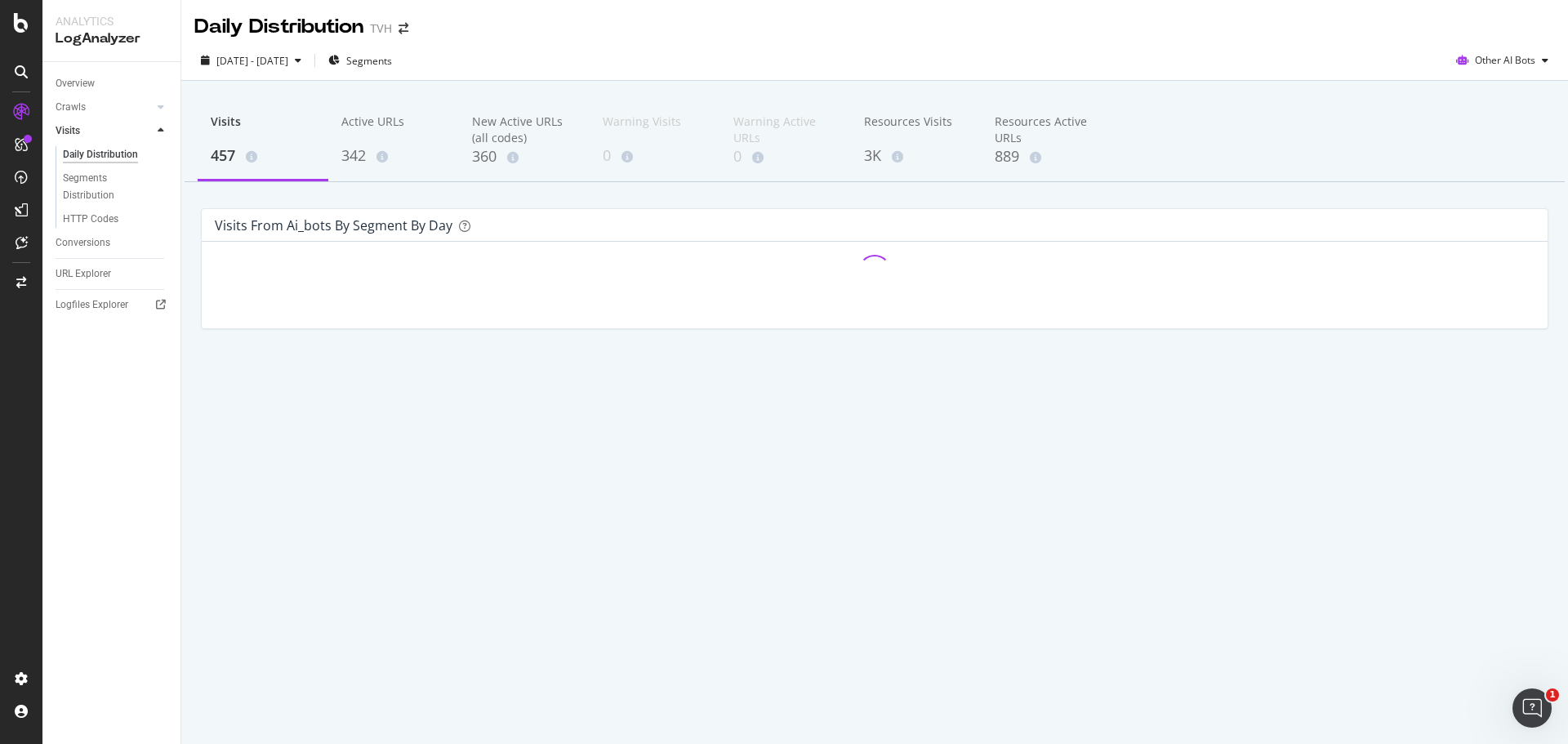
scroll to position [0, 0]
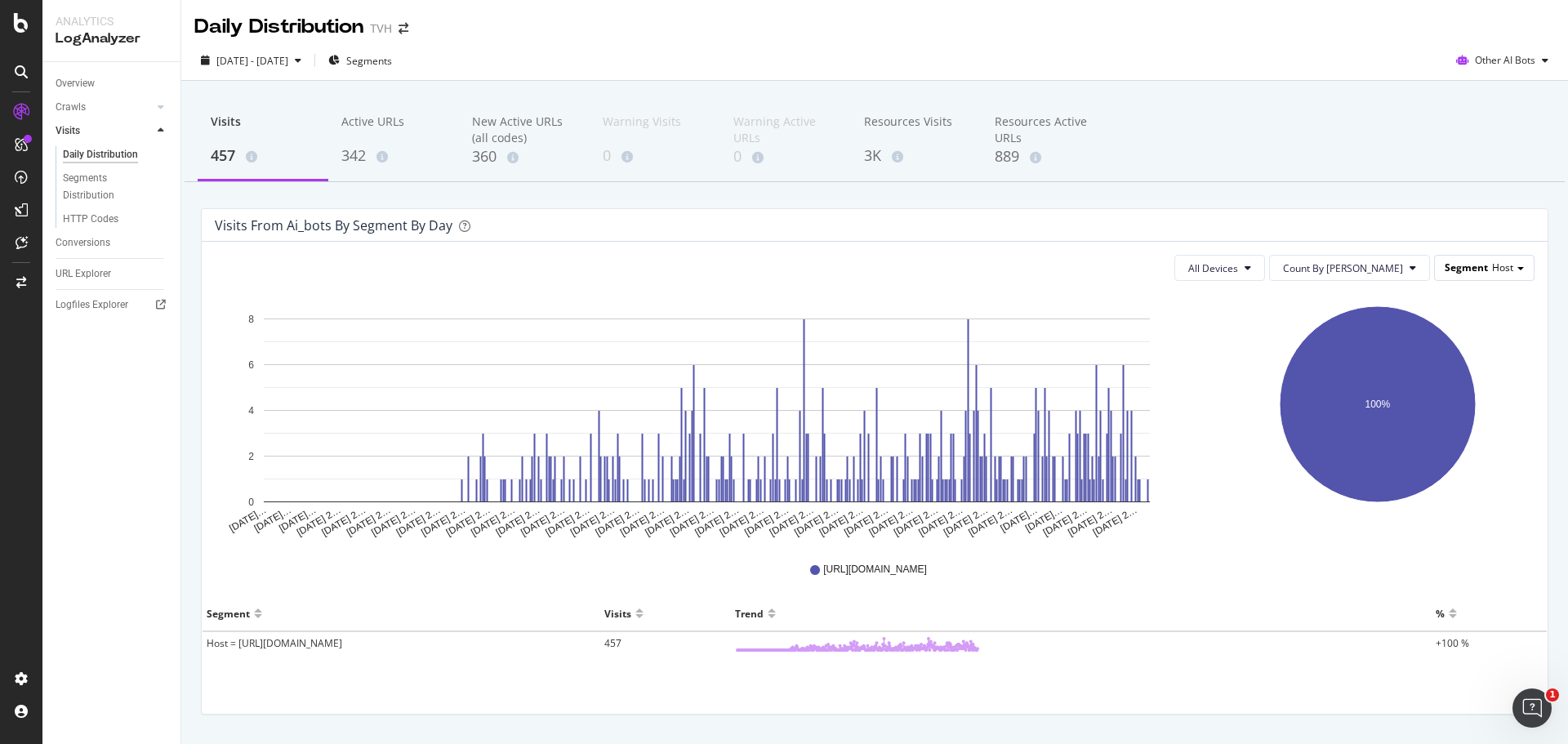
click at [1478, 269] on div "Segment Host" at bounding box center [1484, 268] width 99 height 24
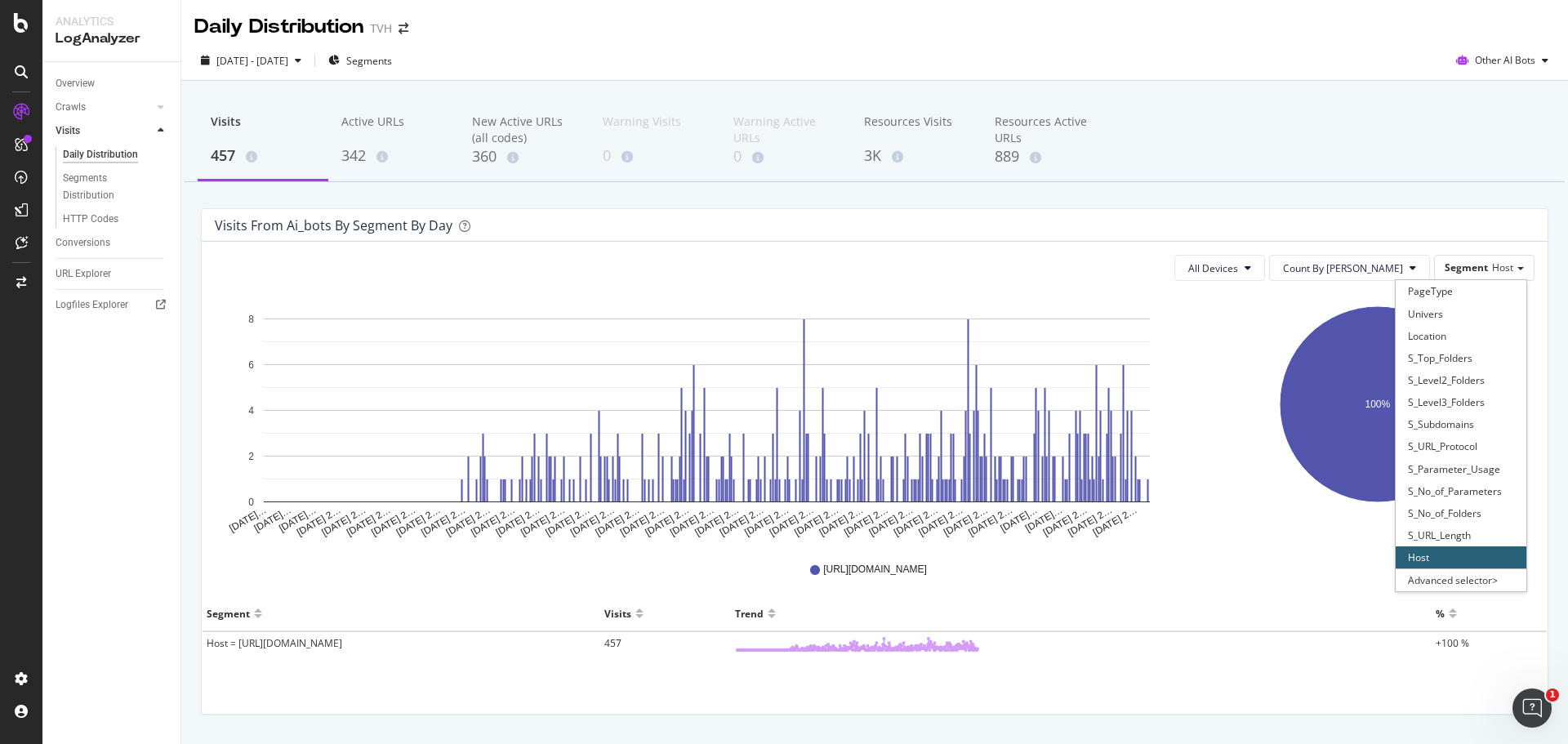
click at [1430, 334] on div "Location" at bounding box center [1461, 336] width 131 height 22
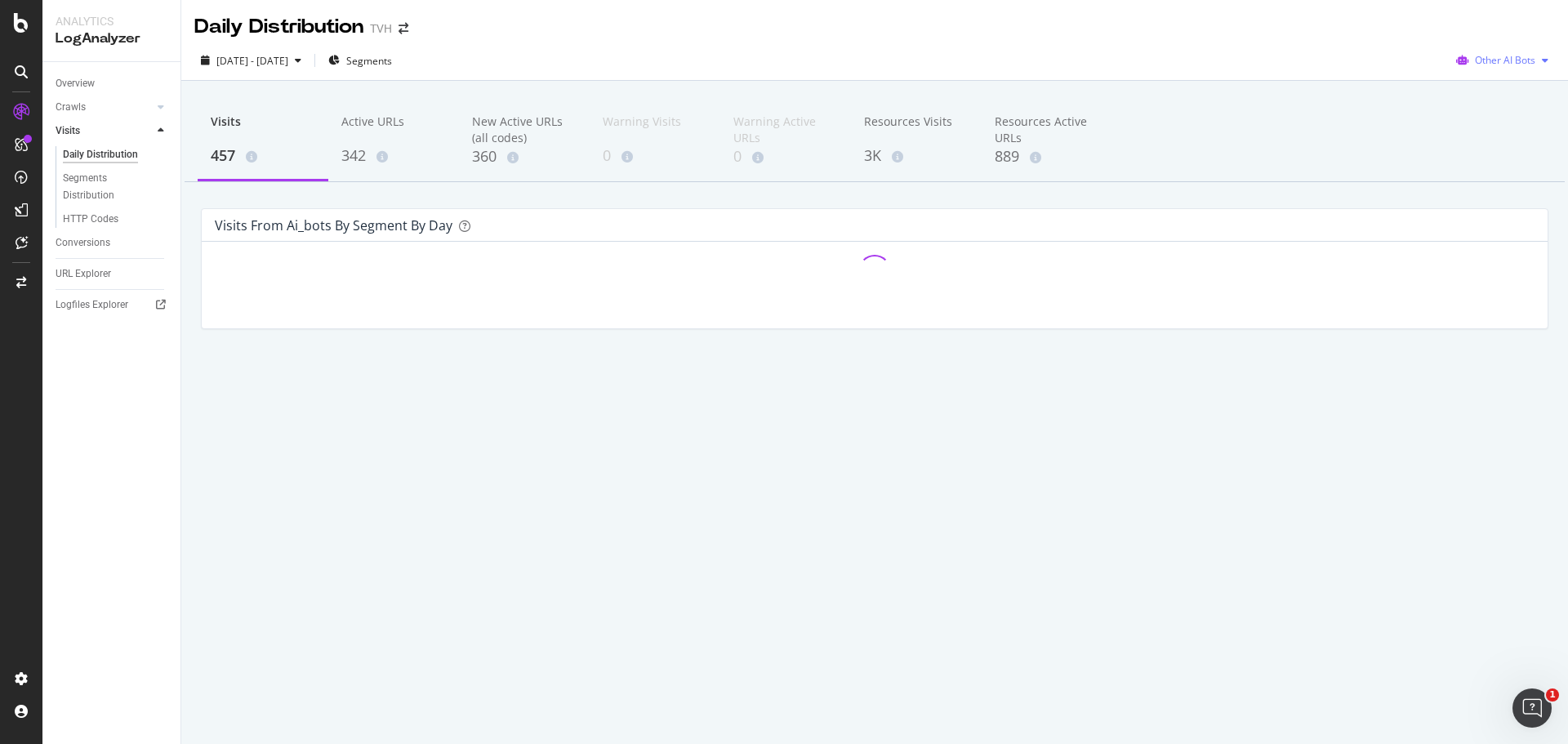
click at [1495, 64] on span "Other AI Bots" at bounding box center [1504, 59] width 60 height 14
click at [1499, 148] on span "OpenAI" at bounding box center [1515, 153] width 64 height 14
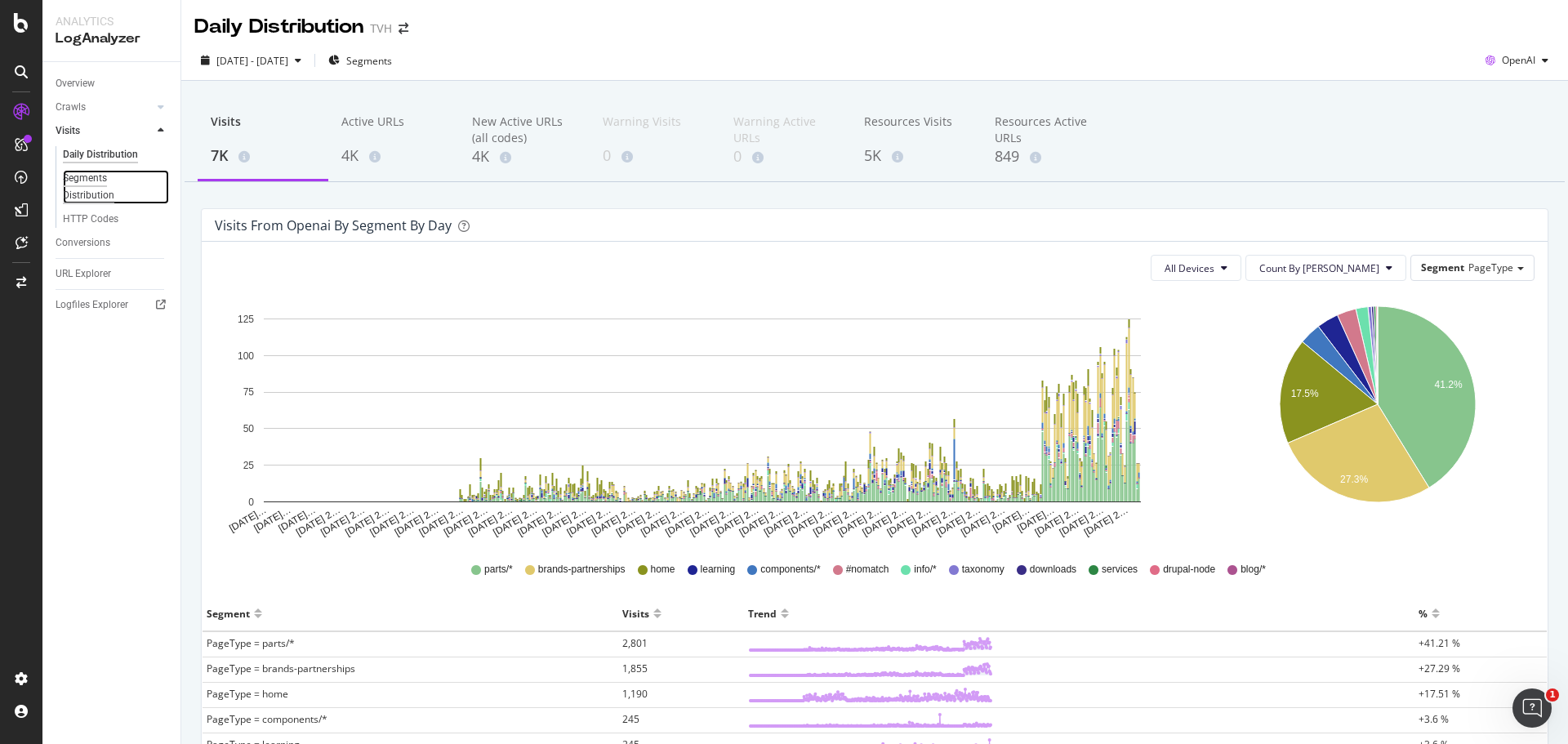
click at [107, 181] on div "Segments Distribution" at bounding box center [108, 187] width 91 height 34
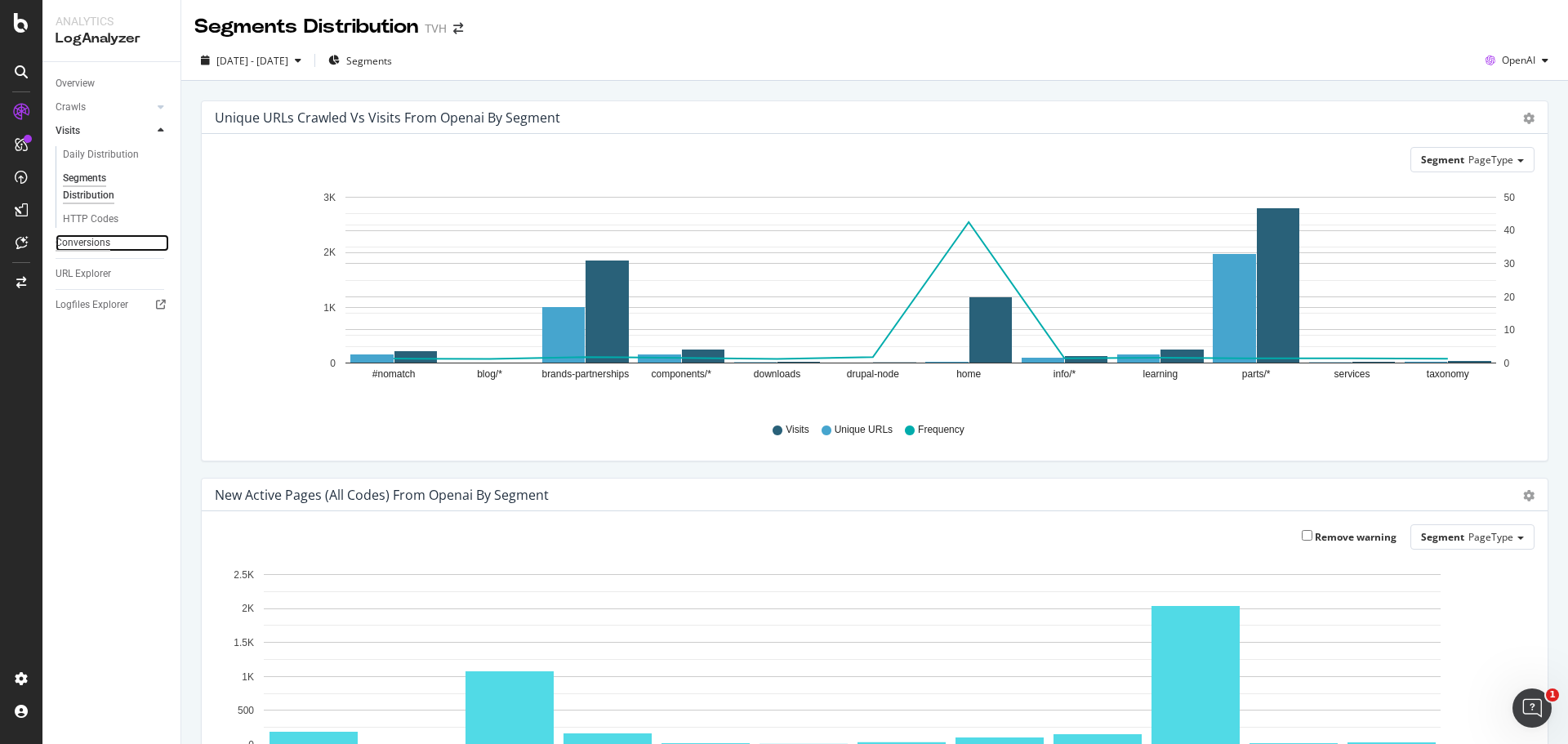
click at [93, 238] on div "Conversions" at bounding box center [82, 243] width 54 height 17
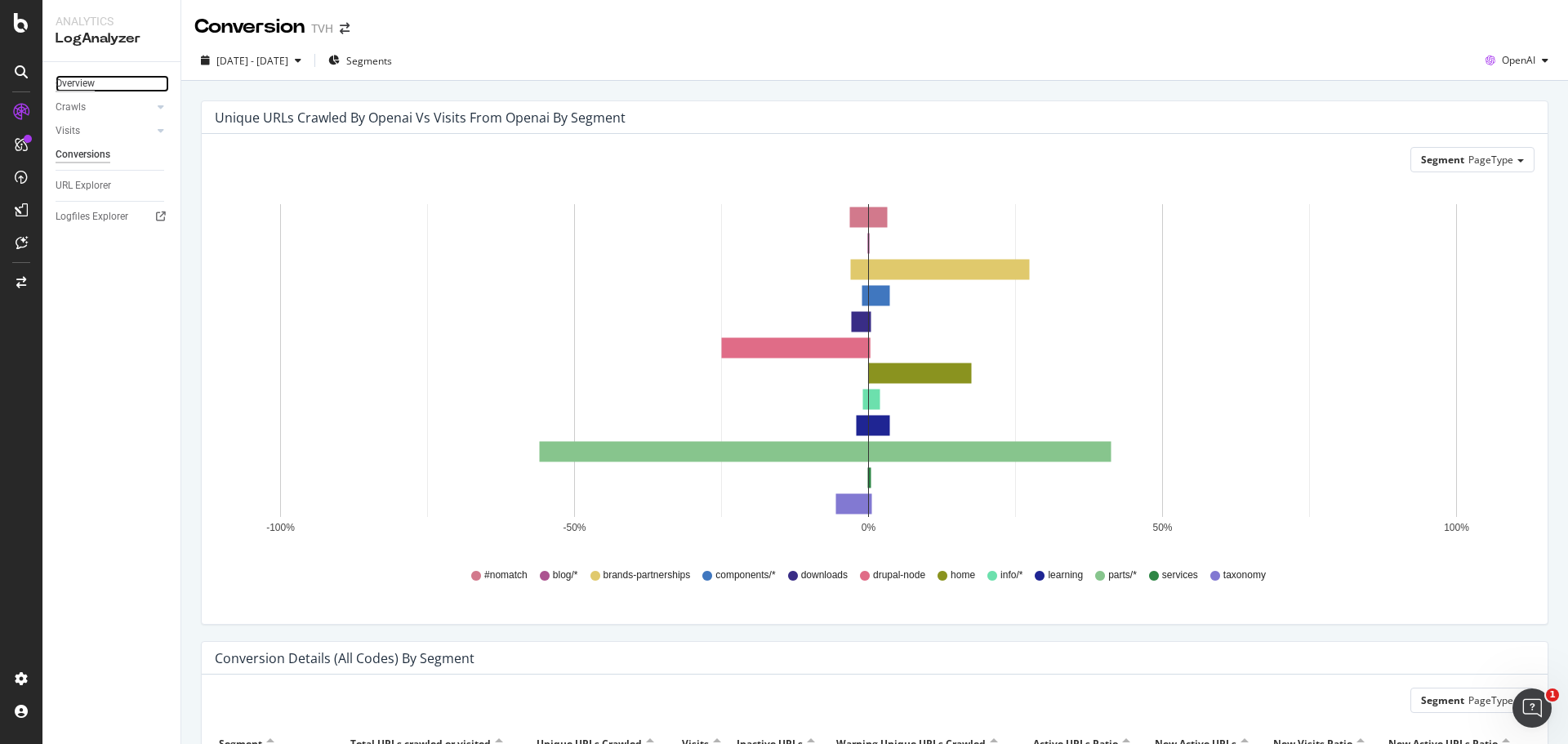
click at [89, 83] on div "Overview" at bounding box center [75, 83] width 39 height 17
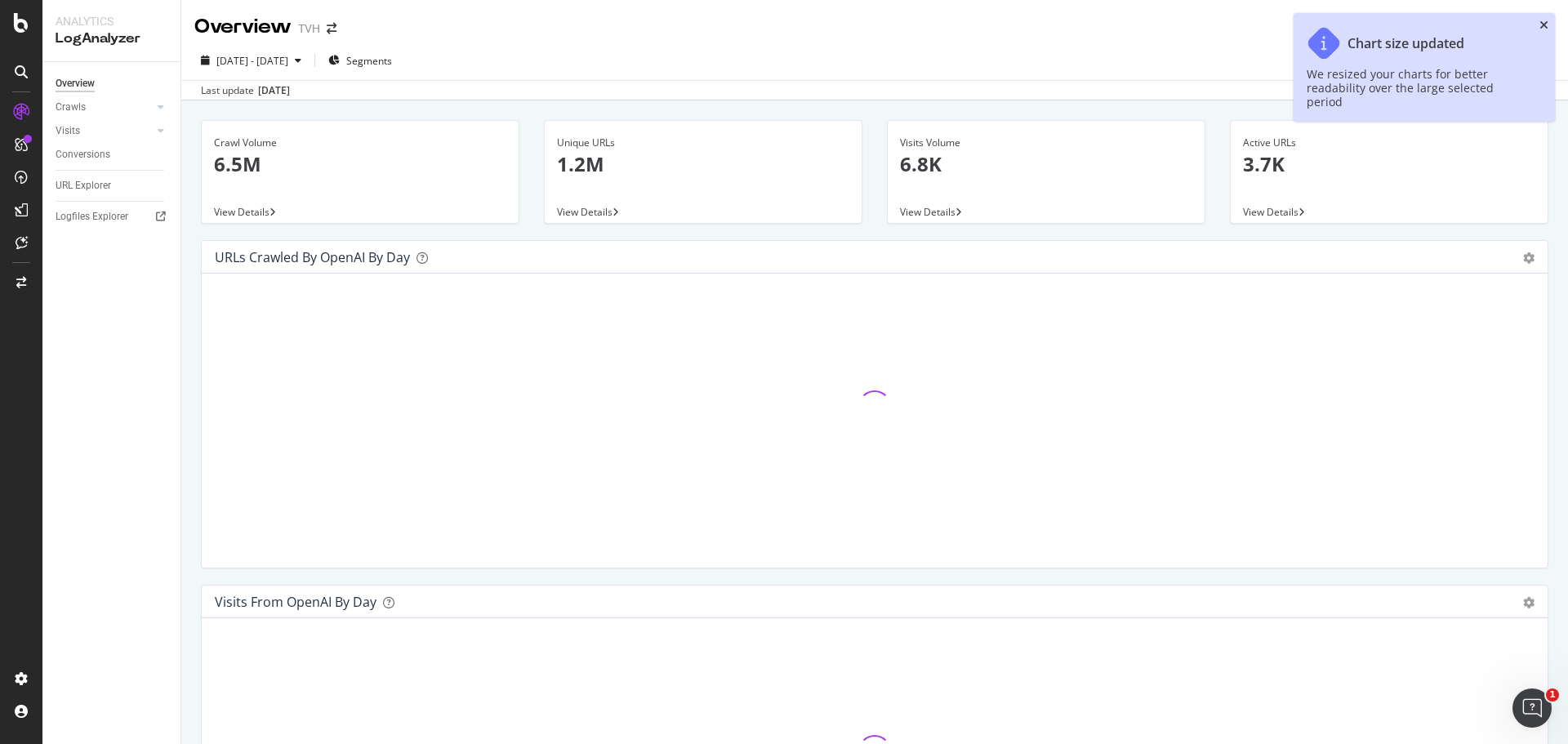
click at [1545, 22] on icon "close toast" at bounding box center [1543, 25] width 9 height 11
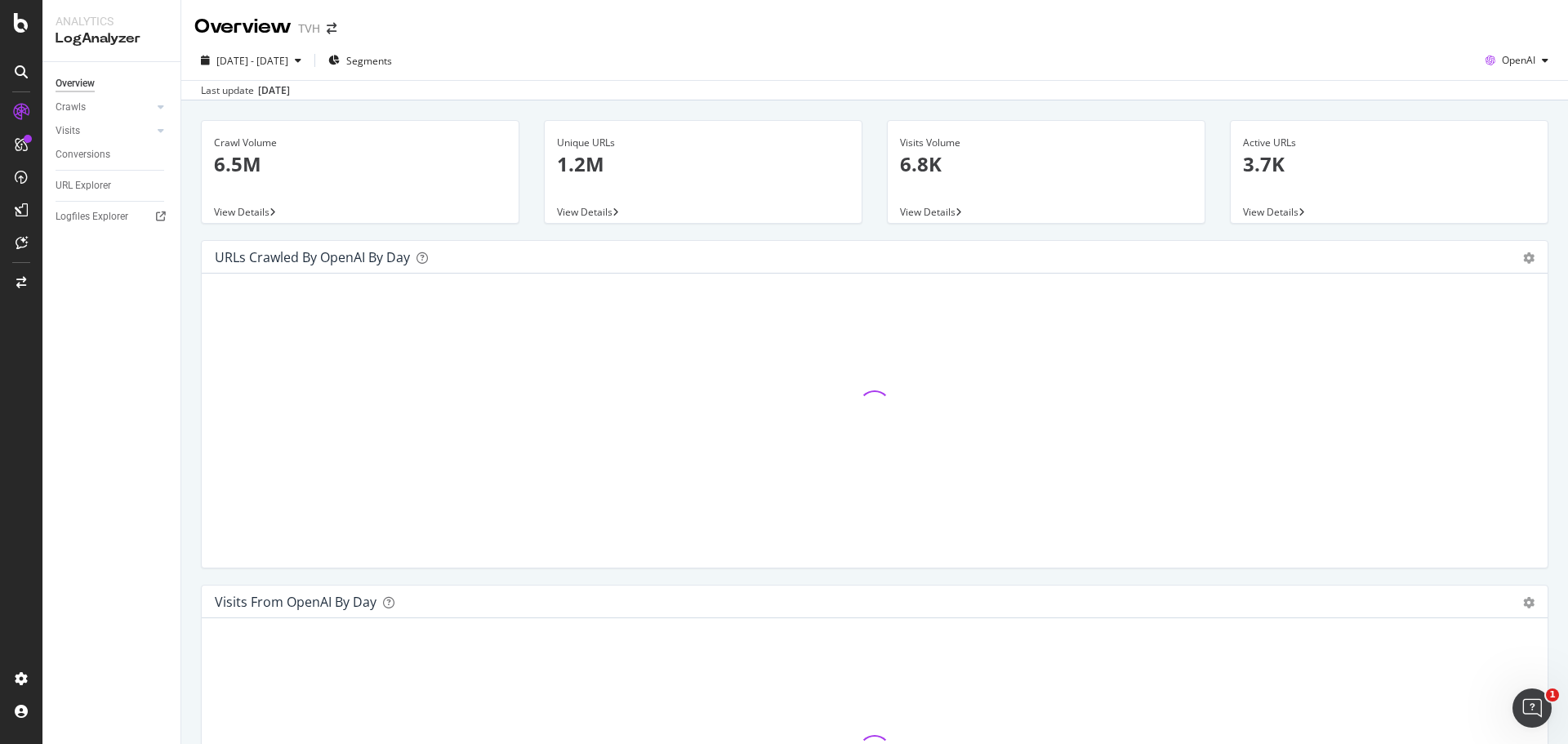
click at [652, 190] on div "Unique URLs 1.2M" at bounding box center [703, 160] width 292 height 79
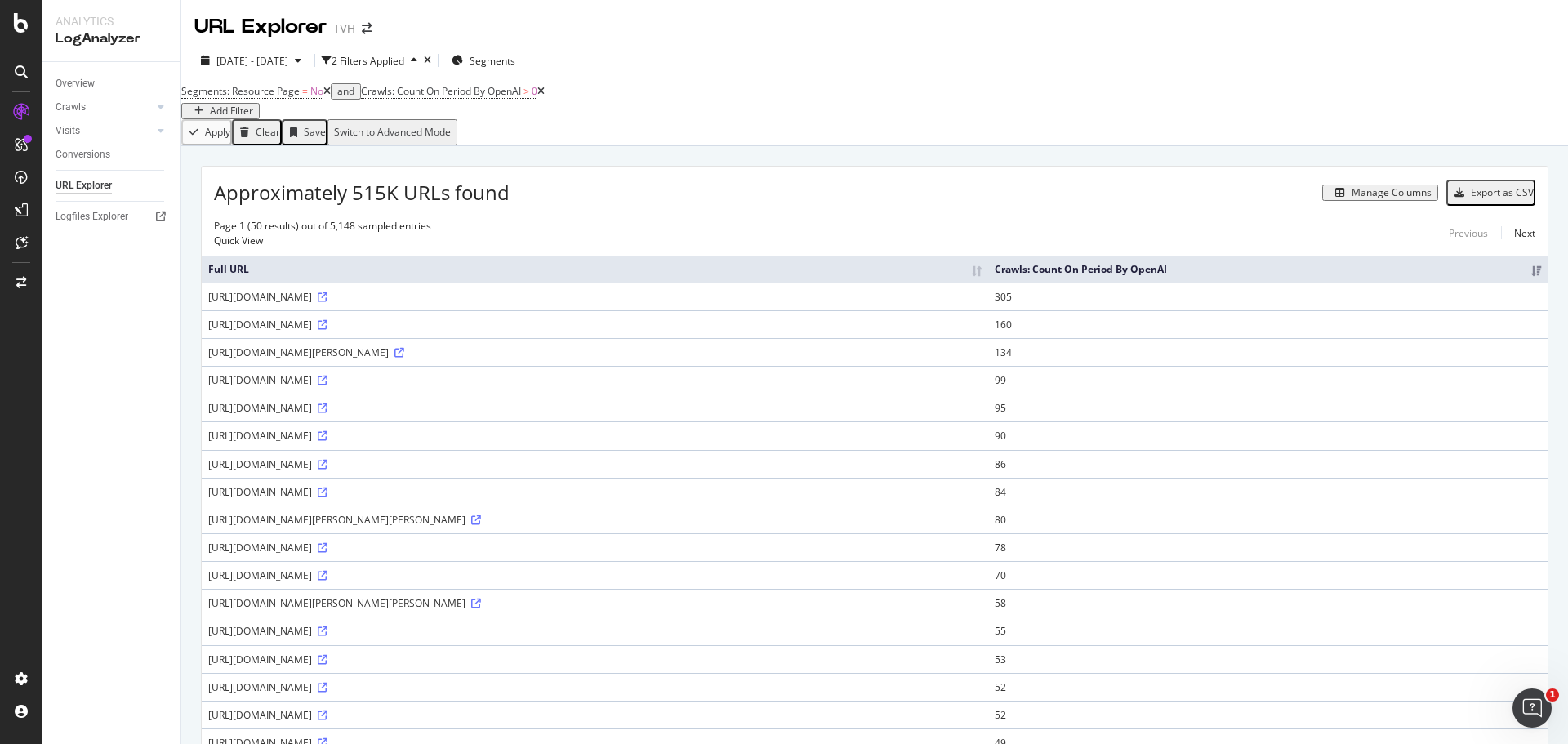
click at [451, 138] on div "Switch to Advanced Mode" at bounding box center [392, 132] width 116 height 11
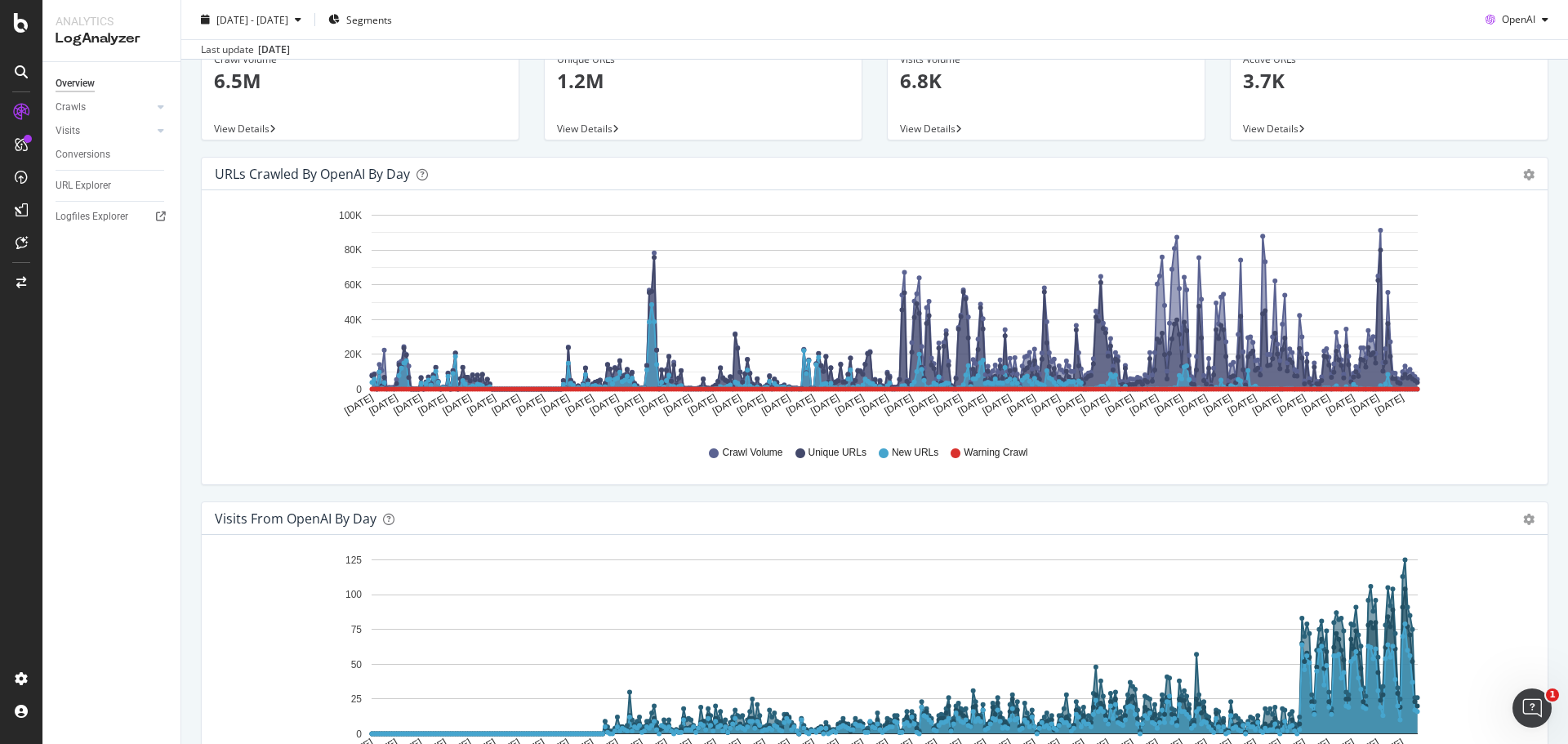
scroll to position [82, 0]
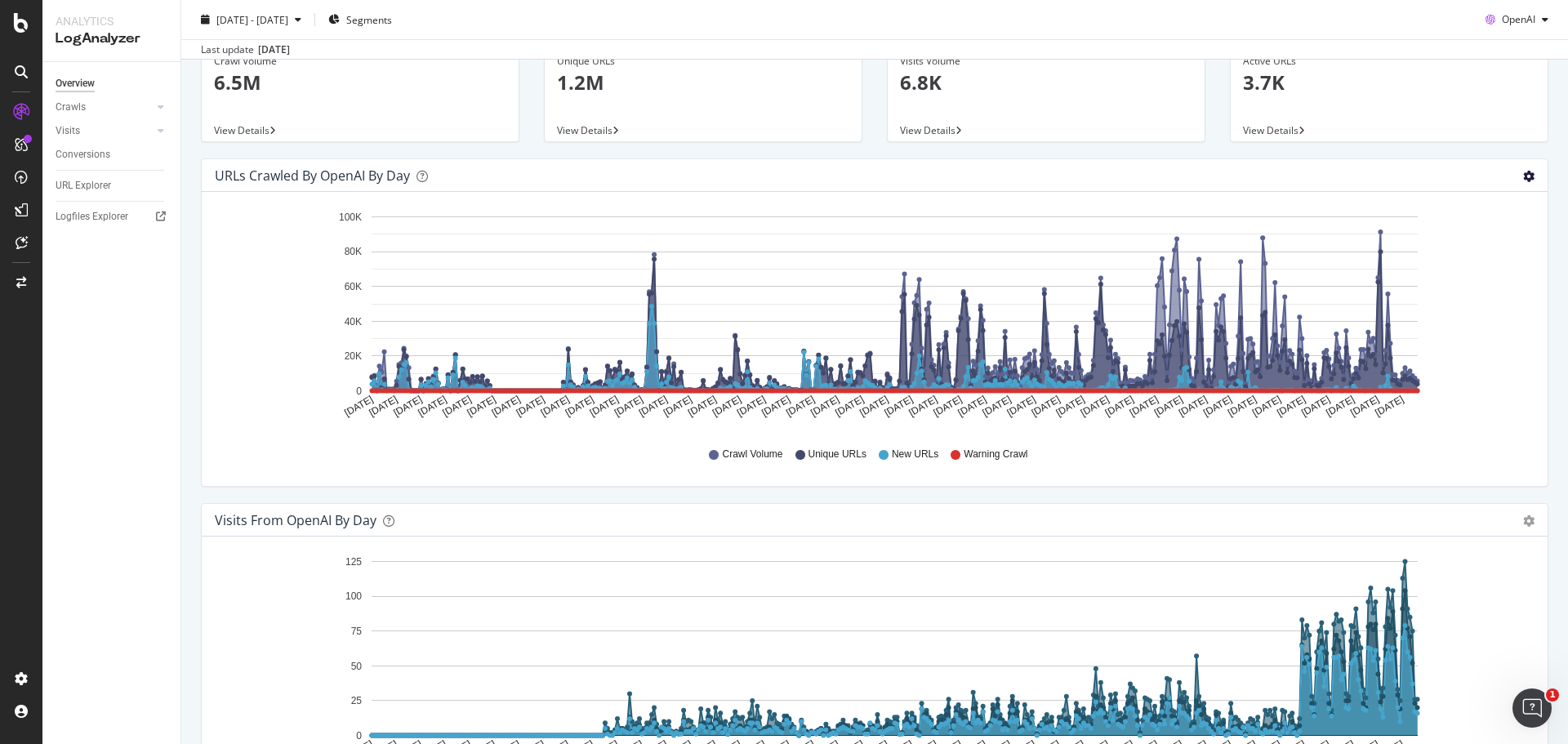
click at [1523, 174] on icon "gear" at bounding box center [1528, 176] width 11 height 11
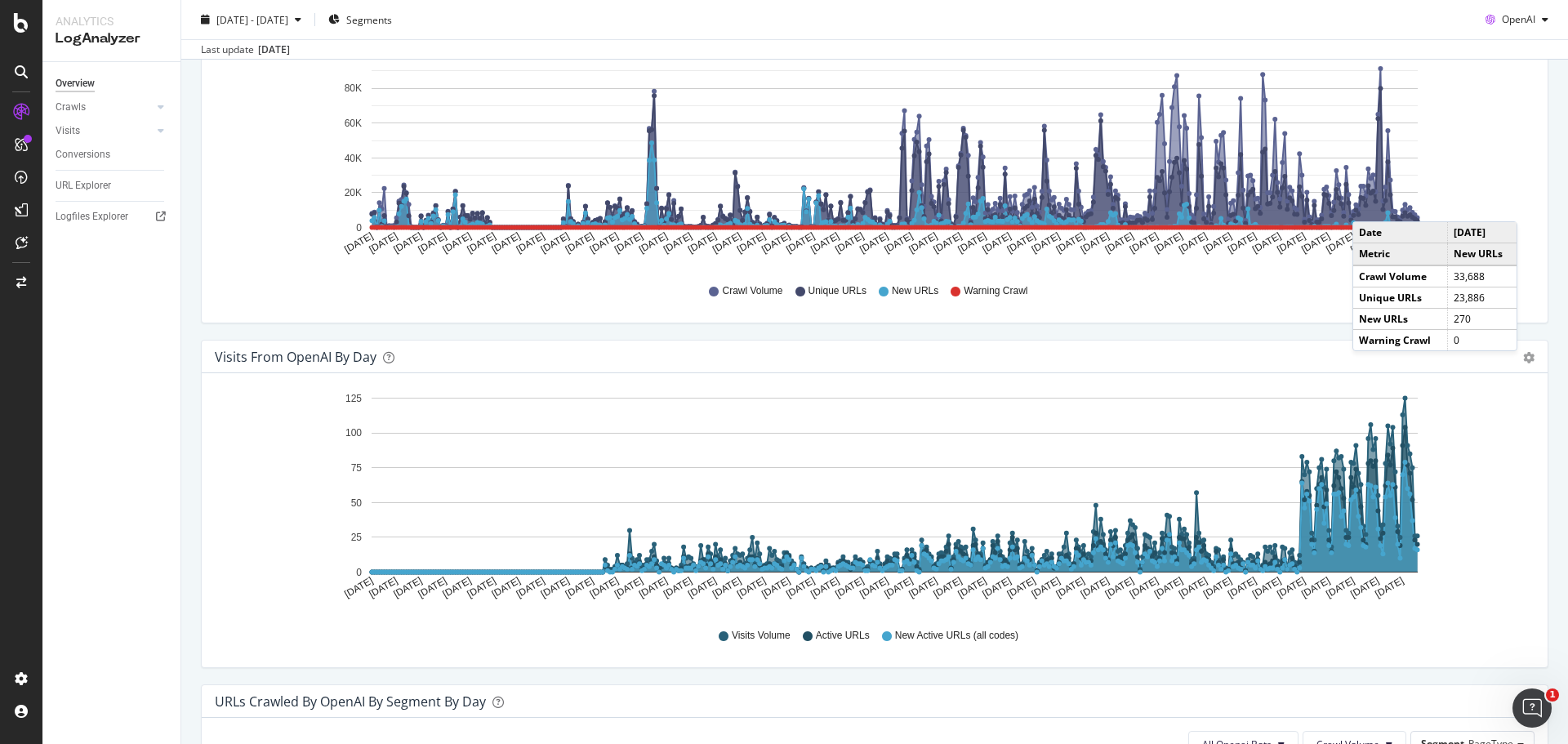
scroll to position [163, 0]
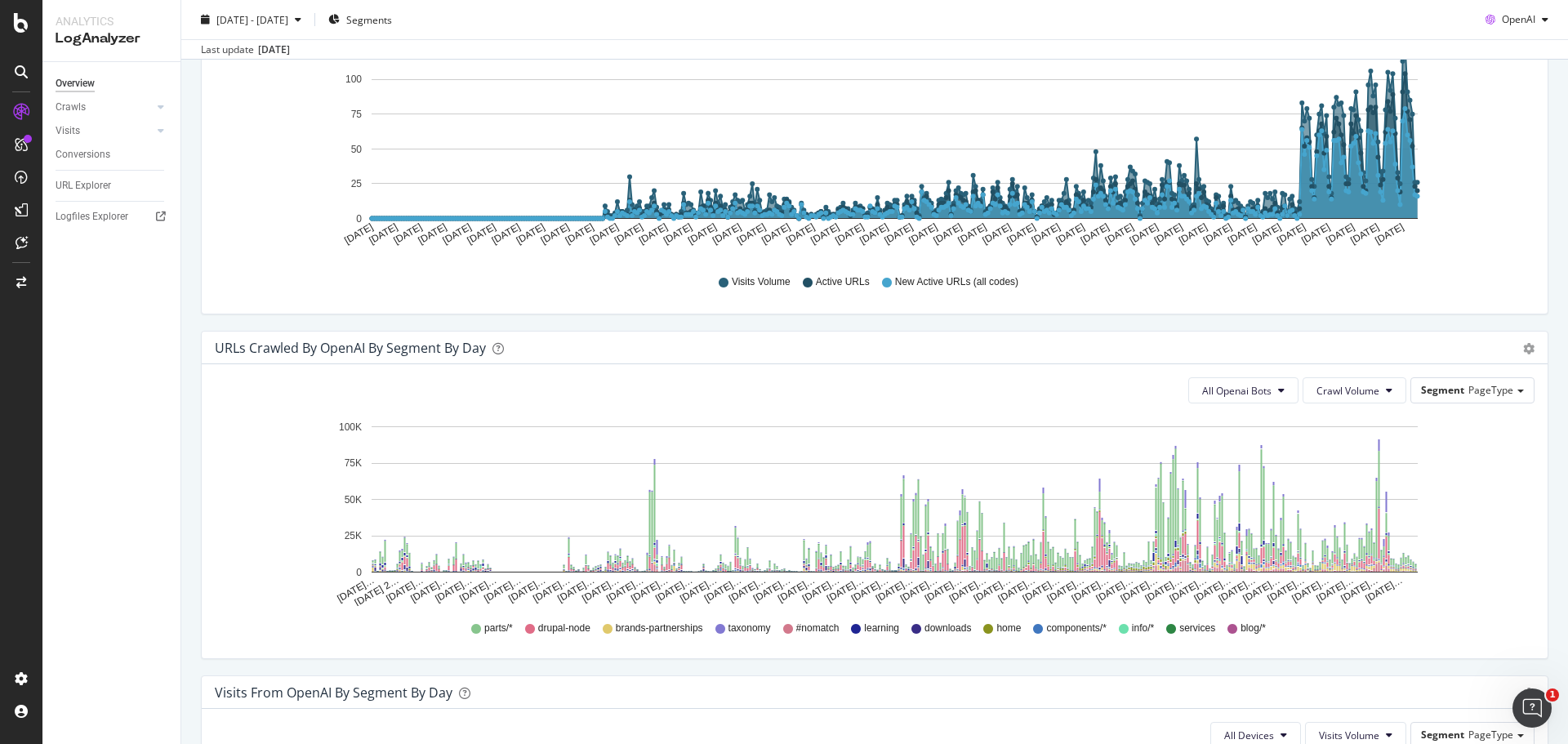
scroll to position [653, 0]
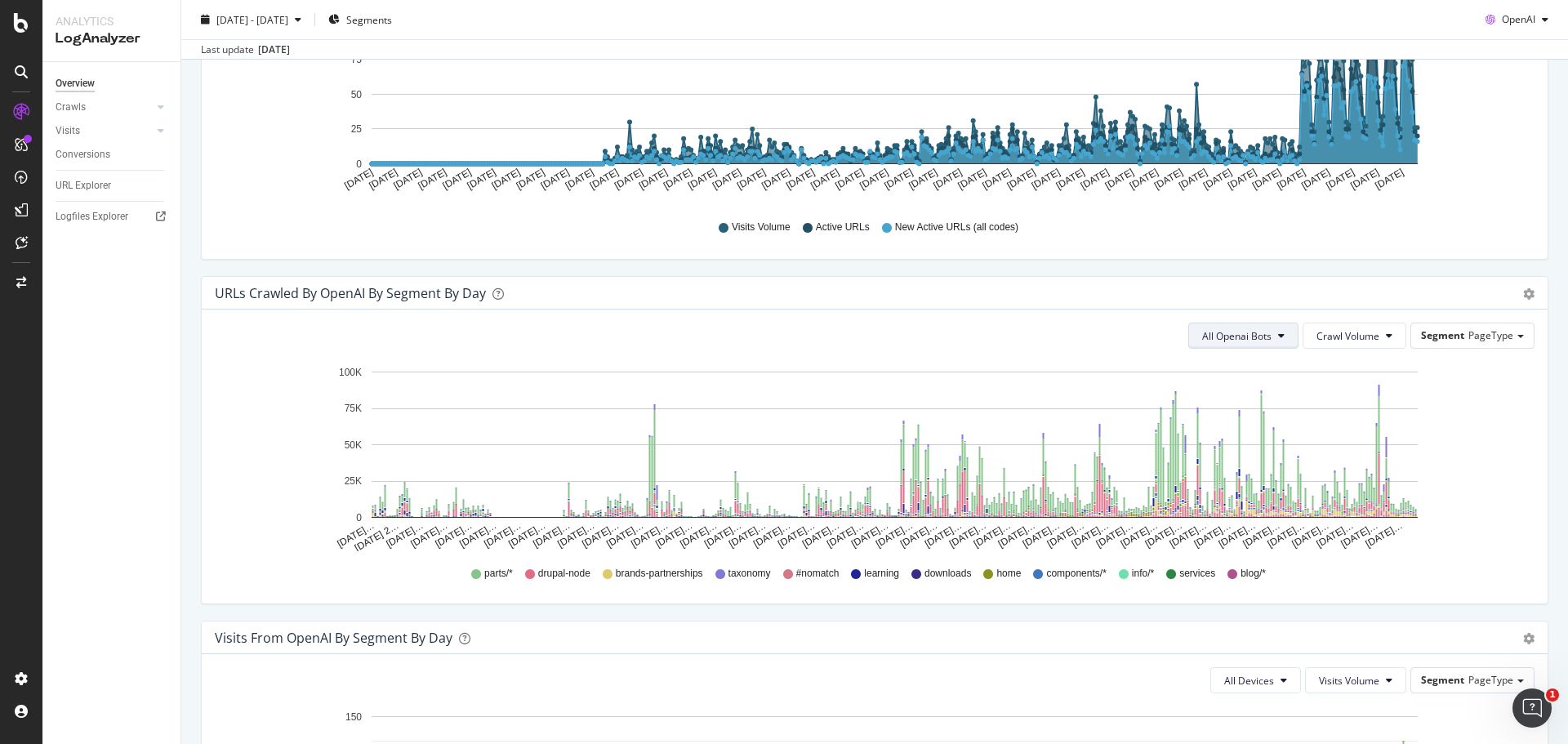
click at [1263, 334] on button "All Openai Bots" at bounding box center [1244, 335] width 110 height 26
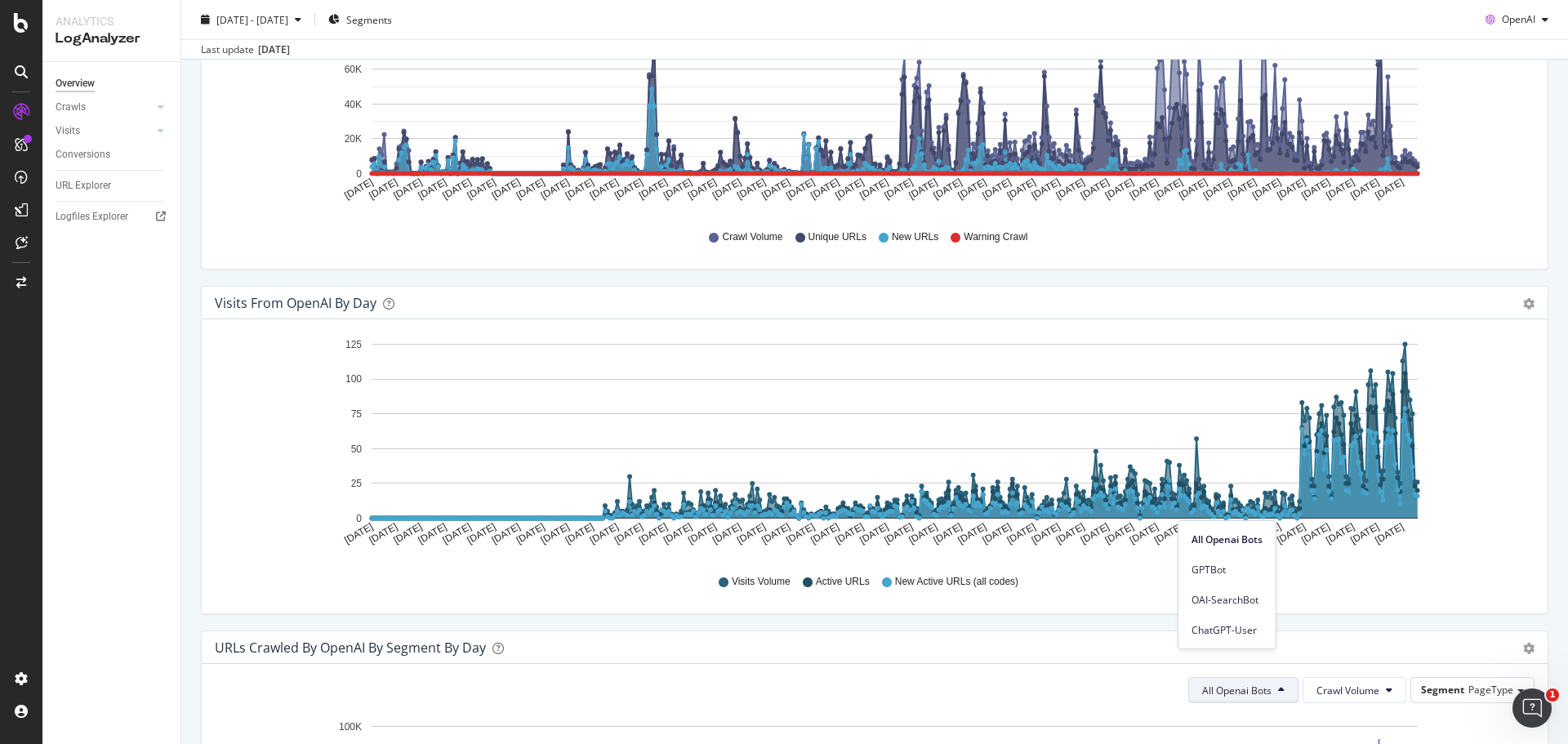
scroll to position [327, 0]
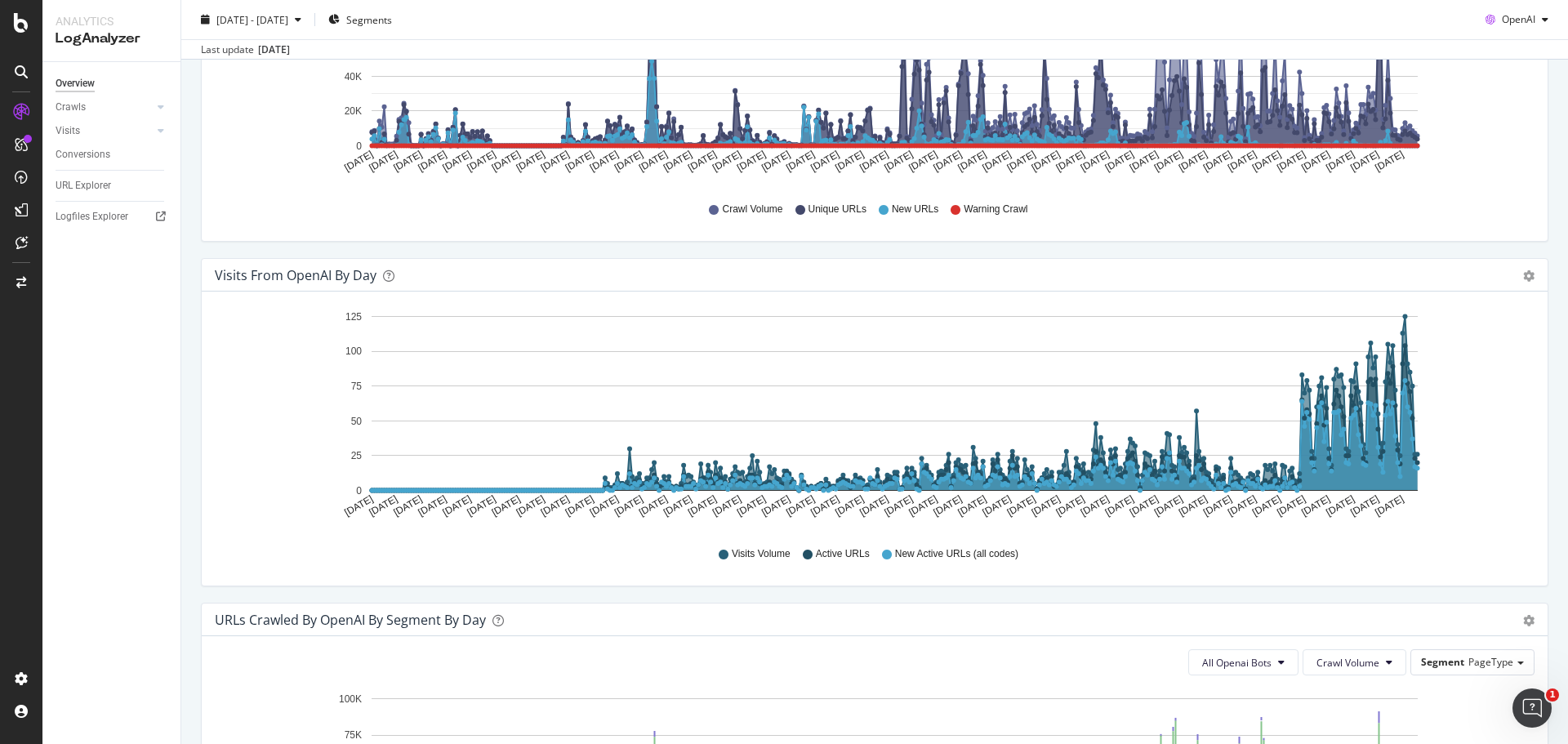
click at [724, 581] on div "Hold CTRL while clicking to filter the report. Jul 01 2024 Jul 11 2024 Jul 21 2…" at bounding box center [874, 438] width 1345 height 294
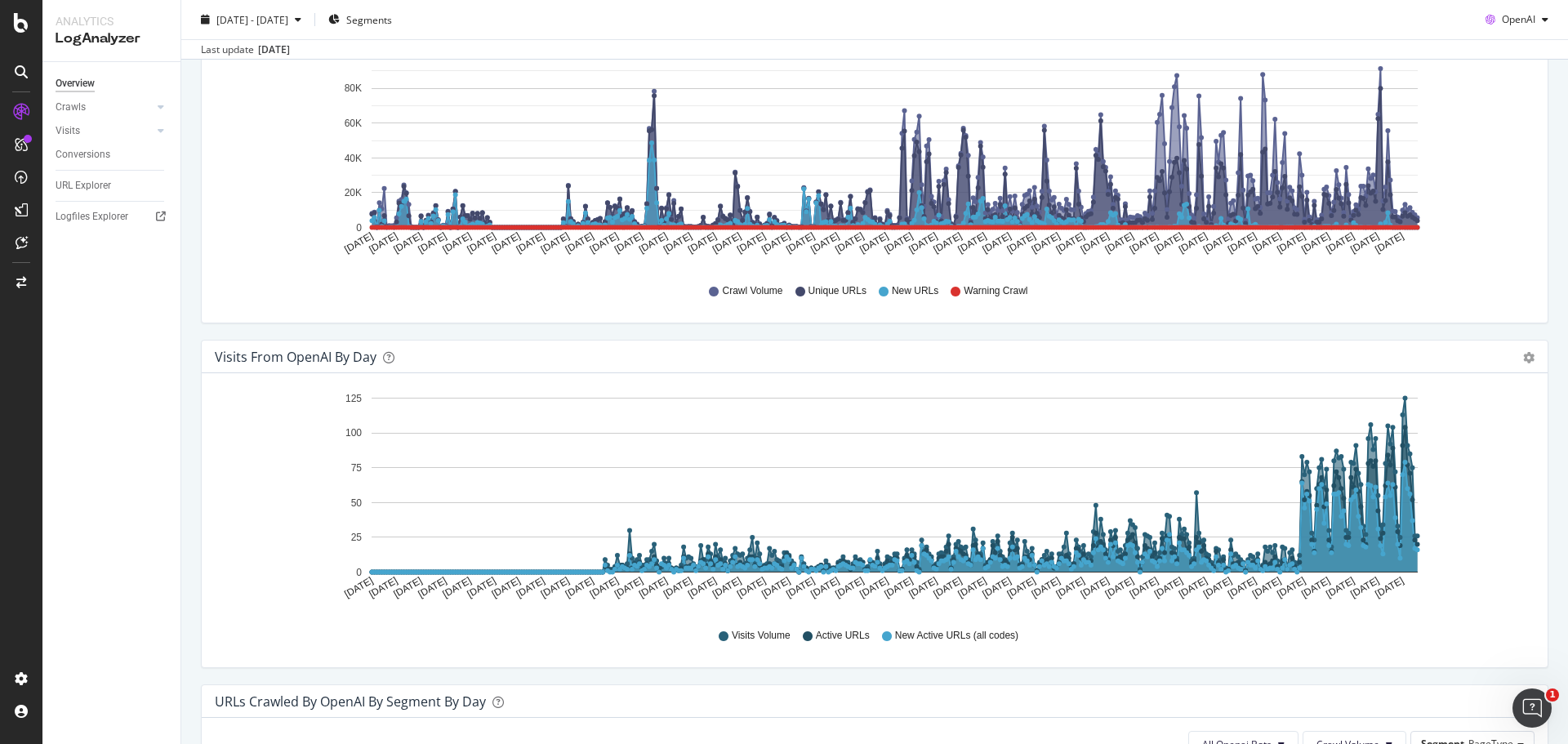
scroll to position [0, 0]
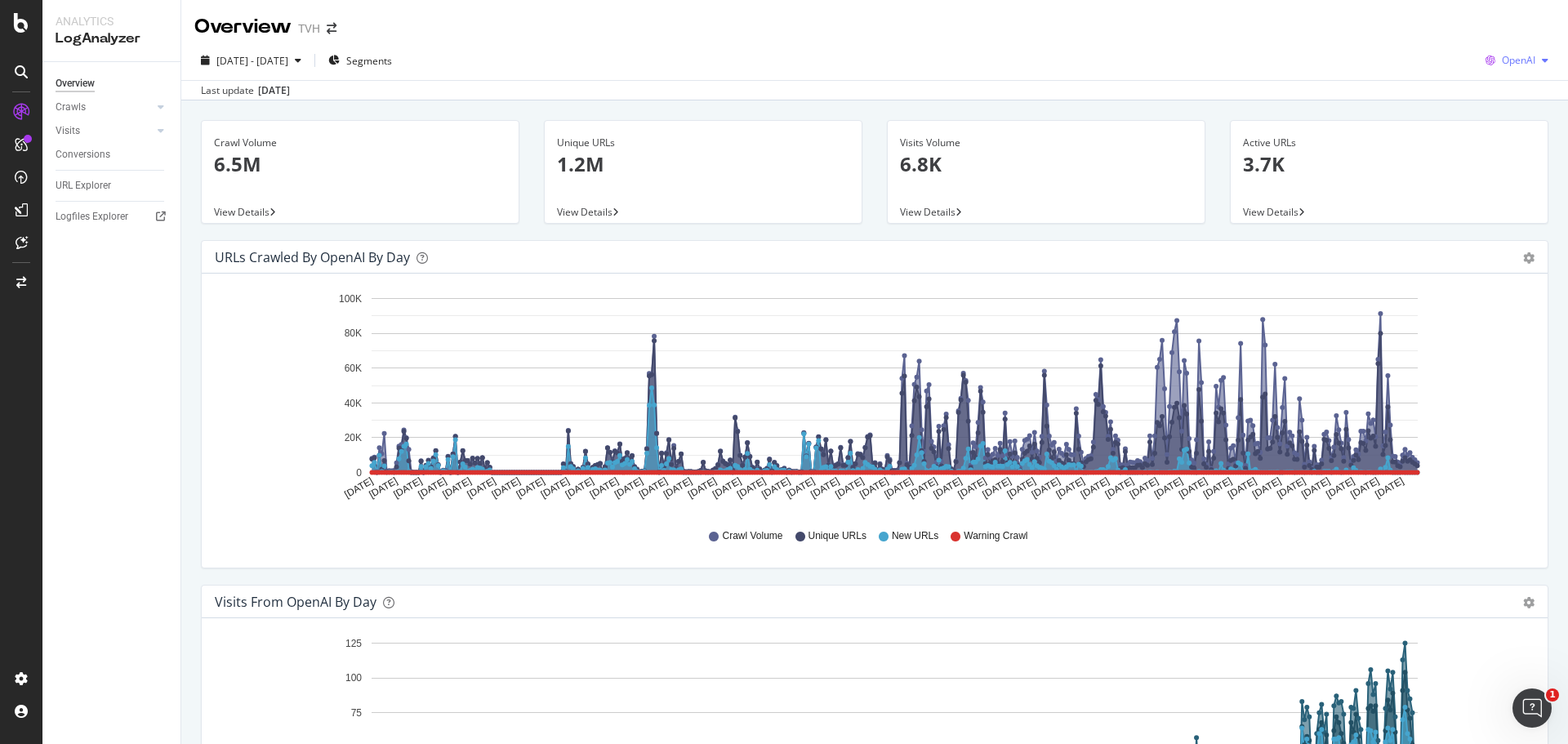
click at [1503, 58] on span "OpenAI" at bounding box center [1518, 59] width 33 height 14
click at [1506, 185] on span "Other AI Bots" at bounding box center [1516, 183] width 60 height 14
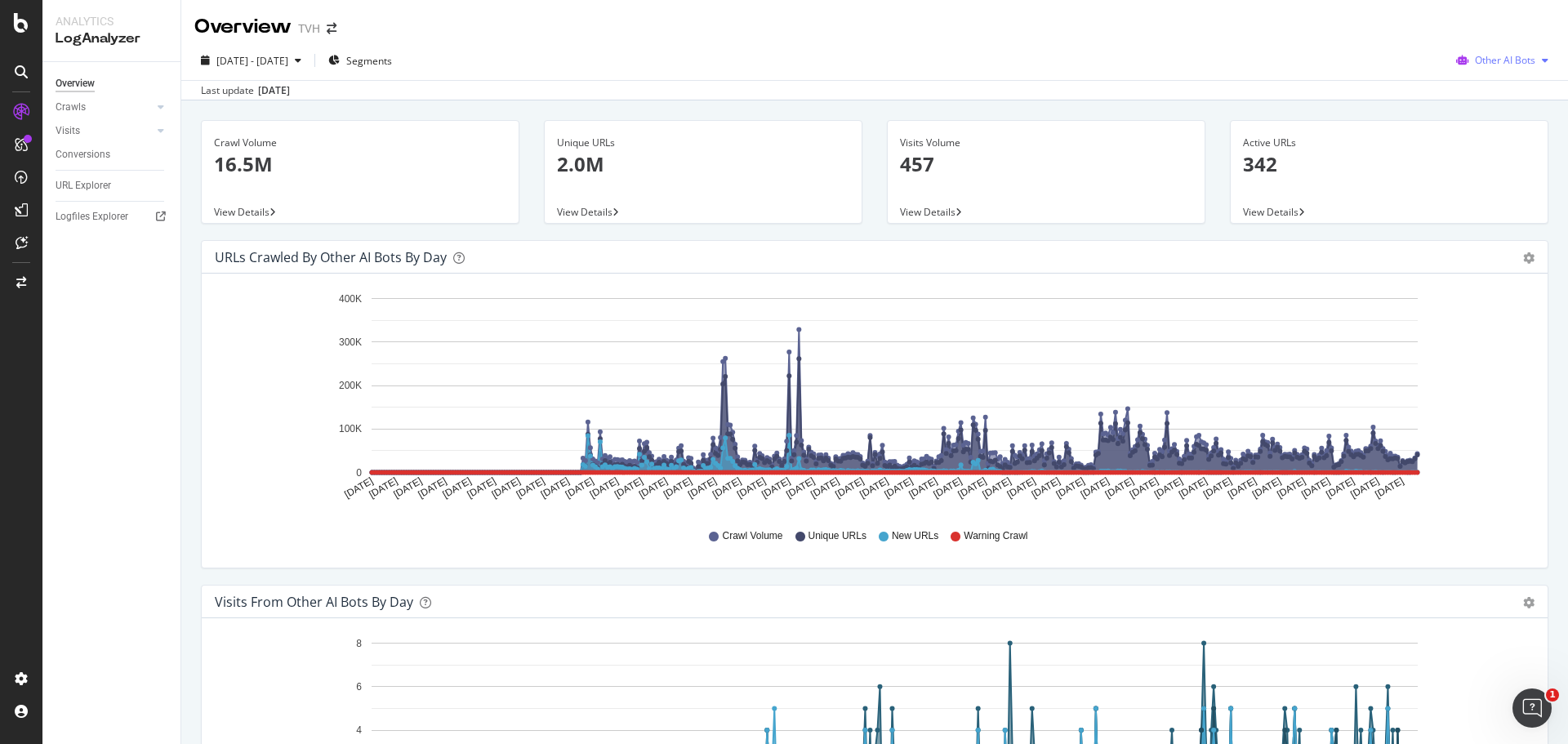
click at [1508, 57] on span "Other AI Bots" at bounding box center [1504, 59] width 60 height 14
click at [1503, 149] on span "OpenAI" at bounding box center [1509, 153] width 64 height 14
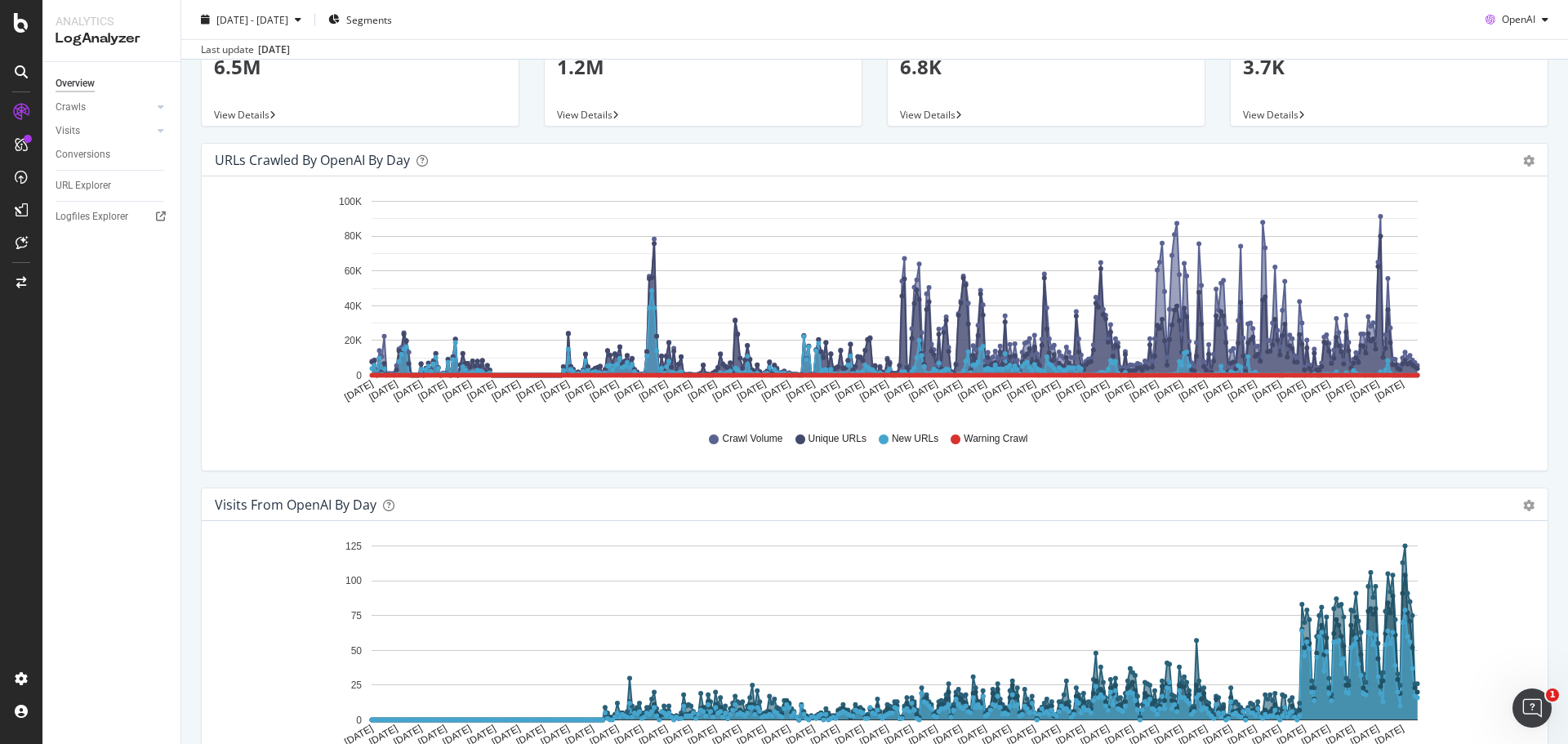
scroll to position [82, 0]
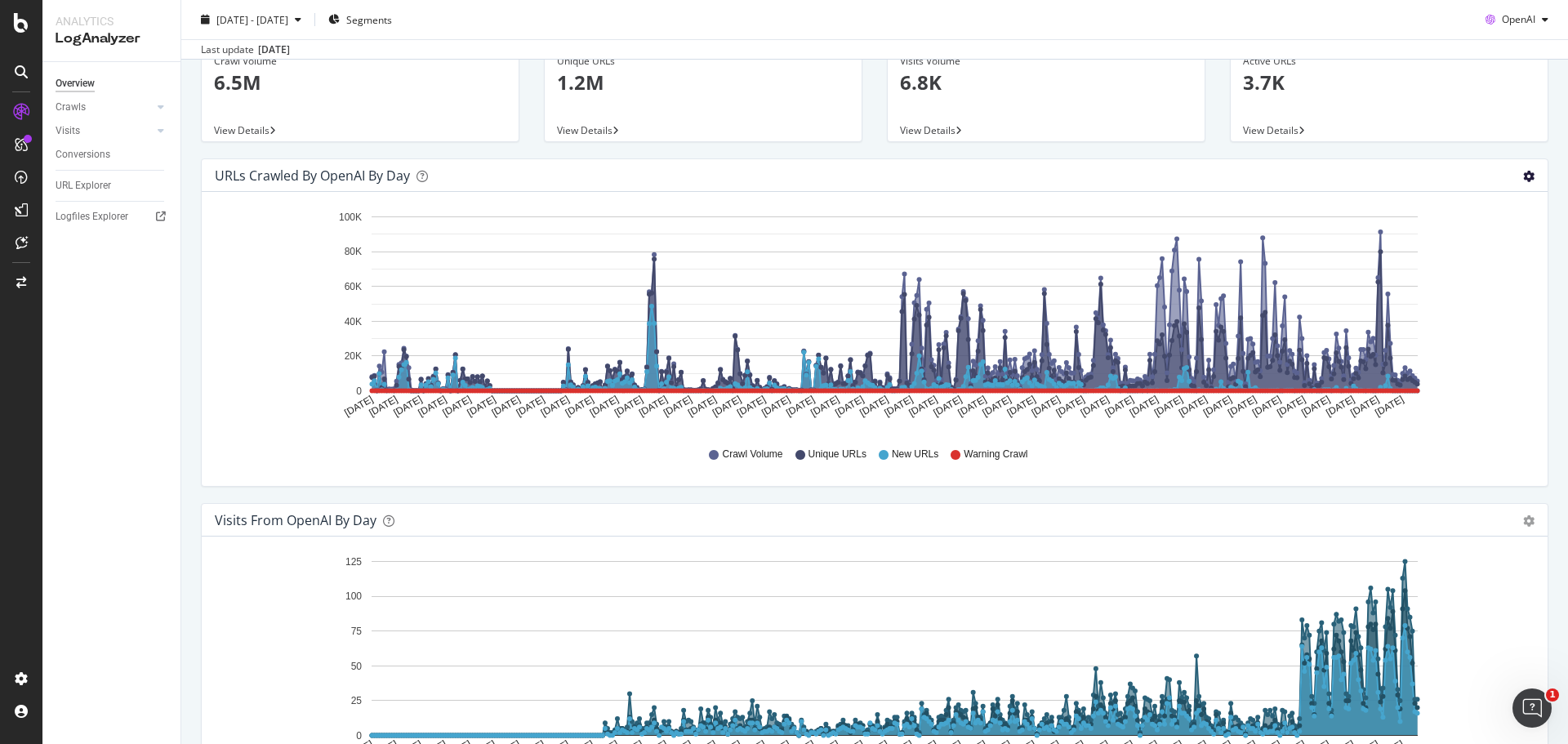
click at [1523, 176] on icon "gear" at bounding box center [1528, 176] width 11 height 11
click at [1469, 236] on span "Table" at bounding box center [1481, 242] width 129 height 25
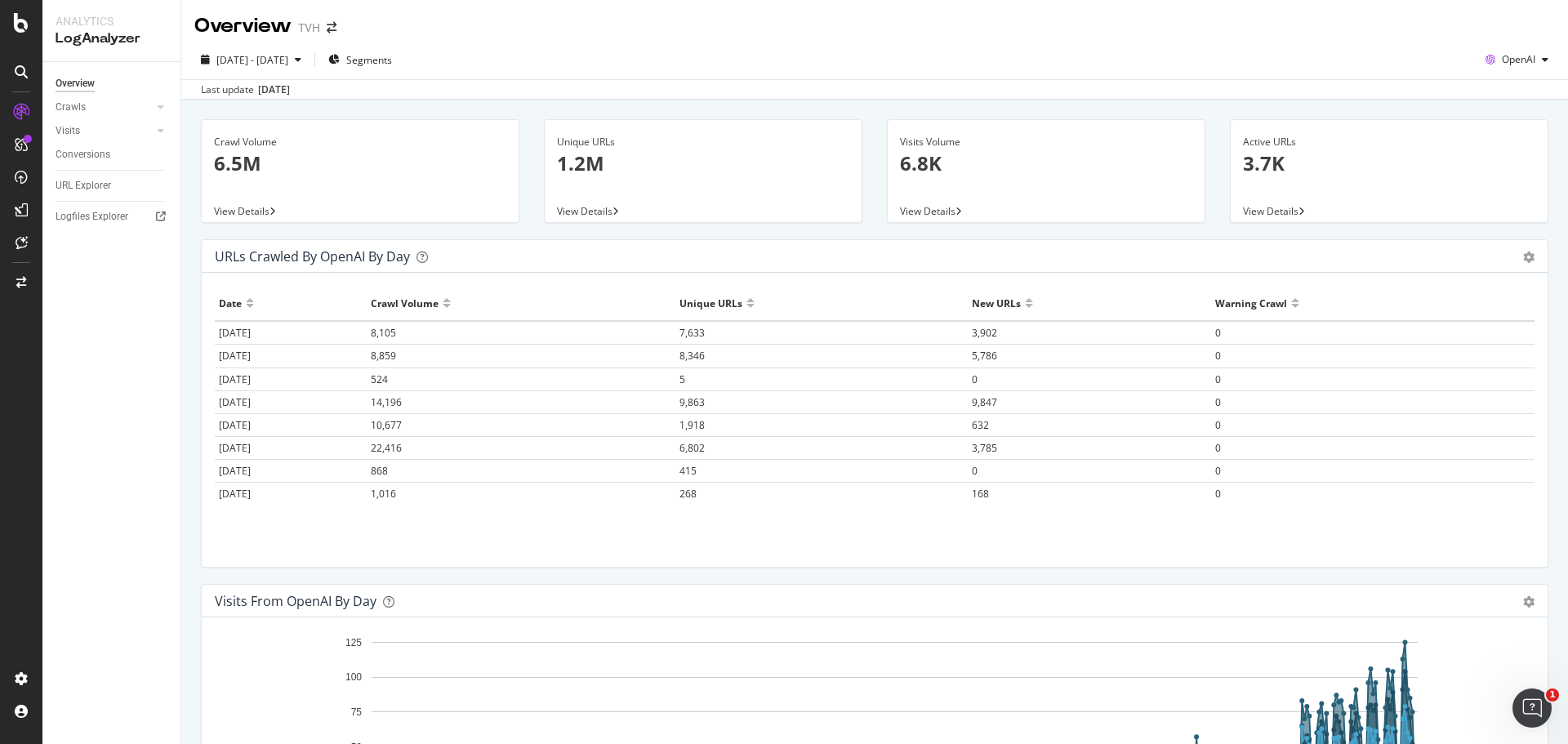
scroll to position [0, 0]
click at [287, 88] on div "[DATE]" at bounding box center [274, 90] width 31 height 14
click at [1120, 343] on td "3,902" at bounding box center [1089, 334] width 243 height 24
